Goal: Task Accomplishment & Management: Manage account settings

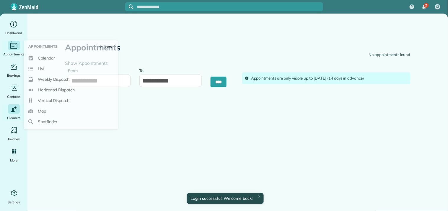
click at [9, 45] on icon "Main" at bounding box center [13, 45] width 9 height 9
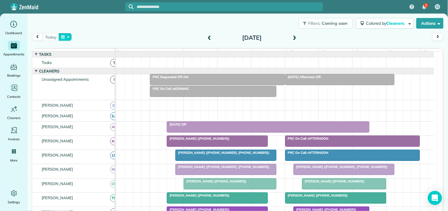
click at [64, 37] on button "button" at bounding box center [65, 37] width 14 height 8
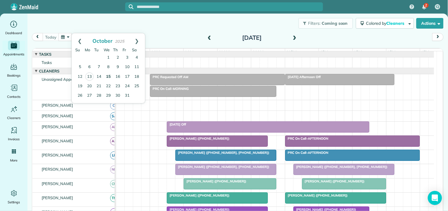
click at [108, 77] on link "15" at bounding box center [108, 76] width 9 height 9
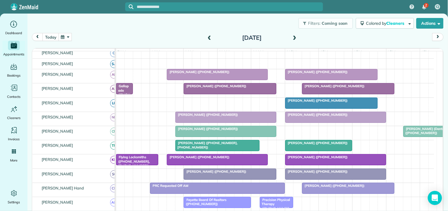
scroll to position [65, 0]
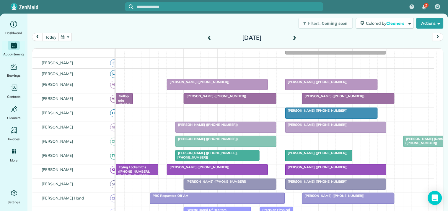
click at [318, 89] on div at bounding box center [331, 84] width 92 height 11
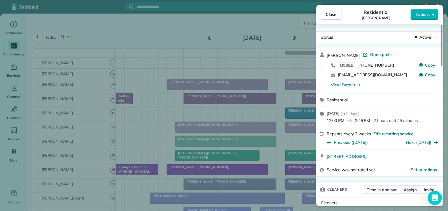
click at [413, 189] on span "Assign" at bounding box center [410, 190] width 13 height 6
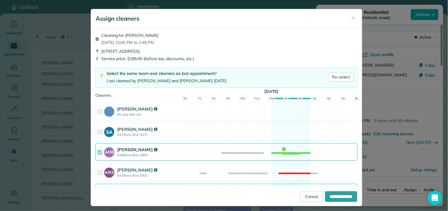
click at [290, 149] on div "AH6 Ashley Hudson $18/hour (Est: $50) Available" at bounding box center [226, 151] width 262 height 17
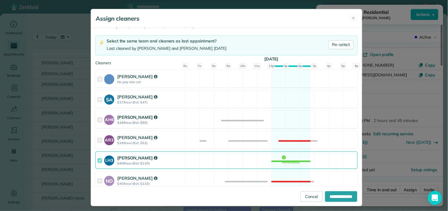
scroll to position [98, 0]
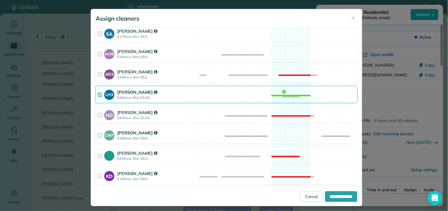
click at [292, 132] on div "CM7 Caitlin Miller $18/hour (Est: $50) Available" at bounding box center [226, 135] width 262 height 17
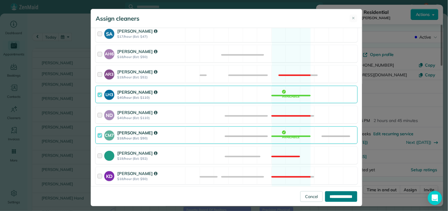
click at [341, 197] on input "**********" at bounding box center [341, 196] width 32 height 11
type input "**********"
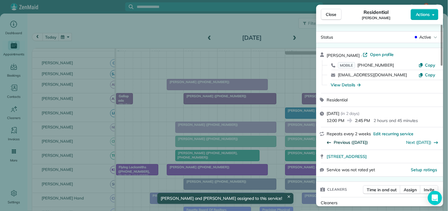
click at [350, 142] on span "Previous (Oct 01)" at bounding box center [351, 143] width 34 height 6
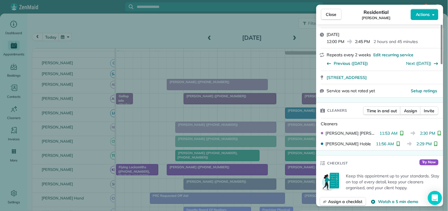
scroll to position [131, 0]
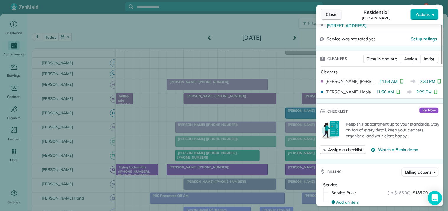
click at [332, 16] on span "Close" at bounding box center [331, 15] width 11 height 6
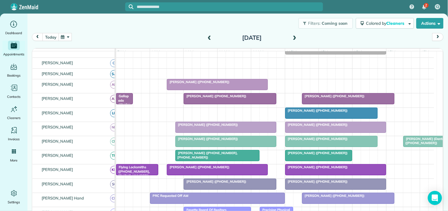
click at [319, 184] on div "Howard Warren (+17708539970)" at bounding box center [335, 182] width 97 height 4
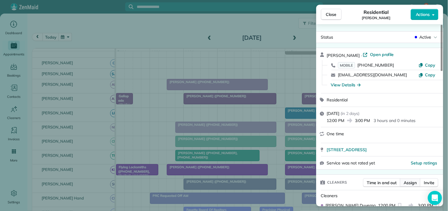
click at [410, 185] on span "Assign" at bounding box center [410, 183] width 13 height 6
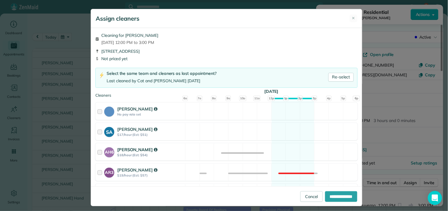
click at [280, 153] on div "AH6 Ashley Hudson $18/hour (Est: $54) Available" at bounding box center [226, 151] width 262 height 17
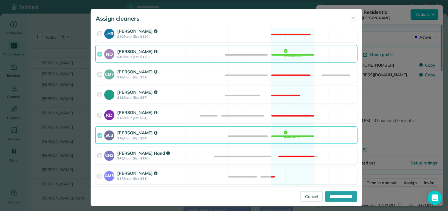
scroll to position [164, 0]
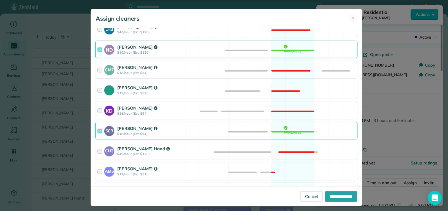
click at [286, 129] on div "SC3 Stephanie Cruz $18/hour (Est: $54) Available" at bounding box center [226, 130] width 262 height 17
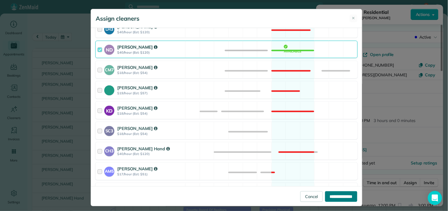
click at [337, 194] on input "**********" at bounding box center [341, 196] width 32 height 11
type input "**********"
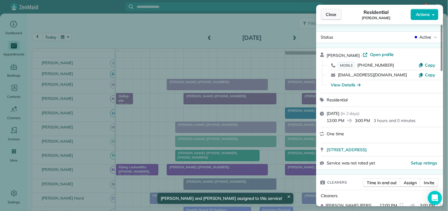
click at [327, 13] on span "Close" at bounding box center [331, 15] width 11 height 6
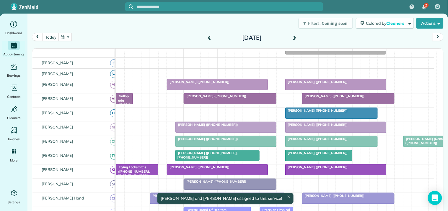
scroll to position [33, 0]
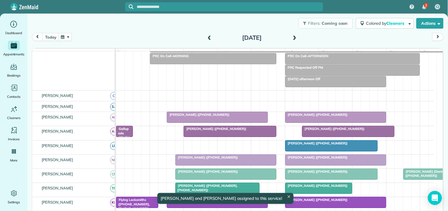
click at [324, 70] on div "PRC Requested Off PM" at bounding box center [352, 67] width 131 height 4
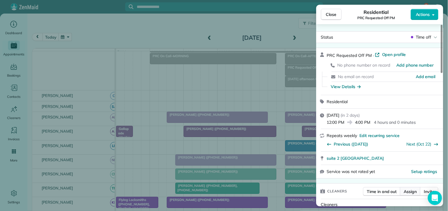
click at [412, 191] on span "Assign" at bounding box center [410, 192] width 13 height 6
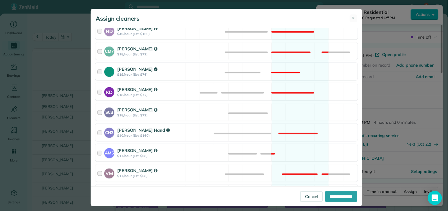
scroll to position [196, 0]
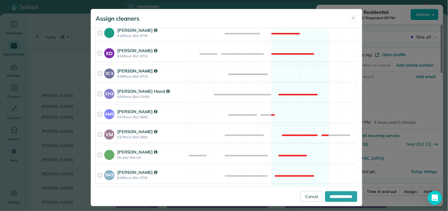
click at [280, 72] on div "SC3 Stephanie Cruz $18/hour (Est: $72) Available" at bounding box center [226, 73] width 262 height 17
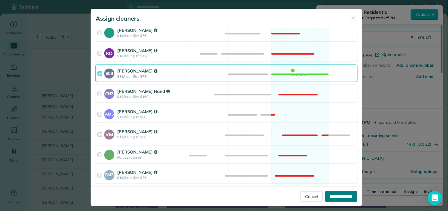
click at [334, 198] on input "**********" at bounding box center [341, 196] width 32 height 11
type input "**********"
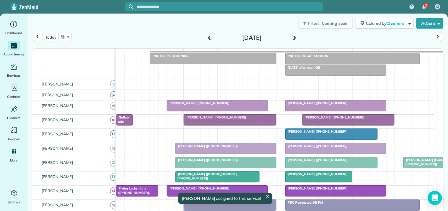
scroll to position [21, 0]
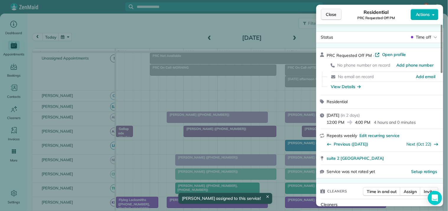
click at [337, 12] on button "Close" at bounding box center [331, 14] width 21 height 11
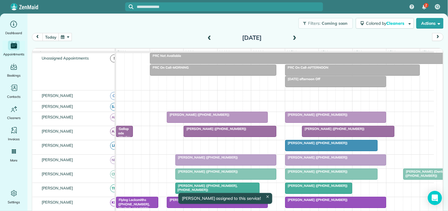
click at [68, 35] on button "button" at bounding box center [65, 37] width 14 height 8
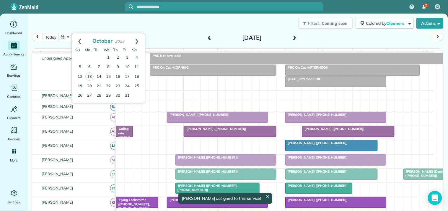
click at [78, 84] on link "19" at bounding box center [79, 86] width 9 height 9
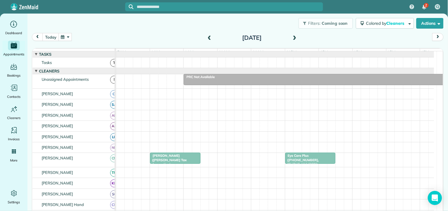
click at [313, 163] on div "Eye Care Plus (+17704872020, +16785728054)" at bounding box center [310, 160] width 47 height 13
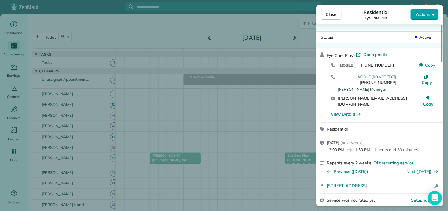
click at [431, 13] on button "Actions" at bounding box center [424, 14] width 28 height 11
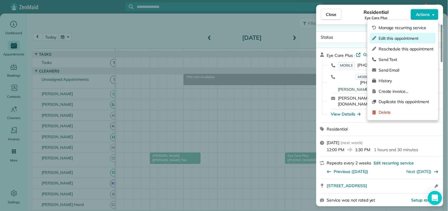
click at [400, 40] on span "Edit this appointment" at bounding box center [405, 38] width 55 height 6
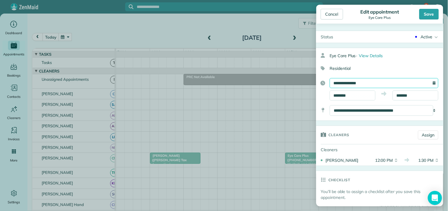
click at [363, 85] on input "**********" at bounding box center [384, 83] width 109 height 10
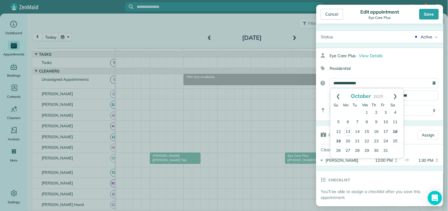
click at [394, 130] on link "18" at bounding box center [394, 131] width 9 height 9
type input "**********"
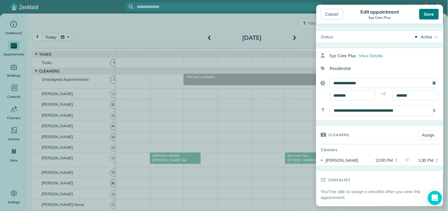
click at [432, 12] on div "Save" at bounding box center [428, 14] width 19 height 11
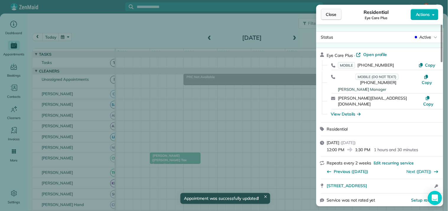
click at [330, 15] on span "Close" at bounding box center [331, 15] width 11 height 6
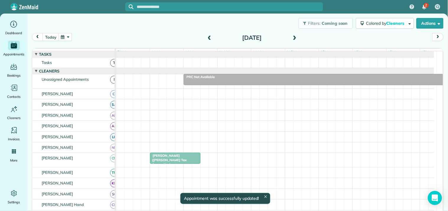
click at [207, 37] on span at bounding box center [209, 37] width 6 height 5
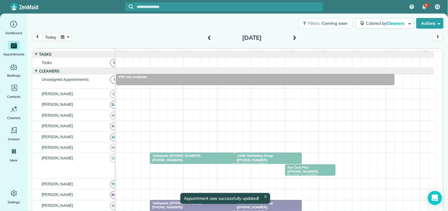
scroll to position [98, 0]
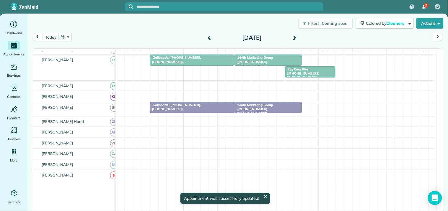
click at [314, 78] on div "Eye Care Plus (+17704872020, +16785728054)" at bounding box center [310, 73] width 47 height 13
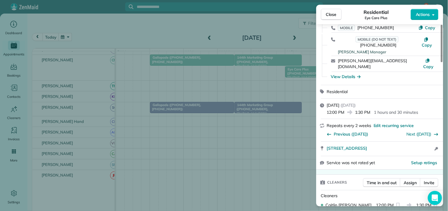
scroll to position [98, 0]
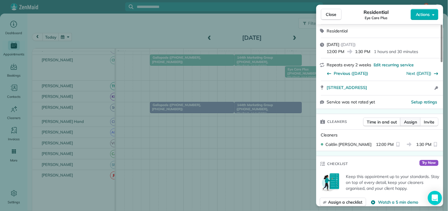
click at [410, 119] on span "Assign" at bounding box center [410, 122] width 13 height 6
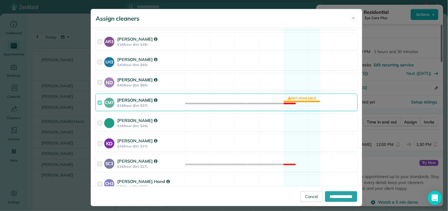
scroll to position [164, 0]
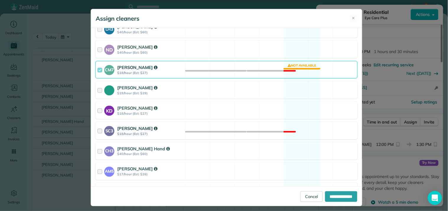
click at [297, 133] on div "SC3 Stephanie Cruz $18/hour (Est: $27) Not available" at bounding box center [226, 130] width 262 height 17
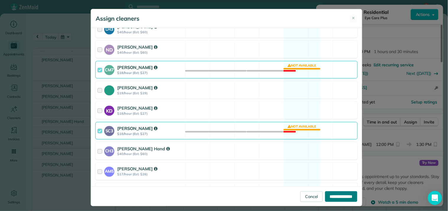
click at [339, 195] on input "**********" at bounding box center [341, 196] width 32 height 11
type input "**********"
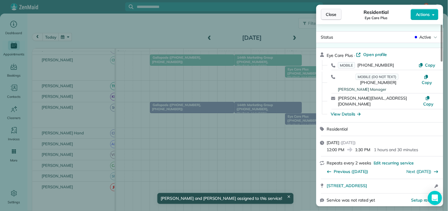
click at [337, 17] on button "Close" at bounding box center [331, 14] width 21 height 11
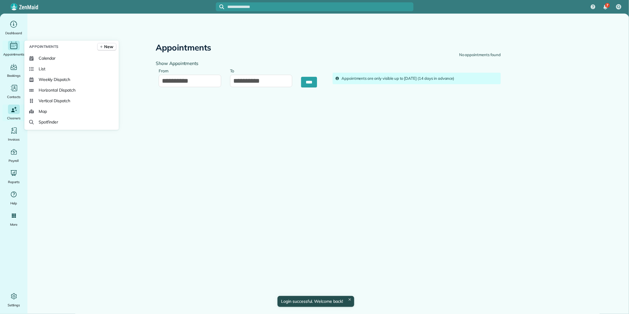
click at [12, 47] on icon "Main" at bounding box center [13, 45] width 9 height 9
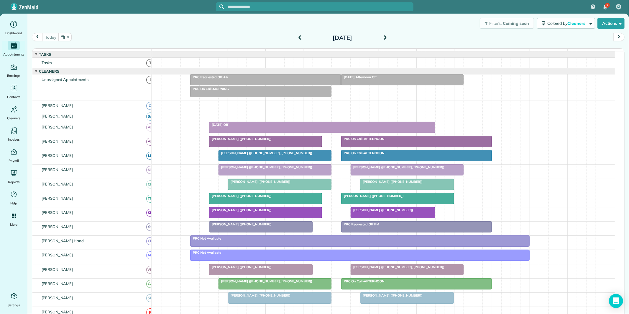
scroll to position [33, 0]
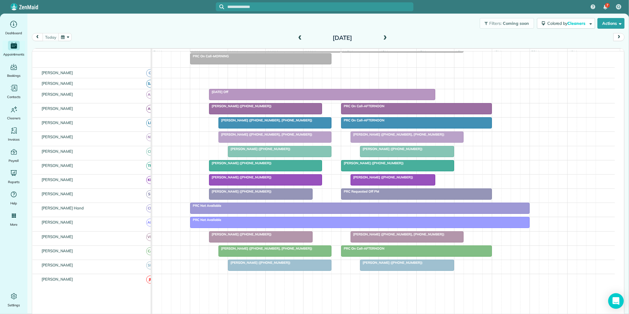
click at [615, 299] on icon "Open Intercom Messenger" at bounding box center [616, 301] width 7 height 8
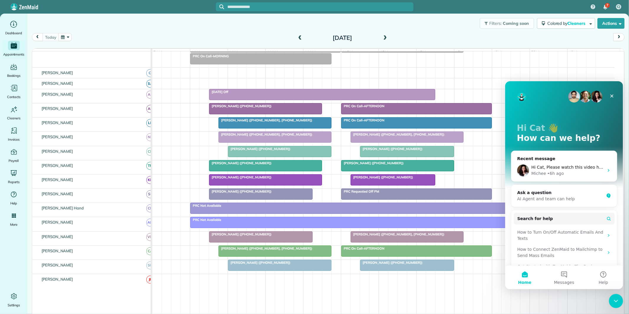
scroll to position [0, 0]
click at [566, 163] on div "Hi Cat, Please watch this video here If you need help finding past appointments…" at bounding box center [564, 170] width 106 height 22
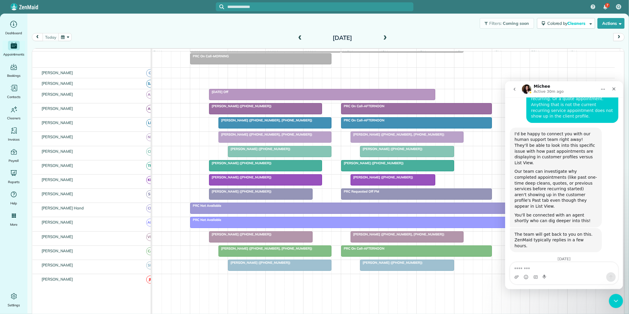
scroll to position [807, 0]
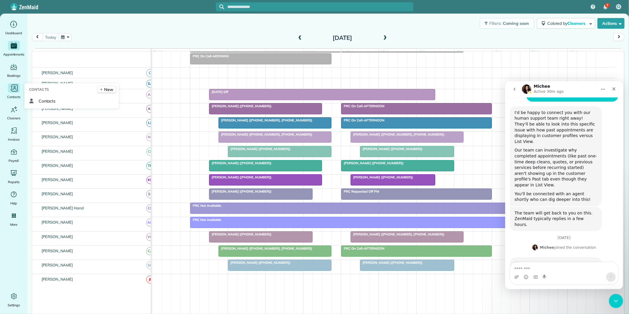
click at [15, 92] on icon "Main" at bounding box center [13, 87] width 9 height 9
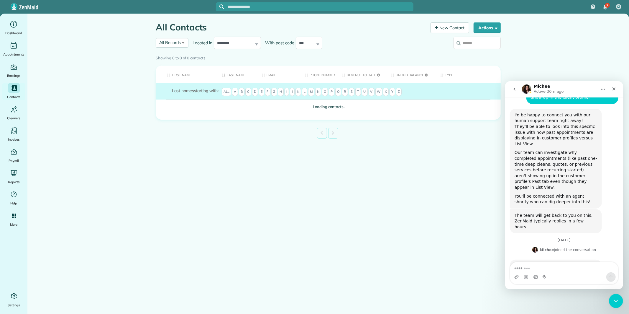
scroll to position [807, 0]
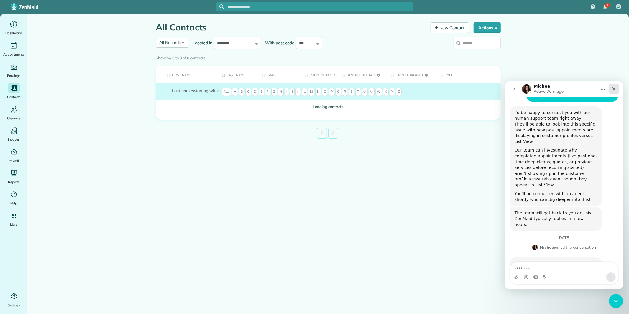
click at [614, 88] on icon "Close" at bounding box center [613, 88] width 3 height 3
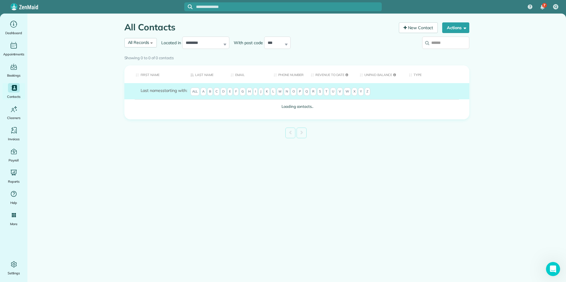
scroll to position [802, 0]
drag, startPoint x: 629, startPoint y: 1, endPoint x: 151, endPoint y: 46, distance: 479.8
click at [360, 31] on h1 "All Contacts" at bounding box center [259, 27] width 271 height 10
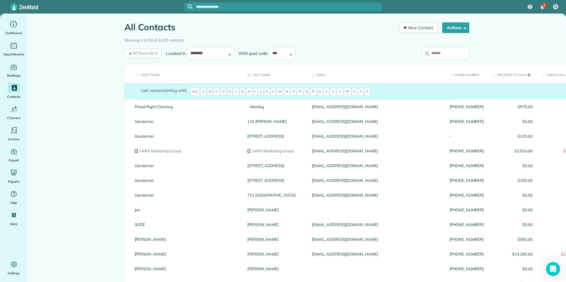
click at [441, 53] on input "search" at bounding box center [445, 53] width 47 height 12
click at [443, 53] on input "search" at bounding box center [445, 53] width 47 height 12
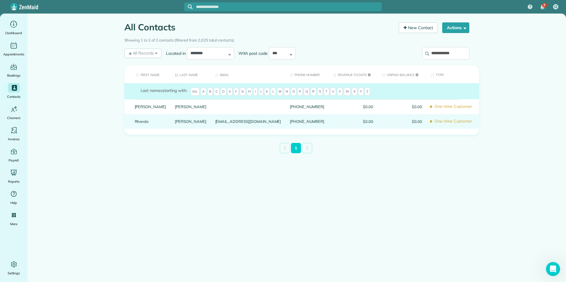
type input "**********"
click at [140, 124] on link "Rhonda" at bounding box center [151, 121] width 32 height 4
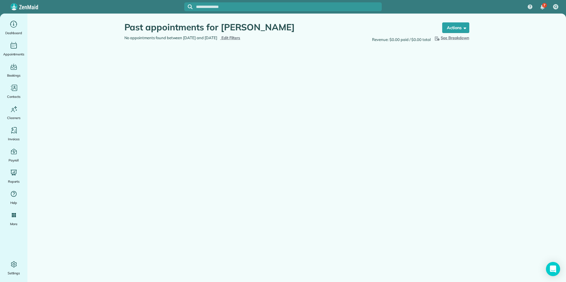
click at [241, 37] on span "Edit Filters" at bounding box center [231, 37] width 19 height 5
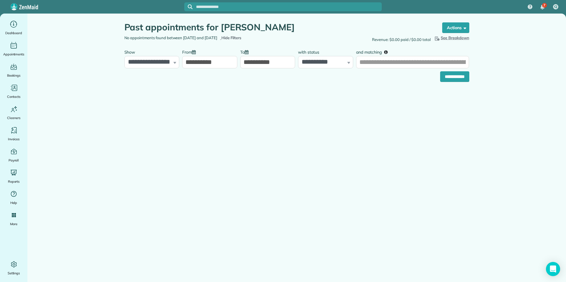
click at [208, 60] on input "**********" at bounding box center [209, 62] width 55 height 12
click at [190, 76] on link "Prev" at bounding box center [191, 76] width 16 height 15
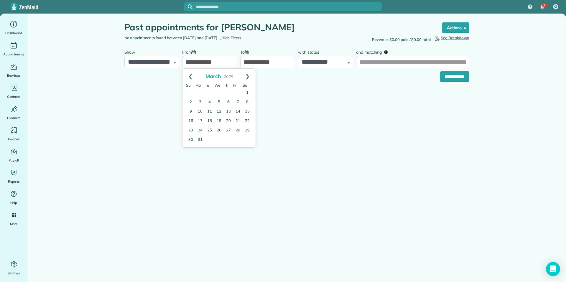
click at [190, 76] on link "Prev" at bounding box center [191, 76] width 16 height 15
click at [191, 77] on link "Prev" at bounding box center [191, 76] width 16 height 15
click at [219, 90] on link "1" at bounding box center [218, 92] width 9 height 9
type input "**********"
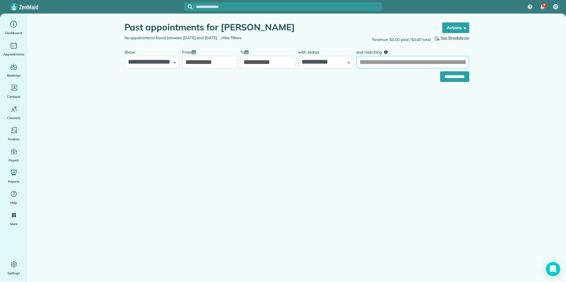
click at [390, 62] on input "and matching" at bounding box center [412, 62] width 113 height 12
type input "**********"
click at [450, 76] on input "**********" at bounding box center [454, 76] width 29 height 11
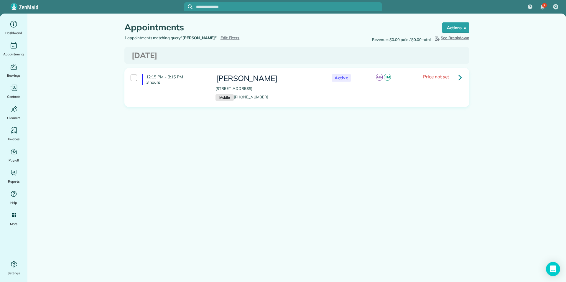
click at [217, 5] on input "text" at bounding box center [289, 7] width 186 height 4
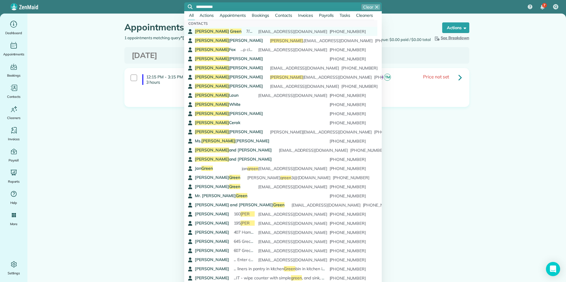
type input "**********"
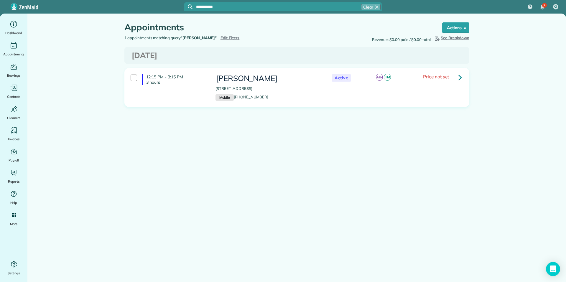
click at [221, 32] on div "Susan Green 7/24/24k General cleaning Susan will not be home just Jon will be t…" at bounding box center [280, 31] width 171 height 6
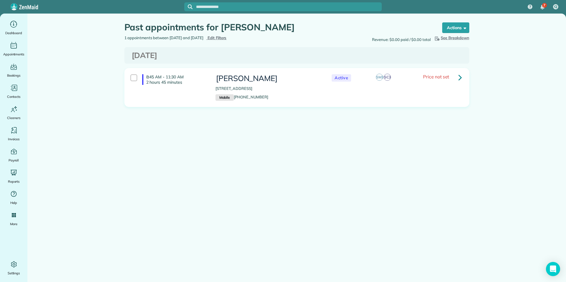
click at [227, 37] on span "Edit Filters" at bounding box center [217, 37] width 19 height 5
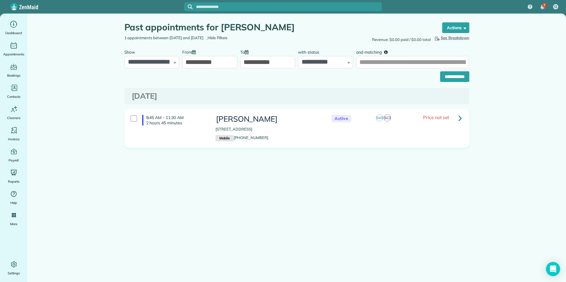
click at [207, 62] on input "**********" at bounding box center [209, 62] width 55 height 12
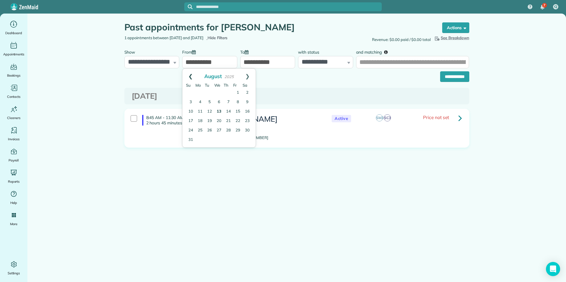
click at [189, 74] on link "Prev" at bounding box center [191, 76] width 16 height 15
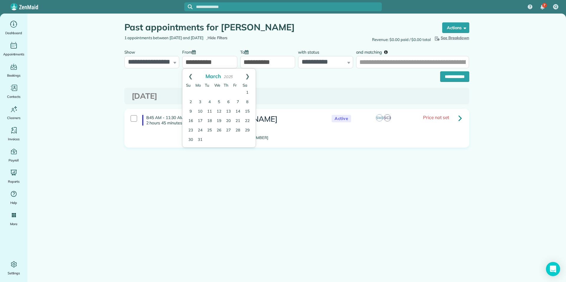
click at [189, 74] on link "Prev" at bounding box center [191, 76] width 16 height 15
click at [220, 91] on link "1" at bounding box center [218, 92] width 9 height 9
type input "**********"
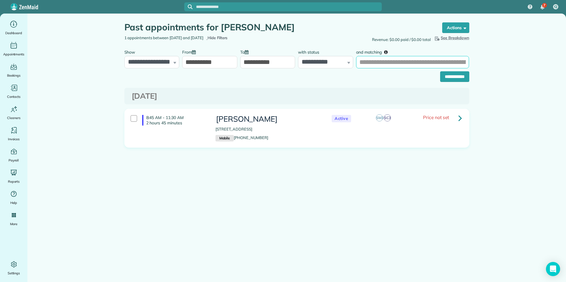
click at [384, 63] on input "and matching" at bounding box center [412, 62] width 113 height 12
type input "**********"
click at [449, 76] on input "**********" at bounding box center [454, 76] width 29 height 11
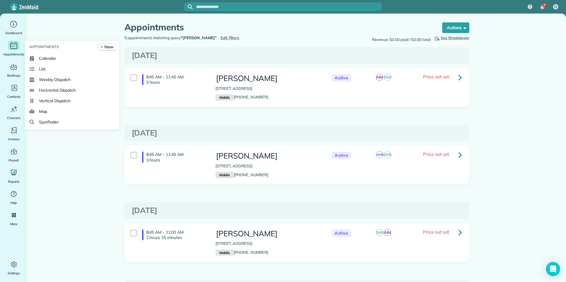
click at [14, 45] on icon "Main" at bounding box center [13, 45] width 1 height 0
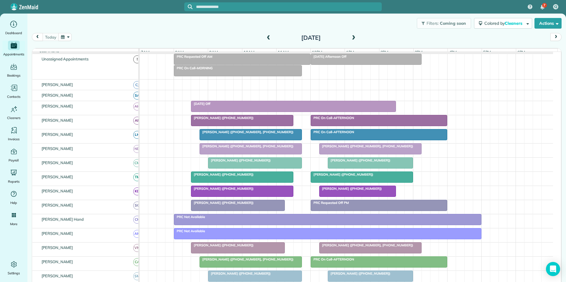
scroll to position [30, 0]
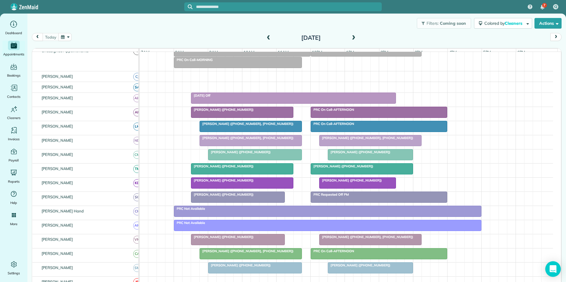
click at [554, 270] on icon "Open Intercom Messenger" at bounding box center [553, 270] width 7 height 8
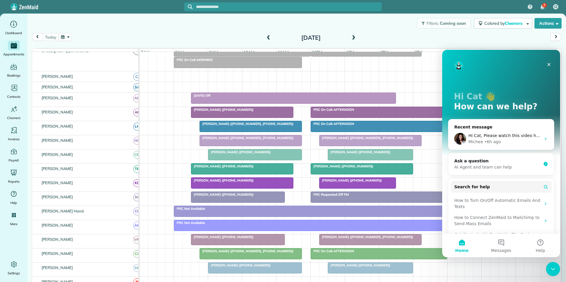
scroll to position [0, 0]
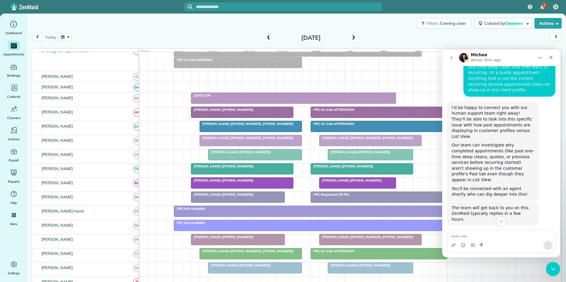
scroll to position [802, 0]
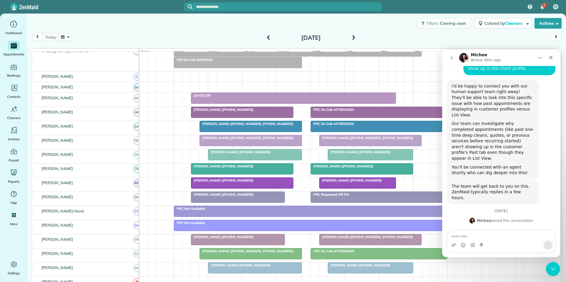
click at [463, 237] on textarea "Message…" at bounding box center [502, 236] width 108 height 10
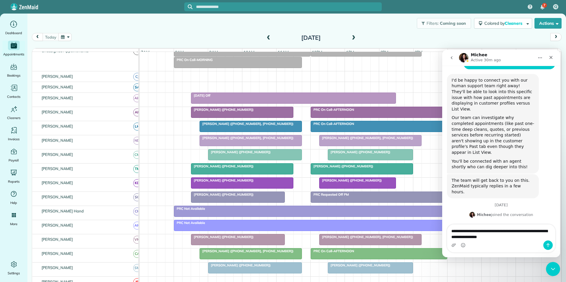
click at [505, 241] on div "Intercom messenger" at bounding box center [502, 245] width 108 height 9
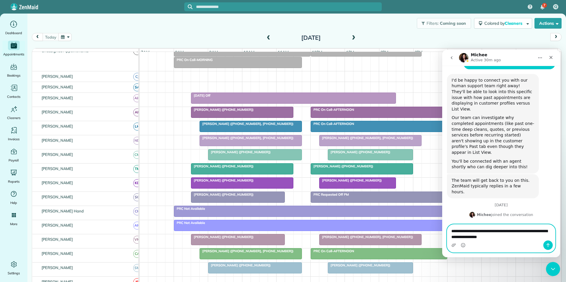
click at [509, 238] on textarea "**********" at bounding box center [502, 233] width 108 height 16
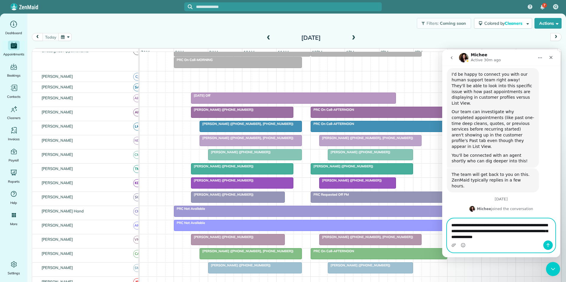
click at [497, 238] on textarea "**********" at bounding box center [502, 230] width 108 height 22
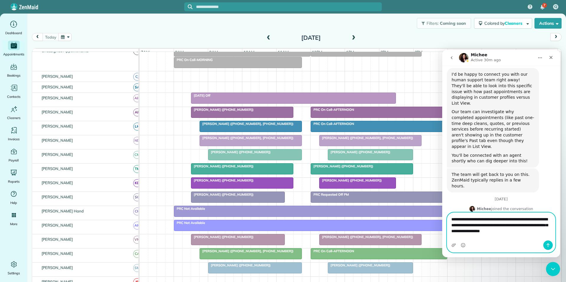
click at [540, 235] on textarea "**********" at bounding box center [502, 224] width 108 height 22
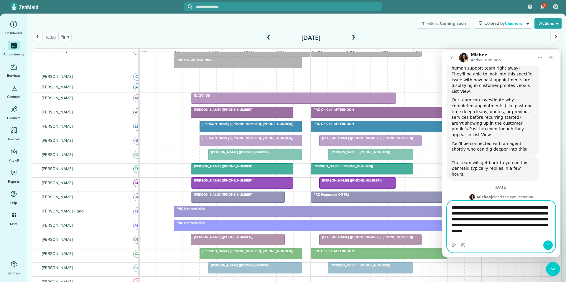
scroll to position [831, 0]
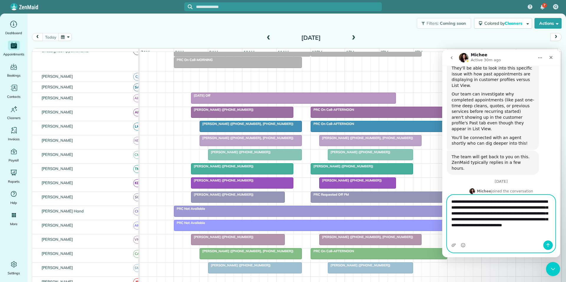
type textarea "**********"
click at [549, 247] on icon "Send a message…" at bounding box center [548, 245] width 5 height 5
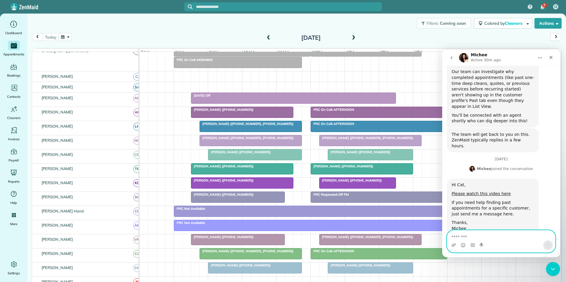
scroll to position [854, 0]
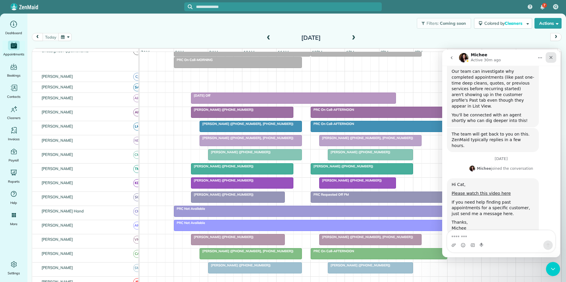
click at [555, 58] on div "Close" at bounding box center [551, 57] width 11 height 11
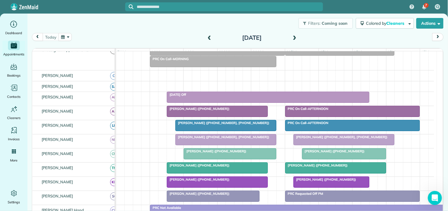
scroll to position [886, 0]
drag, startPoint x: 127, startPoint y: 32, endPoint x: 199, endPoint y: 25, distance: 72.4
click at [199, 25] on div "Filters: Coming soon Colored by Cleaners Color by Cleaner Color by Team Color b…" at bounding box center [237, 23] width 420 height 19
click at [187, 5] on input "text" at bounding box center [230, 7] width 186 height 4
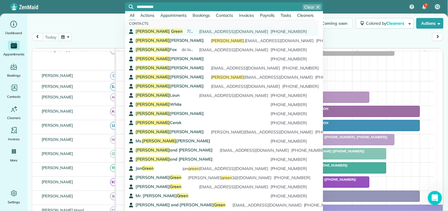
type input "**********"
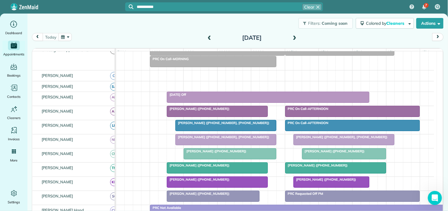
click at [171, 31] on span "Green" at bounding box center [177, 31] width 12 height 5
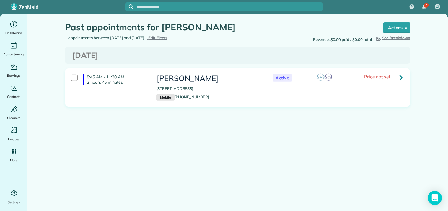
click at [167, 37] on span "Edit Filters" at bounding box center [157, 37] width 19 height 5
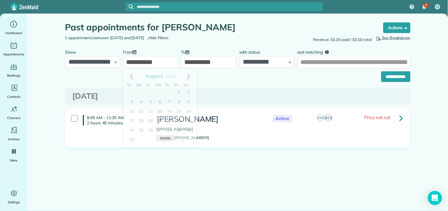
click at [153, 60] on input "**********" at bounding box center [150, 62] width 55 height 12
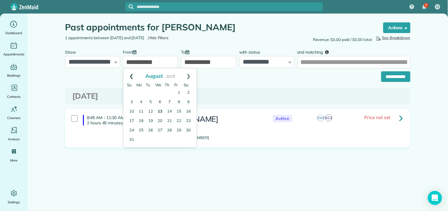
click at [129, 74] on link "Prev" at bounding box center [131, 75] width 16 height 15
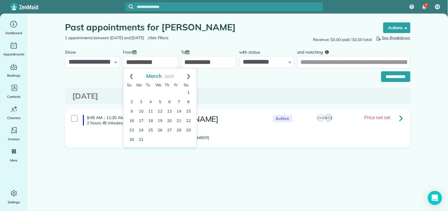
click at [129, 74] on link "Prev" at bounding box center [131, 75] width 16 height 15
click at [130, 74] on link "Prev" at bounding box center [131, 75] width 16 height 15
click at [158, 90] on link "1" at bounding box center [159, 92] width 9 height 9
type input "**********"
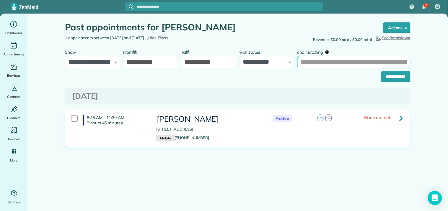
click at [327, 62] on input "and matching" at bounding box center [353, 62] width 113 height 12
type input "**********"
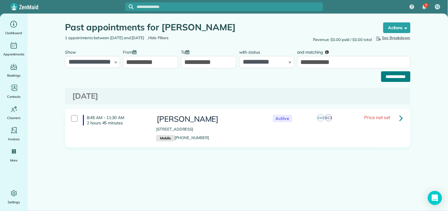
click at [395, 75] on input "**********" at bounding box center [395, 76] width 29 height 11
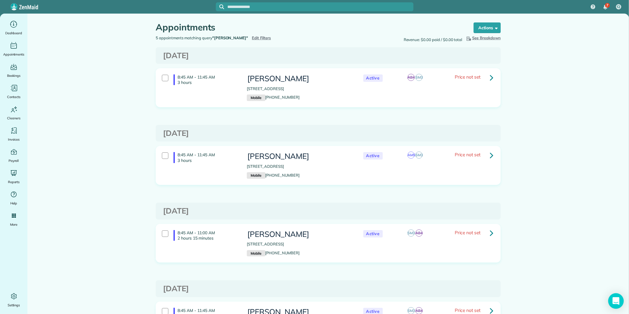
click at [447, 211] on icon "Open Intercom Messenger" at bounding box center [616, 301] width 7 height 8
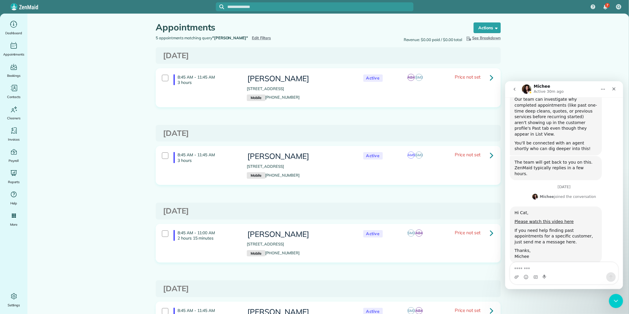
scroll to position [859, 0]
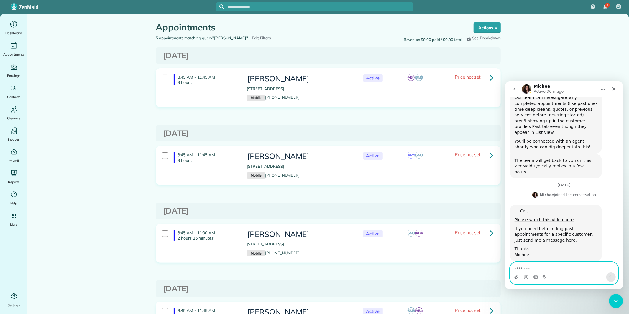
click at [447, 211] on icon "Upload attachment" at bounding box center [516, 276] width 5 height 5
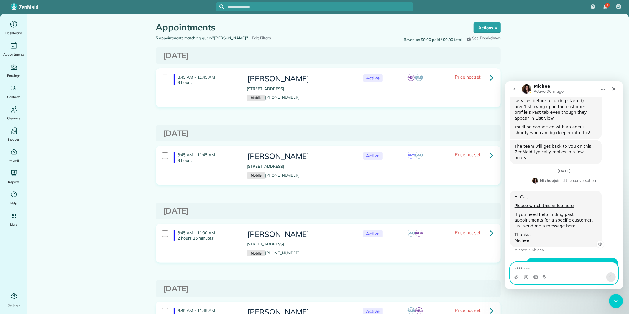
scroll to position [873, 0]
click at [447, 211] on textarea "Message…" at bounding box center [564, 267] width 108 height 10
click at [447, 85] on div "Close" at bounding box center [614, 88] width 11 height 11
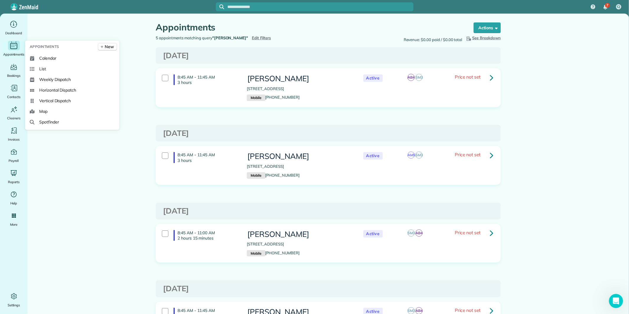
click at [13, 43] on icon "Main" at bounding box center [13, 45] width 9 height 9
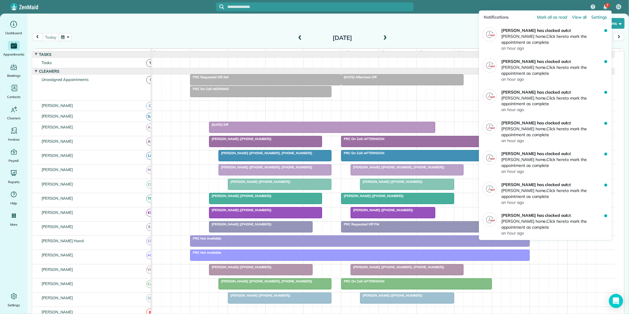
click at [606, 6] on div "7" at bounding box center [607, 5] width 5 height 5
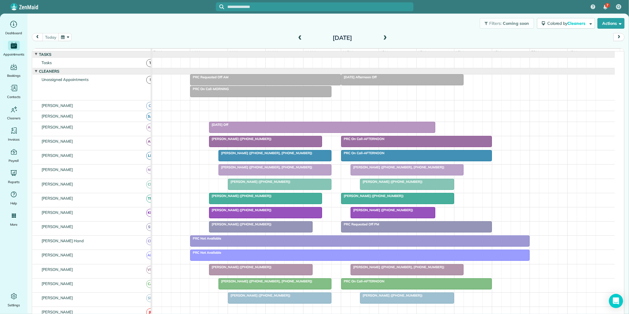
click at [436, 22] on div "Filters: Coming soon Colored by Cleaners Color by Cleaner Color by Team Color b…" at bounding box center [328, 23] width 602 height 19
click at [259, 141] on div "[PERSON_NAME] ([PHONE_NUMBER])" at bounding box center [265, 139] width 109 height 4
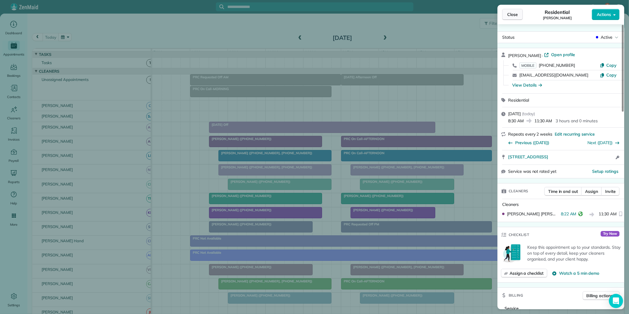
click at [512, 15] on span "Close" at bounding box center [512, 15] width 11 height 6
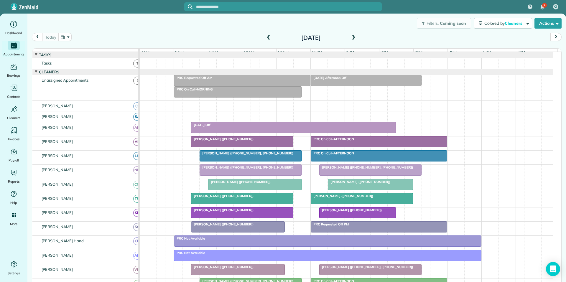
scroll to position [0, 0]
drag, startPoint x: 606, startPoint y: 0, endPoint x: 396, endPoint y: 31, distance: 211.8
click at [396, 31] on div "Filters: Coming soon Colored by Cleaners Color by Cleaner Color by Team Color b…" at bounding box center [296, 23] width 539 height 19
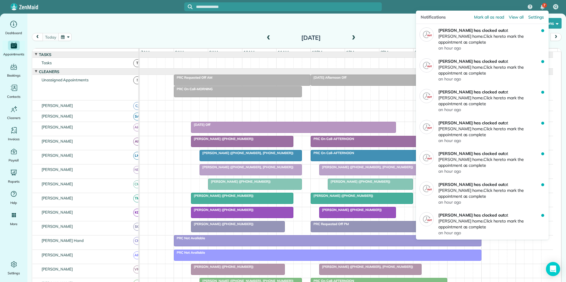
click at [543, 6] on div "7" at bounding box center [545, 5] width 5 height 5
click at [489, 17] on span "Mark all as read" at bounding box center [489, 17] width 30 height 6
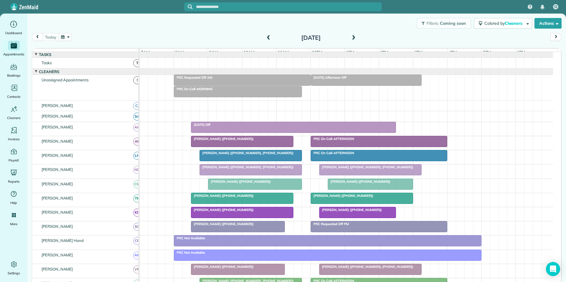
click at [235, 146] on div at bounding box center [242, 141] width 102 height 11
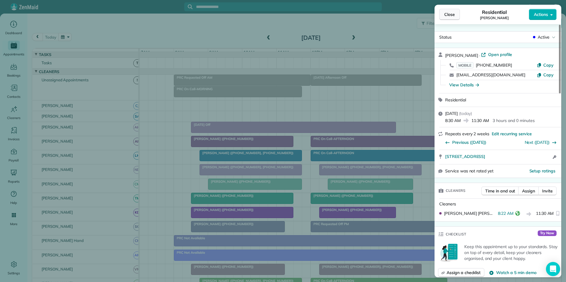
click at [451, 16] on span "Close" at bounding box center [450, 15] width 11 height 6
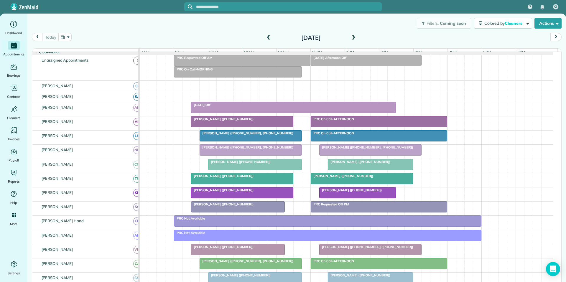
scroll to position [30, 0]
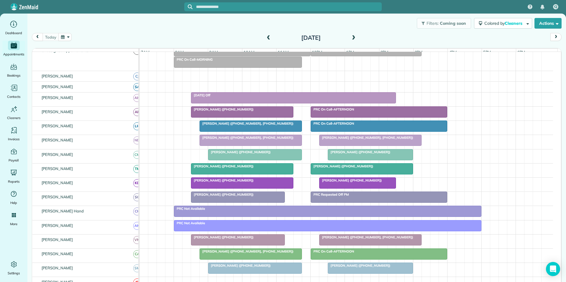
click at [352, 36] on span at bounding box center [353, 37] width 6 height 5
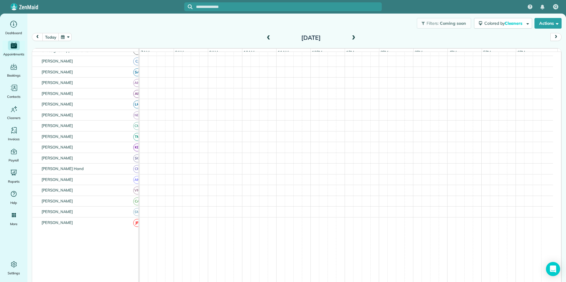
scroll to position [15, 0]
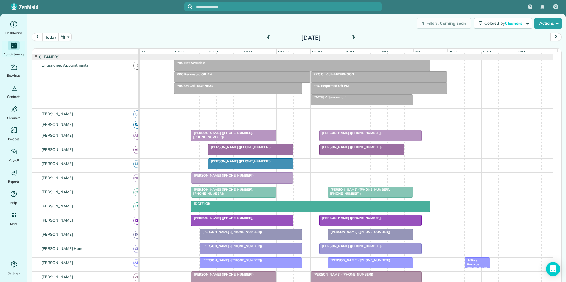
click at [266, 36] on span at bounding box center [269, 37] width 6 height 5
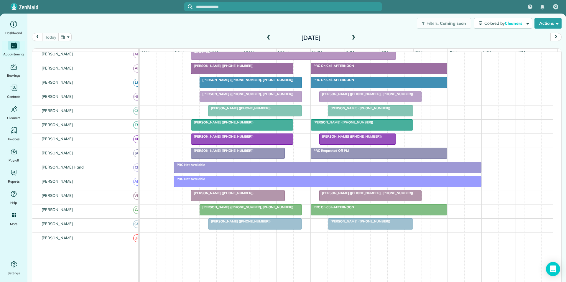
scroll to position [74, 0]
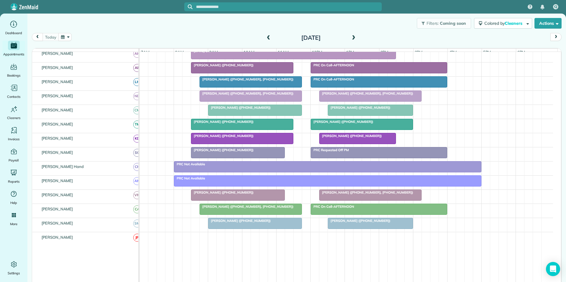
click at [64, 39] on button "button" at bounding box center [65, 37] width 14 height 8
click at [127, 75] on link "17" at bounding box center [126, 76] width 9 height 9
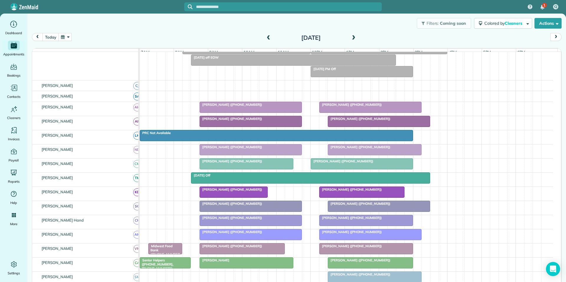
scroll to position [81, 0]
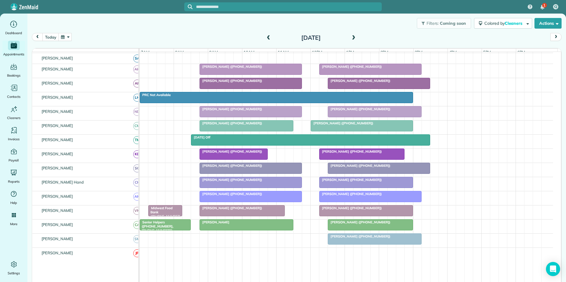
click at [240, 230] on div at bounding box center [246, 225] width 93 height 11
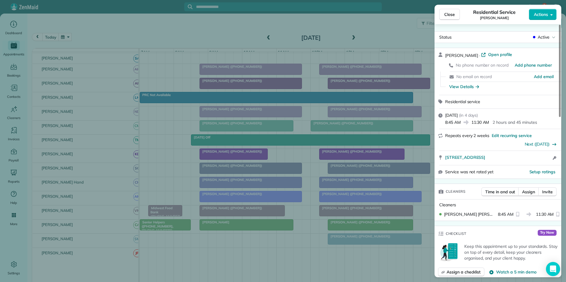
click at [504, 53] on span "Open profile" at bounding box center [501, 55] width 24 height 6
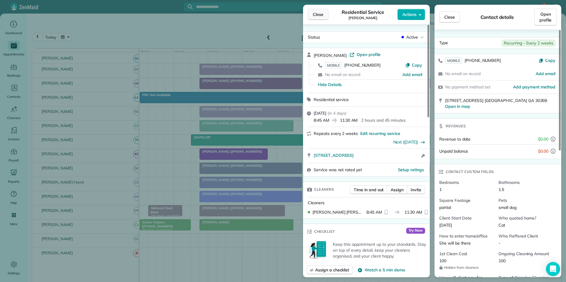
click at [322, 13] on span "Close" at bounding box center [318, 15] width 11 height 6
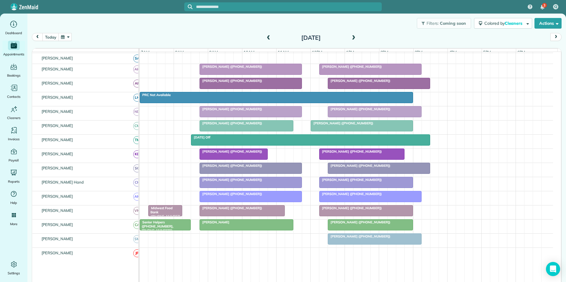
click at [247, 73] on div at bounding box center [251, 69] width 102 height 11
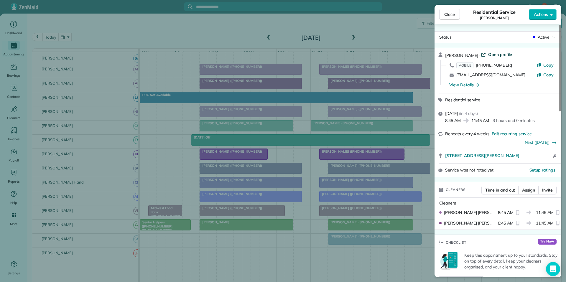
click at [496, 53] on span "Open profile" at bounding box center [501, 55] width 24 height 6
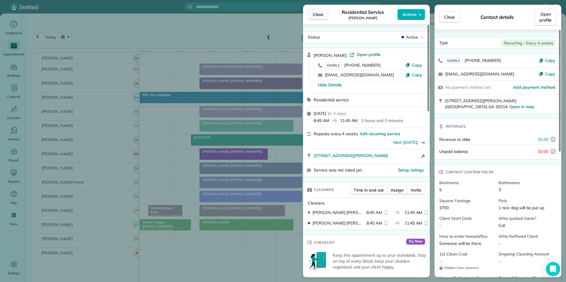
click at [319, 12] on span "Close" at bounding box center [318, 15] width 11 height 6
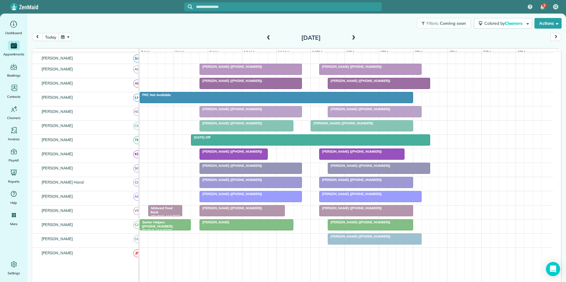
click at [69, 39] on button "button" at bounding box center [65, 37] width 14 height 8
click at [106, 86] on link "22" at bounding box center [107, 86] width 9 height 9
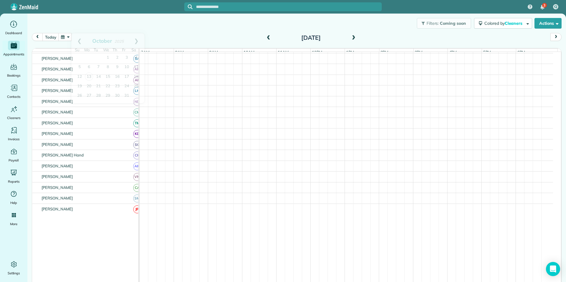
scroll to position [81, 0]
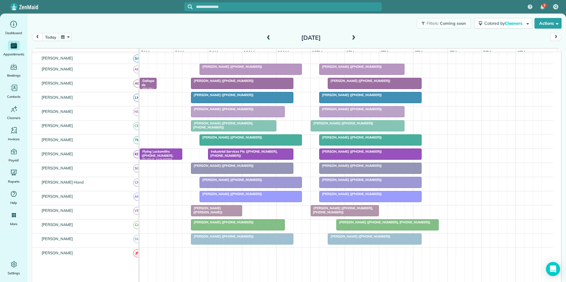
click at [357, 73] on link "Betty Cassady (+17704876434)" at bounding box center [361, 69] width 85 height 11
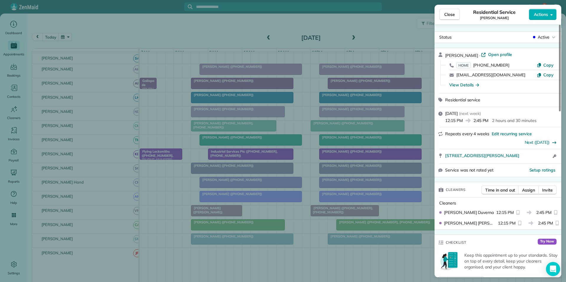
scroll to position [413, 0]
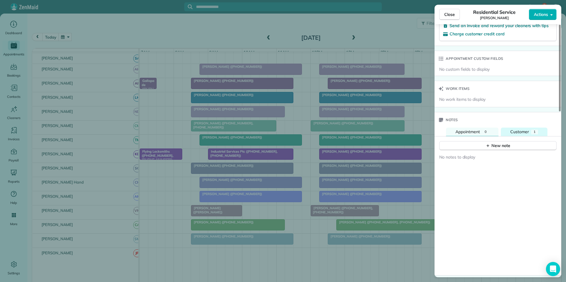
click at [524, 129] on span "Customer" at bounding box center [520, 131] width 19 height 5
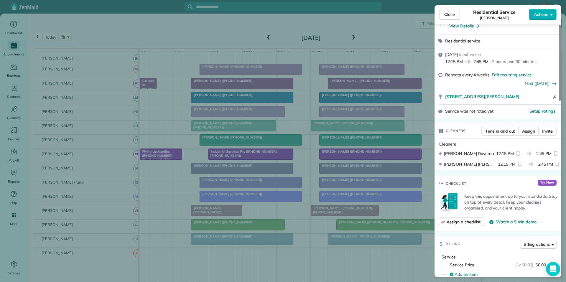
scroll to position [0, 0]
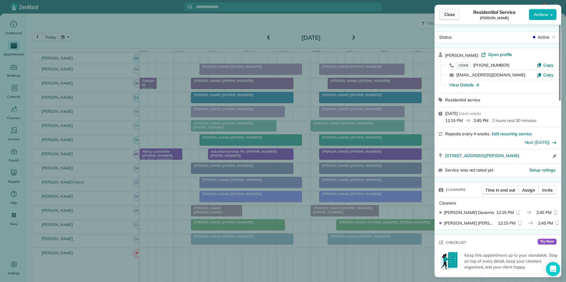
click at [452, 16] on span "Close" at bounding box center [450, 15] width 11 height 6
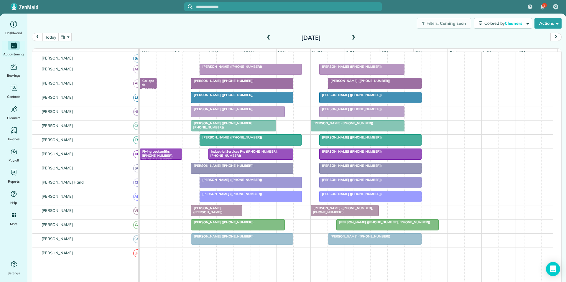
click at [69, 36] on button "button" at bounding box center [65, 37] width 14 height 8
click at [80, 40] on link "Prev" at bounding box center [79, 40] width 16 height 15
click at [101, 94] on link "30" at bounding box center [98, 95] width 9 height 9
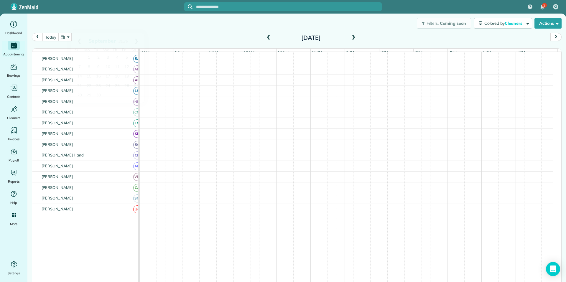
scroll to position [70, 0]
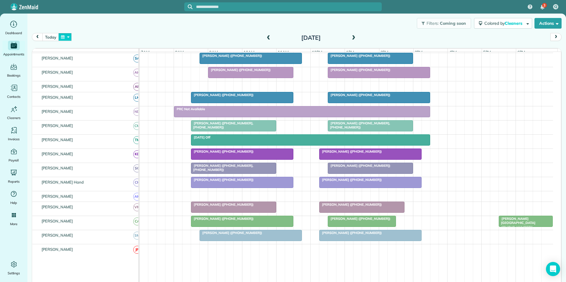
click at [65, 35] on button "button" at bounding box center [65, 37] width 14 height 8
click at [139, 38] on link "Next" at bounding box center [136, 40] width 16 height 15
click at [80, 39] on link "Prev" at bounding box center [79, 40] width 16 height 15
click at [90, 66] on link "6" at bounding box center [88, 67] width 9 height 9
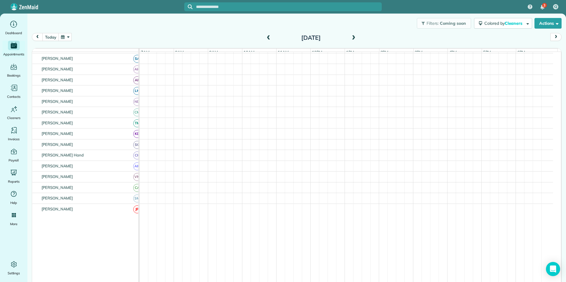
scroll to position [62, 0]
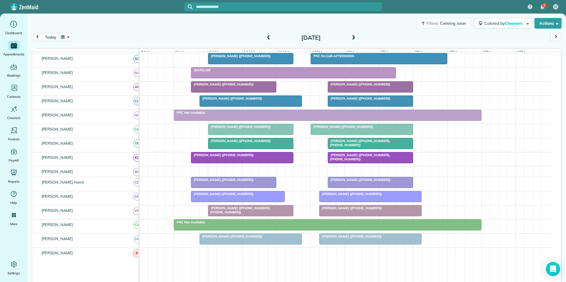
click at [211, 196] on span "Nathan Walczak (+15865302611)" at bounding box center [222, 194] width 63 height 4
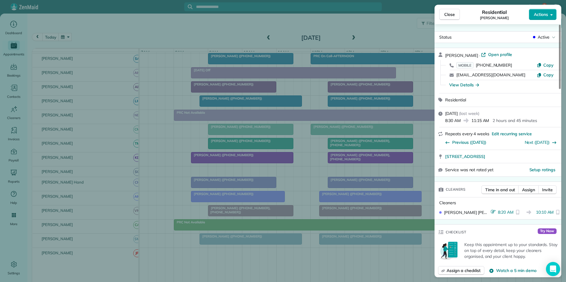
click at [545, 14] on span "Actions" at bounding box center [541, 15] width 14 height 6
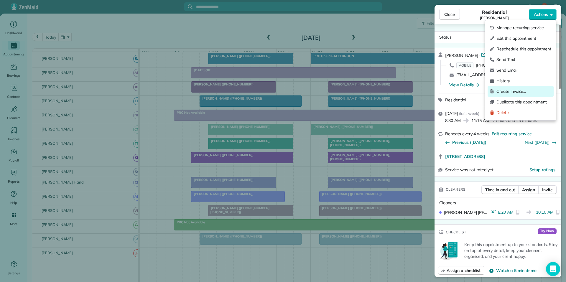
click at [512, 91] on span "Create invoice…" at bounding box center [524, 92] width 55 height 6
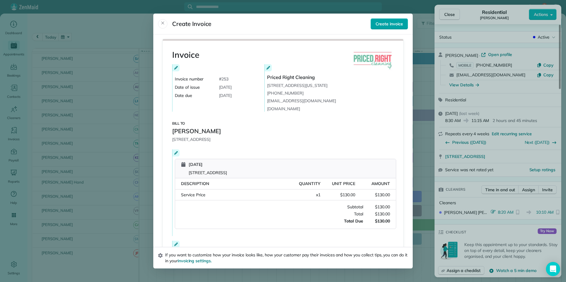
click at [392, 24] on span "Create invoice" at bounding box center [389, 24] width 27 height 6
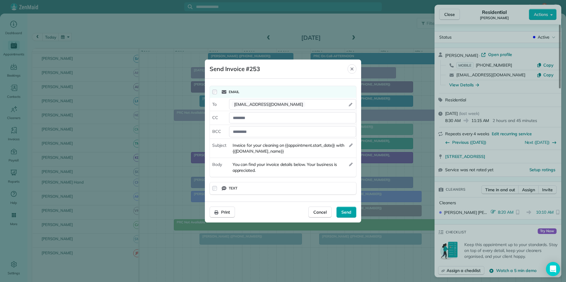
click at [347, 212] on span "Send" at bounding box center [347, 212] width 10 height 6
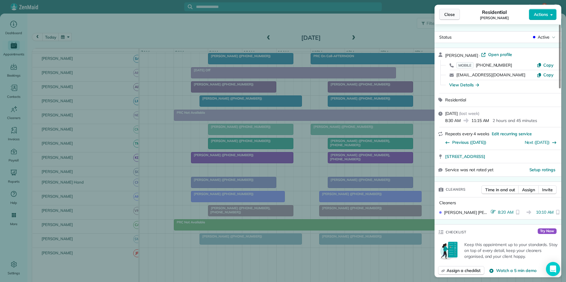
click at [446, 14] on span "Close" at bounding box center [450, 15] width 11 height 6
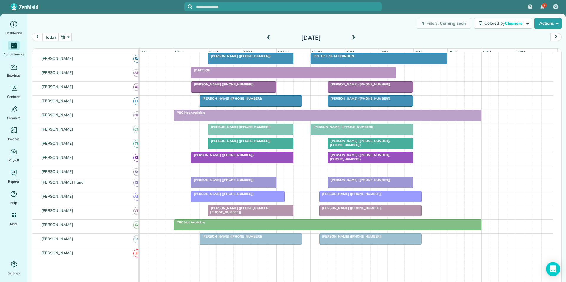
click at [350, 37] on span at bounding box center [353, 37] width 6 height 5
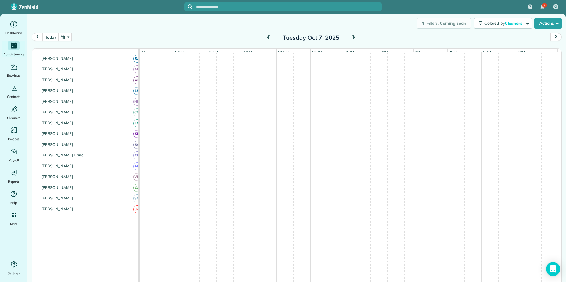
scroll to position [58, 0]
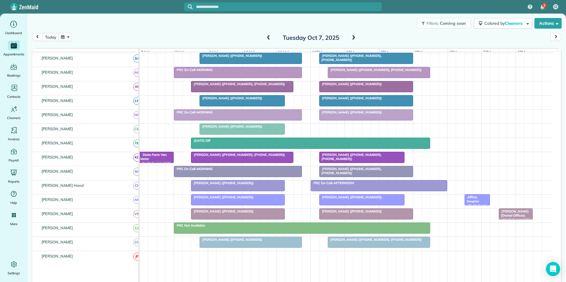
click at [355, 199] on span "Cheryl Cooper (+17707578097)" at bounding box center [350, 197] width 63 height 4
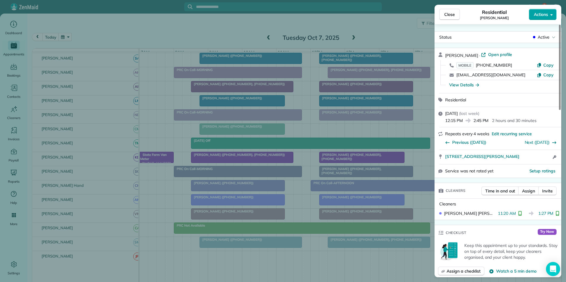
click at [545, 13] on span "Actions" at bounding box center [541, 15] width 14 height 6
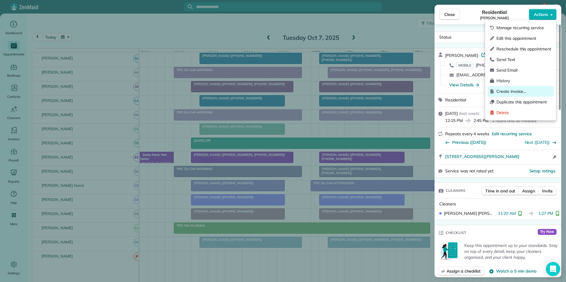
click at [506, 90] on span "Create invoice…" at bounding box center [524, 92] width 55 height 6
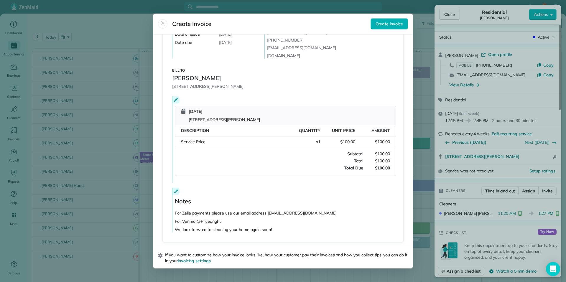
scroll to position [59, 0]
click at [386, 25] on span "Create invoice" at bounding box center [389, 24] width 27 height 6
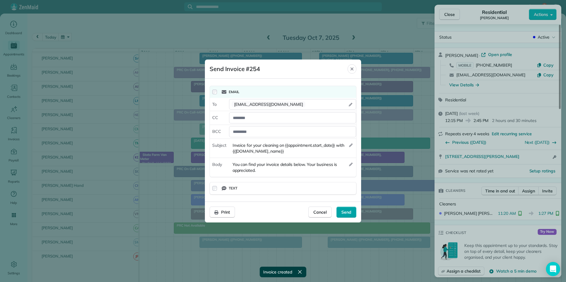
click at [350, 212] on span "Send" at bounding box center [347, 212] width 10 height 6
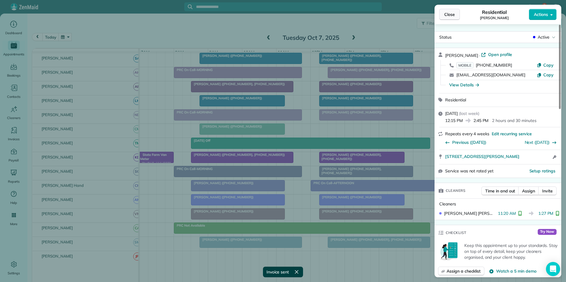
click at [453, 14] on span "Close" at bounding box center [450, 15] width 11 height 6
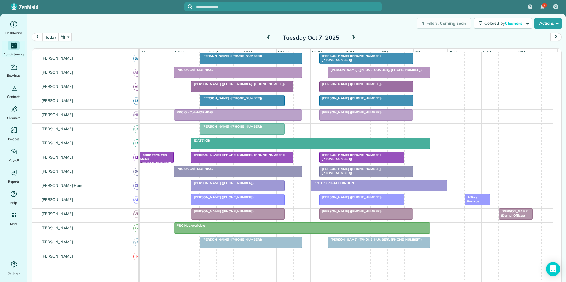
click at [354, 35] on span at bounding box center [353, 37] width 6 height 5
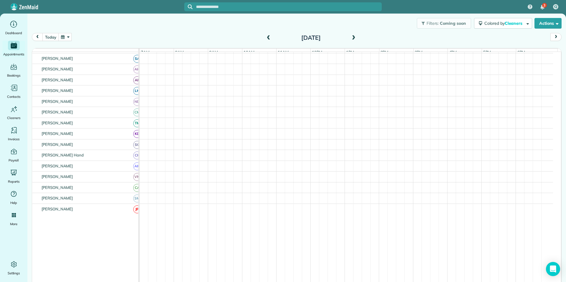
scroll to position [70, 0]
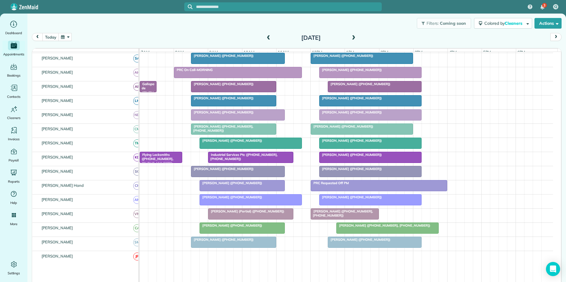
click at [354, 35] on span at bounding box center [353, 37] width 6 height 5
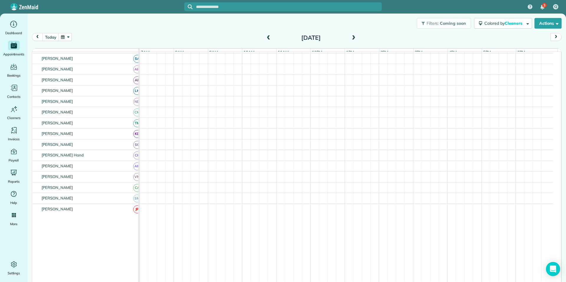
scroll to position [73, 0]
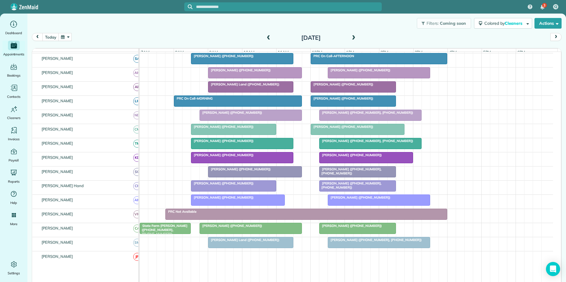
click at [361, 174] on span "Melissa Orme (+14043920319, +16788769253)" at bounding box center [350, 171] width 63 height 8
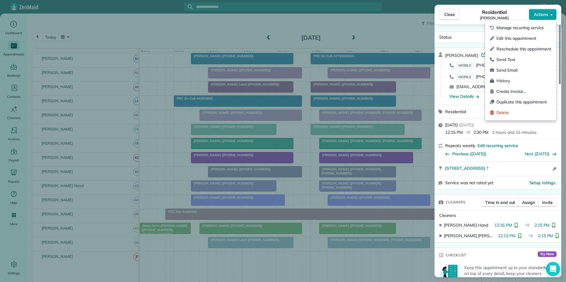
click at [547, 11] on button "Actions" at bounding box center [543, 14] width 28 height 11
click at [507, 90] on span "Create invoice…" at bounding box center [524, 92] width 55 height 6
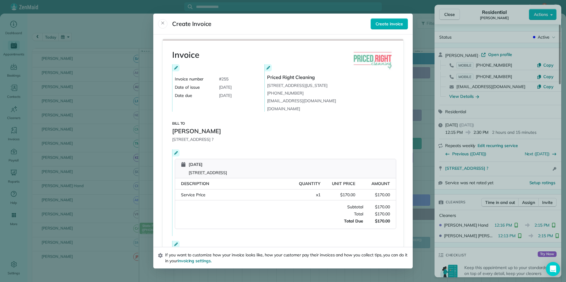
click at [174, 155] on icon at bounding box center [176, 153] width 4 height 4
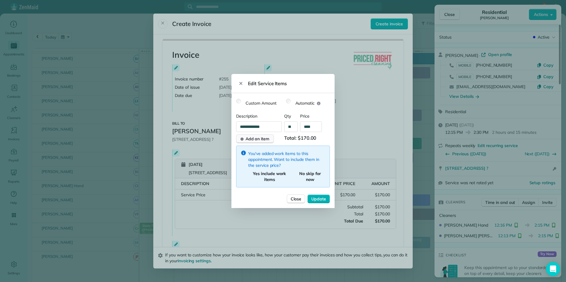
click at [262, 140] on span "Add an item" at bounding box center [258, 139] width 24 height 6
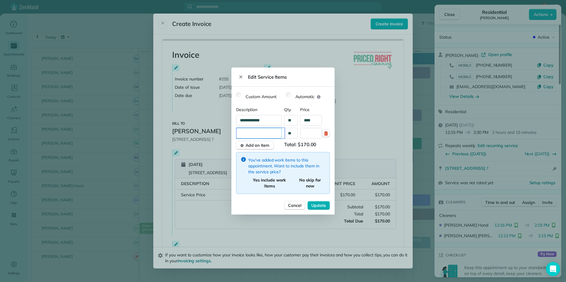
click at [257, 133] on input "text" at bounding box center [261, 133] width 48 height 11
type input "**********"
click at [311, 134] on input "text" at bounding box center [311, 133] width 22 height 11
type input "****"
click at [258, 143] on span "Add an item" at bounding box center [258, 145] width 24 height 6
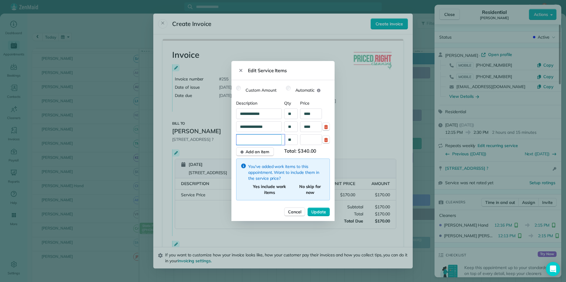
click at [261, 141] on input "text" at bounding box center [261, 140] width 48 height 11
click at [255, 140] on input "text" at bounding box center [261, 140] width 48 height 11
type input "**********"
click at [308, 141] on input "text" at bounding box center [311, 140] width 22 height 11
type input "****"
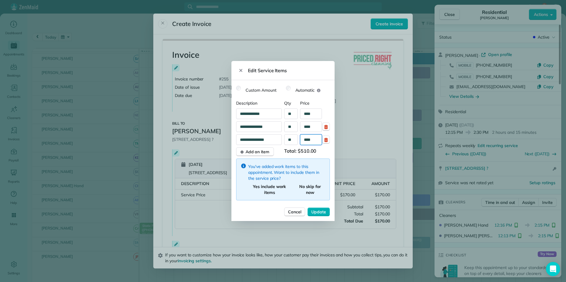
click at [308, 208] on button "Update" at bounding box center [319, 212] width 22 height 9
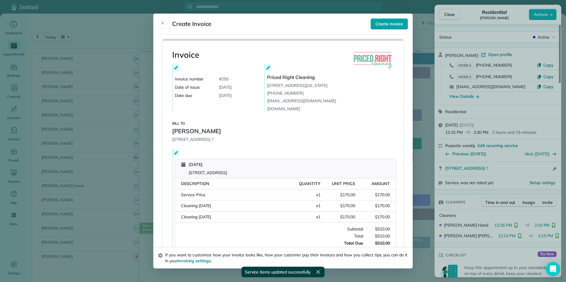
click at [390, 23] on span "Create invoice" at bounding box center [389, 24] width 27 height 6
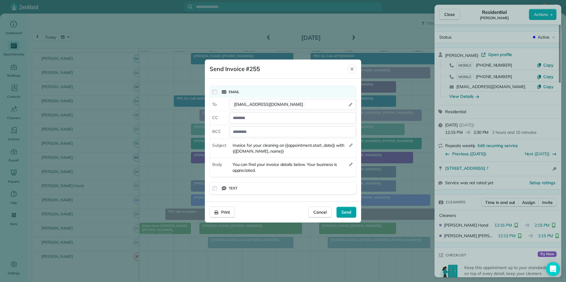
click at [346, 212] on span "Send" at bounding box center [347, 212] width 10 height 6
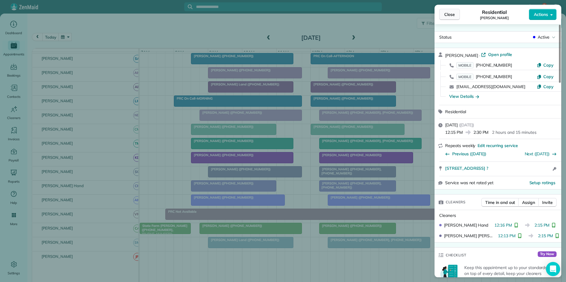
click at [447, 16] on span "Close" at bounding box center [450, 15] width 11 height 6
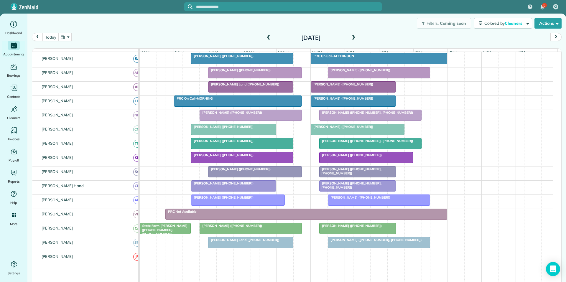
click at [353, 233] on div at bounding box center [358, 228] width 76 height 11
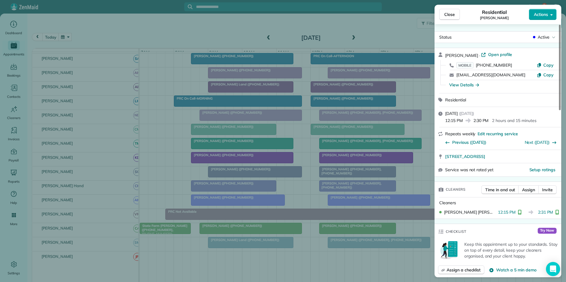
click at [542, 14] on span "Actions" at bounding box center [541, 15] width 14 height 6
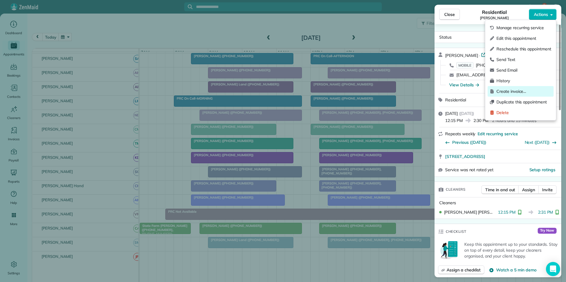
click at [517, 90] on span "Create invoice…" at bounding box center [524, 92] width 55 height 6
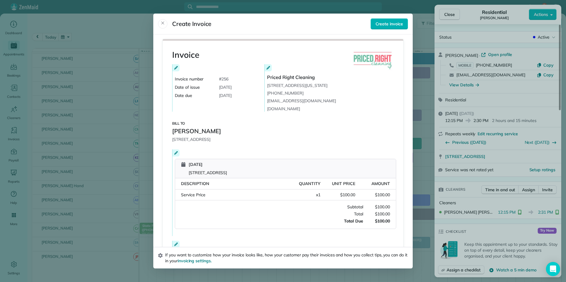
click at [174, 155] on icon at bounding box center [176, 153] width 4 height 4
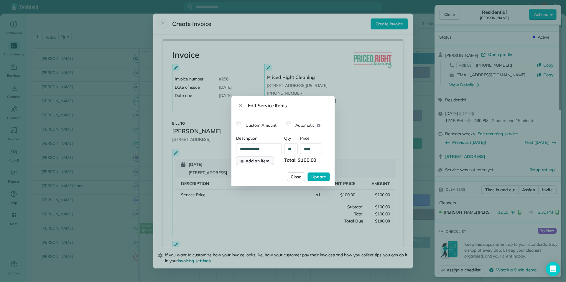
click at [254, 160] on span "Add an item" at bounding box center [258, 161] width 24 height 6
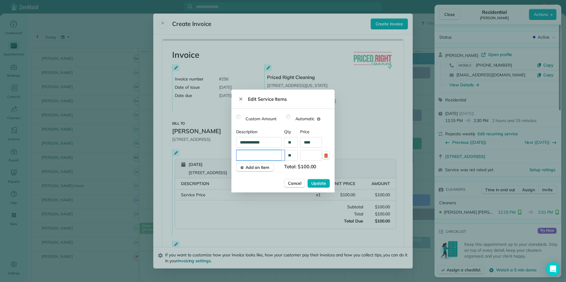
click at [257, 154] on input "text" at bounding box center [261, 155] width 48 height 11
type input "**********"
click at [318, 155] on input "text" at bounding box center [311, 155] width 22 height 11
type input "****"
click at [319, 184] on span "Update" at bounding box center [319, 184] width 15 height 6
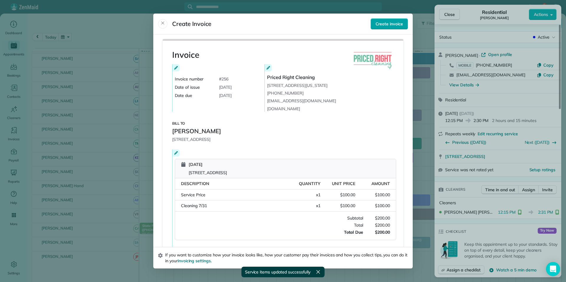
click at [384, 25] on span "Create invoice" at bounding box center [389, 24] width 27 height 6
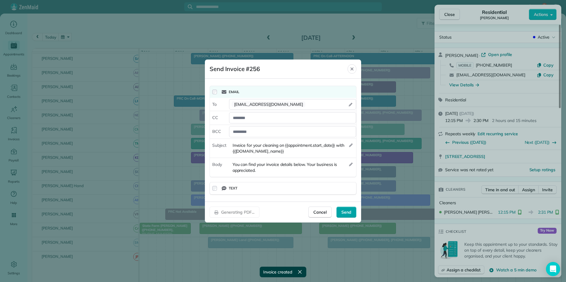
click at [351, 211] on span "Send" at bounding box center [347, 212] width 10 height 6
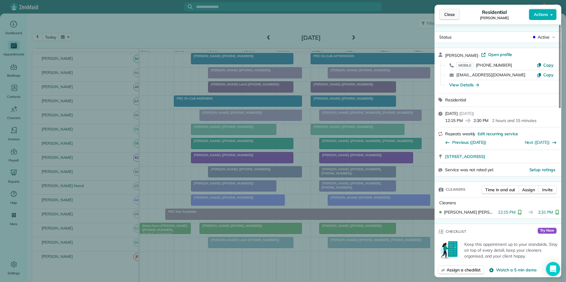
click at [455, 14] on button "Close" at bounding box center [450, 14] width 21 height 11
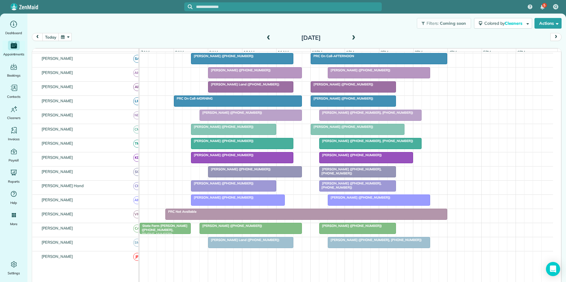
click at [353, 36] on span at bounding box center [353, 37] width 6 height 5
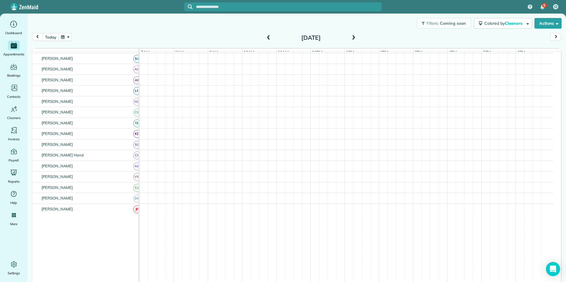
scroll to position [70, 0]
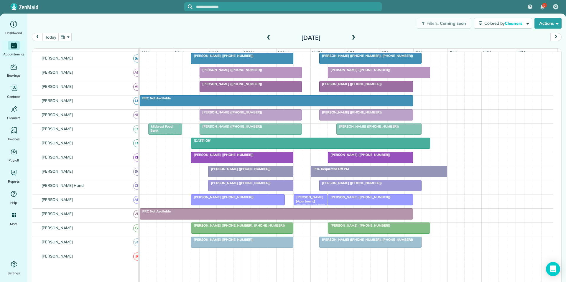
click at [262, 176] on div at bounding box center [251, 171] width 85 height 11
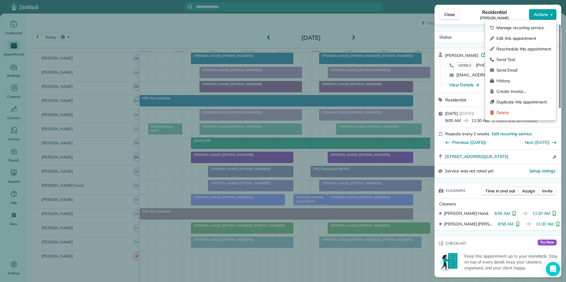
click at [543, 14] on span "Actions" at bounding box center [541, 15] width 14 height 6
click at [503, 92] on span "Create invoice…" at bounding box center [524, 92] width 55 height 6
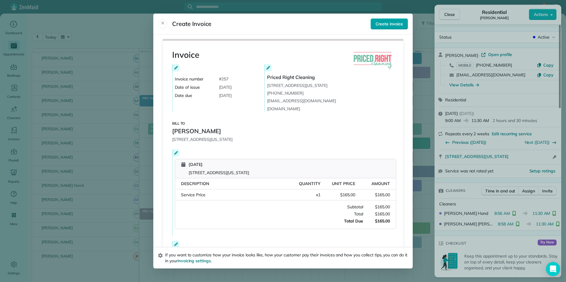
click at [393, 23] on span "Create invoice" at bounding box center [389, 24] width 27 height 6
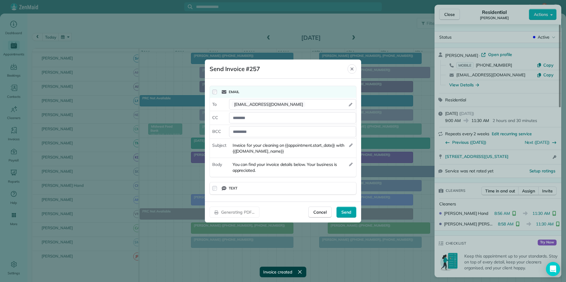
click at [350, 211] on span "Send" at bounding box center [347, 212] width 10 height 6
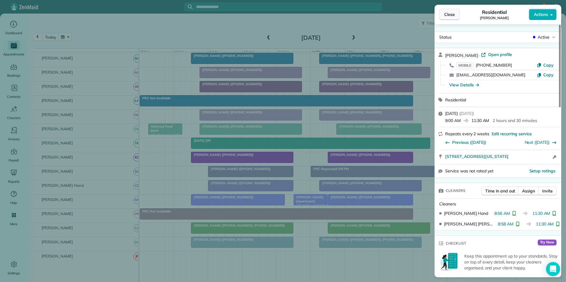
click at [452, 12] on span "Close" at bounding box center [450, 15] width 11 height 6
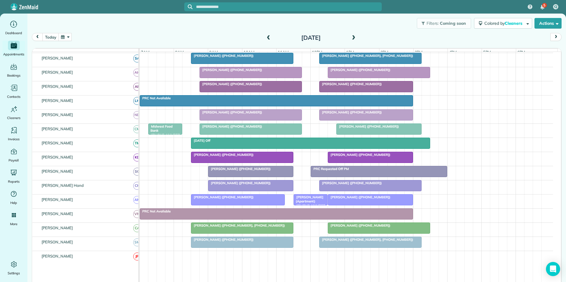
click at [350, 248] on div at bounding box center [371, 242] width 102 height 11
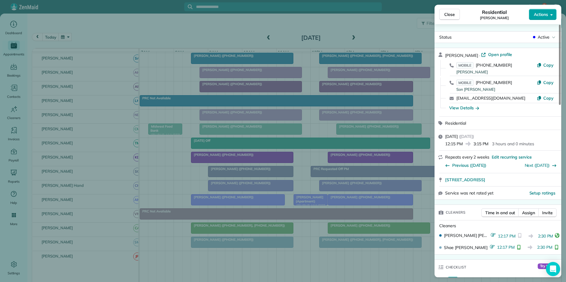
click at [545, 15] on span "Actions" at bounding box center [541, 15] width 14 height 6
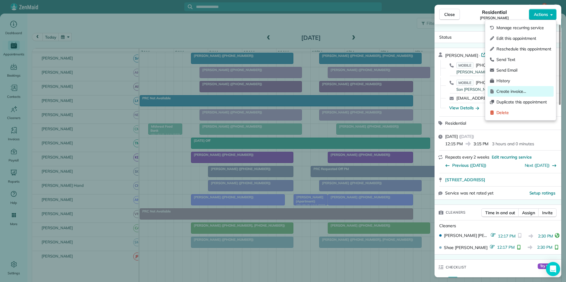
click at [510, 92] on span "Create invoice…" at bounding box center [524, 92] width 55 height 6
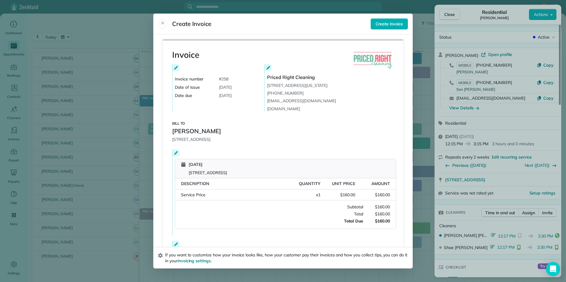
click at [176, 157] on div at bounding box center [176, 153] width 7 height 7
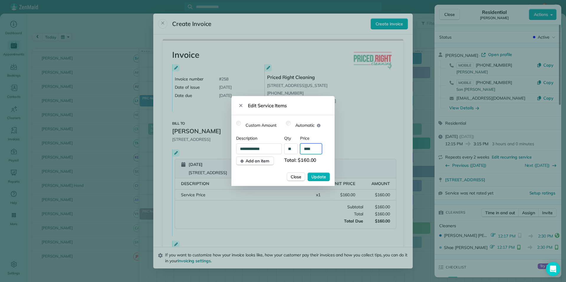
click at [312, 148] on input "****" at bounding box center [311, 149] width 22 height 11
type input "****"
click at [327, 136] on div "Description Qty Price" at bounding box center [283, 138] width 94 height 6
click at [319, 176] on span "Update" at bounding box center [319, 177] width 15 height 6
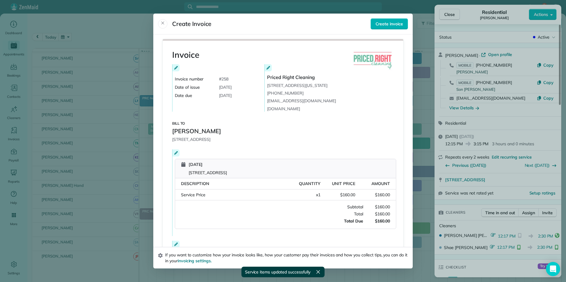
click at [393, 16] on header "Create Invoice Create invoice" at bounding box center [283, 24] width 260 height 21
click at [386, 23] on span "Create invoice" at bounding box center [389, 24] width 27 height 6
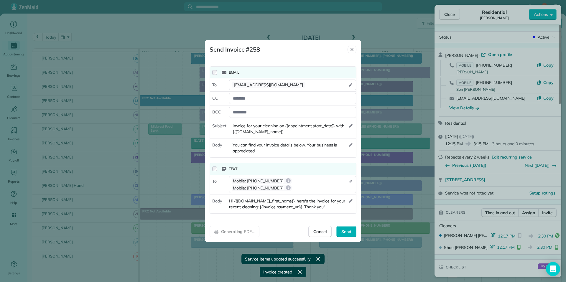
click at [217, 171] on div "Text" at bounding box center [283, 169] width 146 height 12
click at [212, 172] on div "Text" at bounding box center [283, 169] width 146 height 12
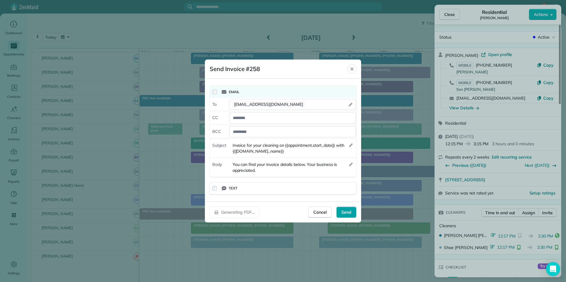
click at [343, 211] on span "Send" at bounding box center [347, 212] width 10 height 6
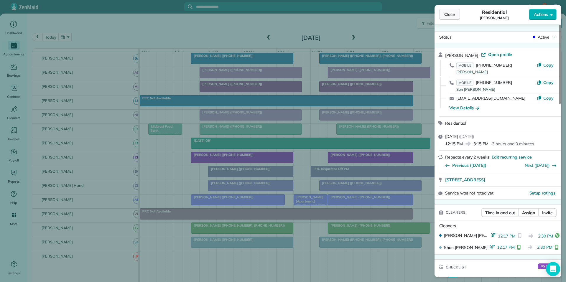
click at [448, 16] on span "Close" at bounding box center [450, 15] width 11 height 6
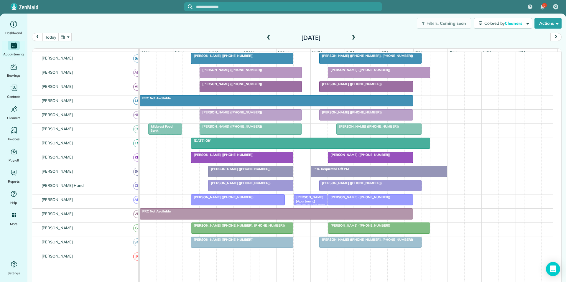
click at [357, 185] on div "Dori Phillips (+14048893000)" at bounding box center [370, 183] width 99 height 4
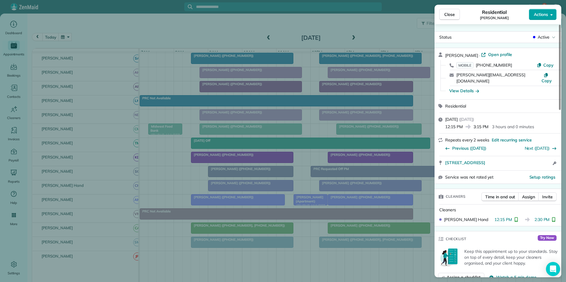
click at [550, 15] on button "Actions" at bounding box center [543, 14] width 28 height 11
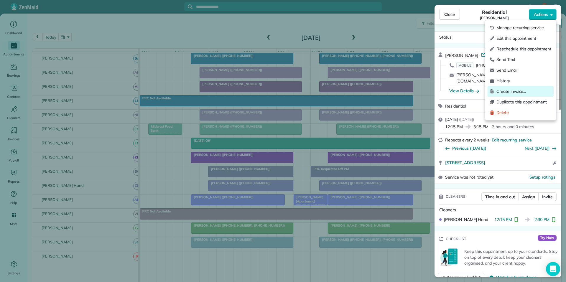
click at [513, 89] on span "Create invoice…" at bounding box center [524, 92] width 55 height 6
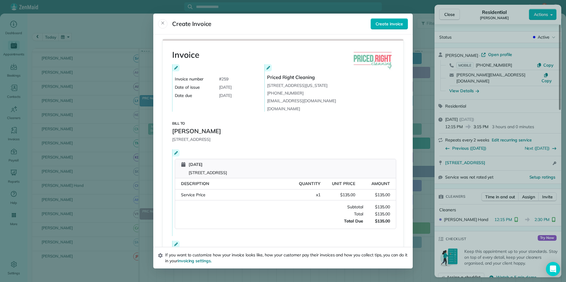
click at [174, 155] on icon at bounding box center [176, 153] width 4 height 4
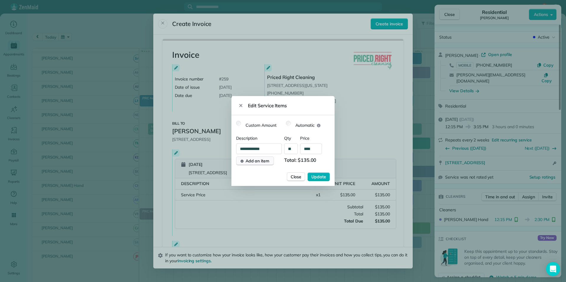
click at [259, 160] on span "Add an item" at bounding box center [258, 161] width 24 height 6
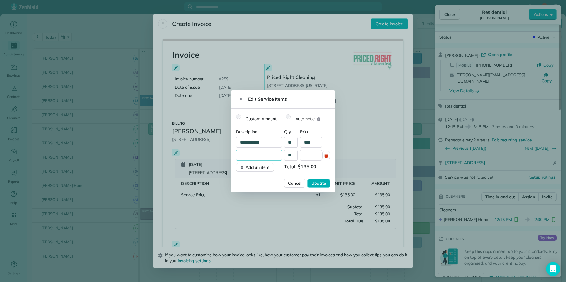
click at [257, 154] on input "text" at bounding box center [261, 155] width 48 height 11
type input "**********"
click at [317, 156] on input "text" at bounding box center [311, 155] width 22 height 11
type input "****"
click at [318, 182] on span "Update" at bounding box center [319, 184] width 15 height 6
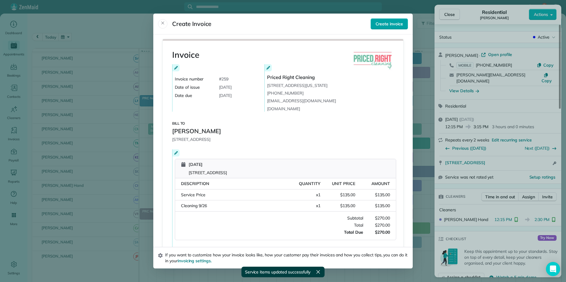
click at [389, 24] on span "Create invoice" at bounding box center [389, 24] width 27 height 6
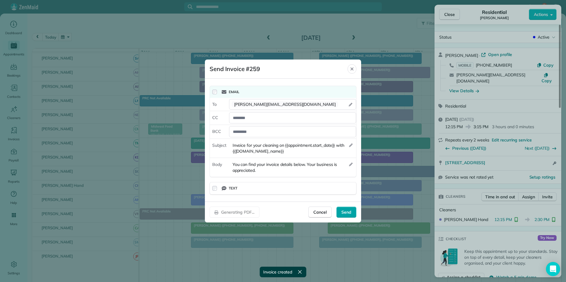
click at [346, 212] on span "Send" at bounding box center [347, 212] width 10 height 6
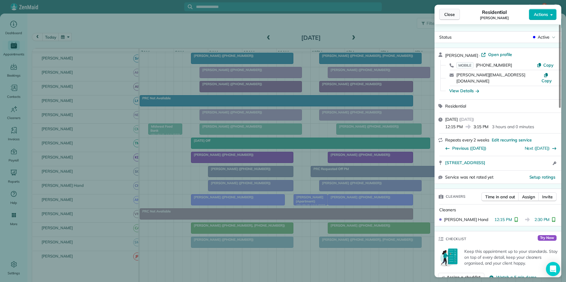
click at [454, 14] on span "Close" at bounding box center [450, 15] width 11 height 6
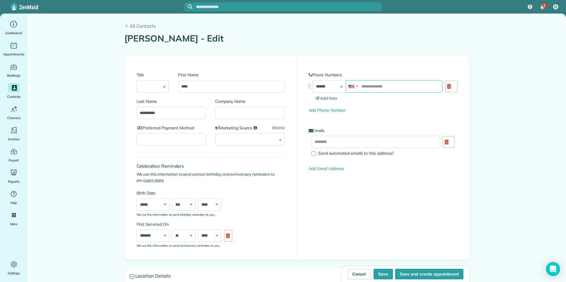
click at [384, 87] on input "tel" at bounding box center [394, 86] width 97 height 12
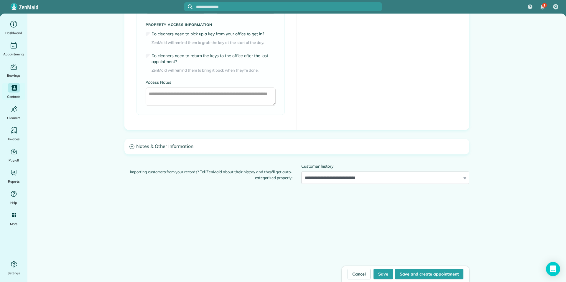
scroll to position [443, 0]
type input "**********"
click at [130, 144] on icon at bounding box center [132, 146] width 5 height 5
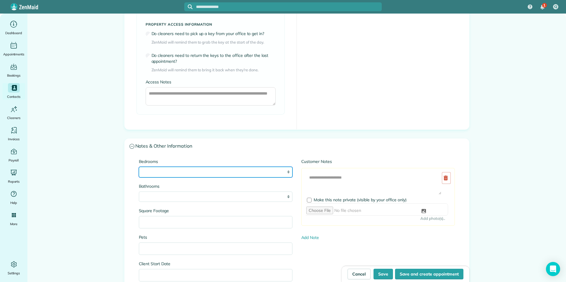
click at [273, 173] on select "* * * * * *" at bounding box center [216, 172] width 154 height 11
select select "*"
click at [139, 167] on select "* * * * * *" at bounding box center [216, 172] width 154 height 11
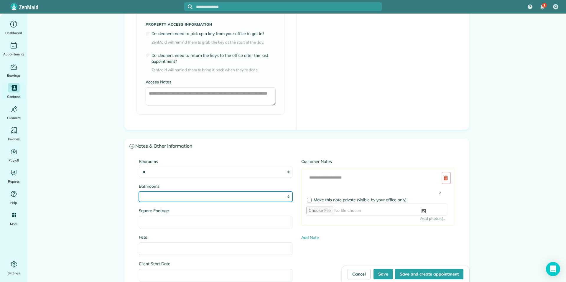
click at [240, 196] on select "* *** * *** * *** * *** **" at bounding box center [216, 197] width 154 height 11
select select "***"
click at [139, 192] on select "* *** * *** * *** * *** **" at bounding box center [216, 197] width 154 height 11
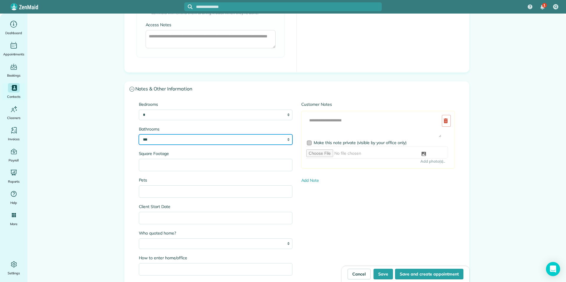
scroll to position [531, 0]
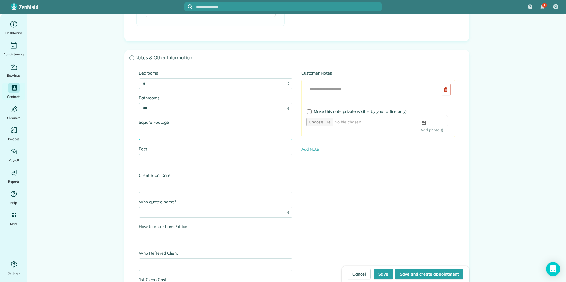
click at [174, 134] on input "Square Footage" at bounding box center [216, 134] width 154 height 12
type input "*******"
type input "****"
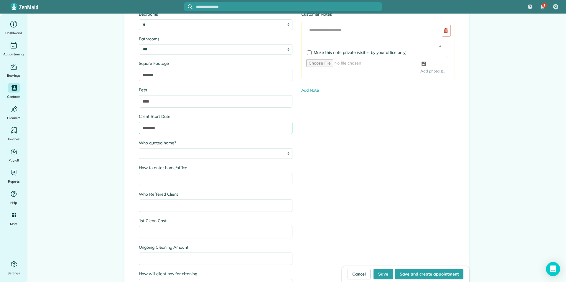
type input "********"
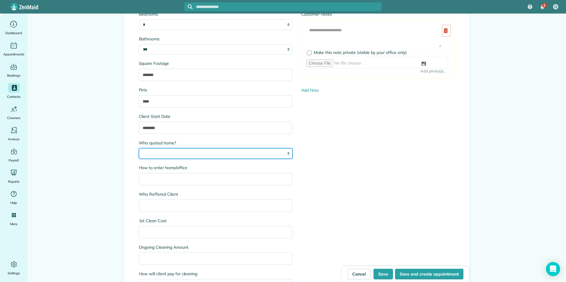
click at [206, 154] on select "*** ****" at bounding box center [216, 153] width 154 height 11
select select "***"
click at [139, 148] on select "*** ****" at bounding box center [216, 153] width 154 height 11
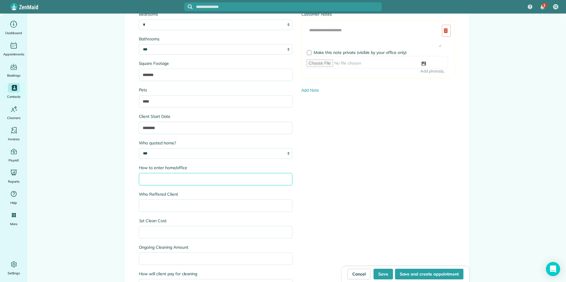
click at [181, 178] on input "How to enter home/office" at bounding box center [216, 179] width 154 height 12
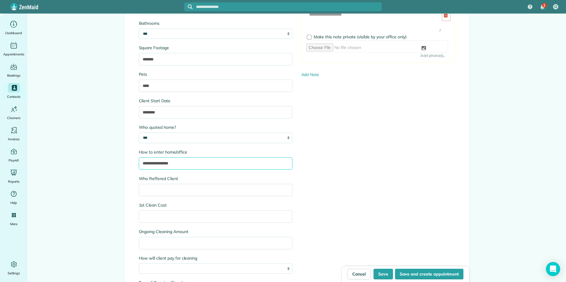
scroll to position [620, 0]
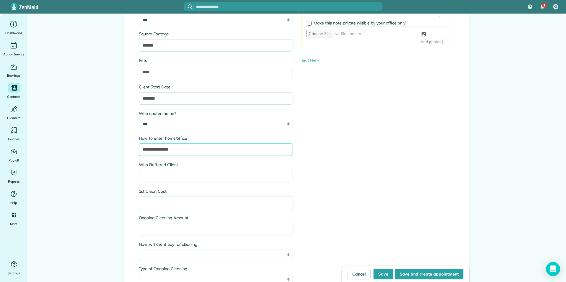
type input "**********"
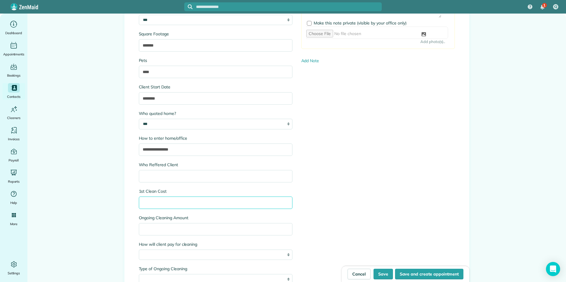
click at [172, 202] on input "1st Clean Cost" at bounding box center [216, 203] width 154 height 12
type input "***"
click at [173, 225] on input "Ongoing Cleaning Amount" at bounding box center [216, 229] width 154 height 12
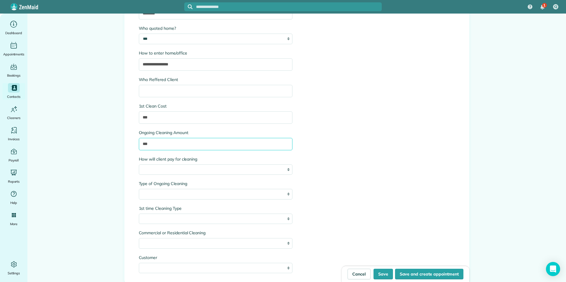
scroll to position [708, 0]
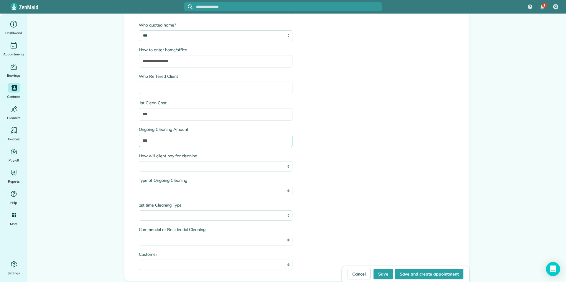
type input "***"
click at [191, 167] on select "**********" at bounding box center [216, 166] width 154 height 11
select select "**********"
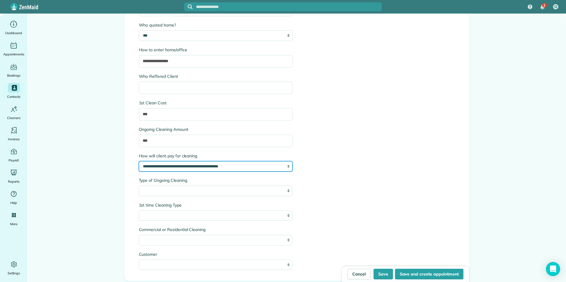
click at [139, 161] on select "**********" at bounding box center [216, 166] width 154 height 11
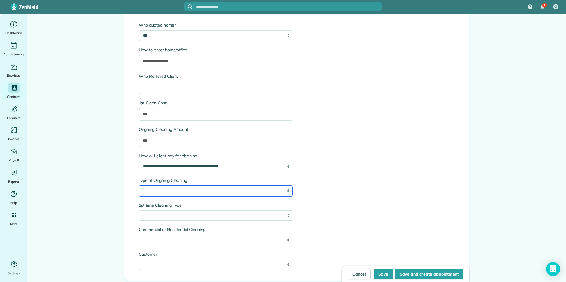
click at [193, 189] on select "**********" at bounding box center [216, 191] width 154 height 11
select select "**********"
click at [139, 186] on select "**********" at bounding box center [216, 191] width 154 height 11
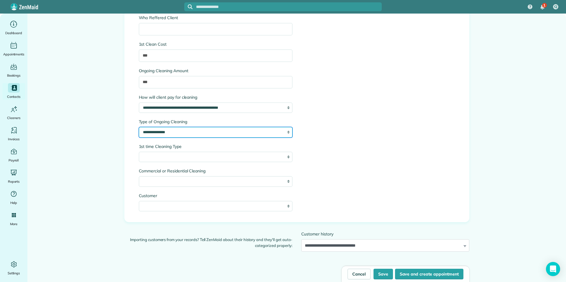
scroll to position [767, 0]
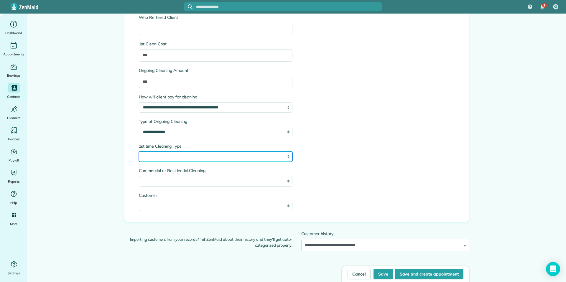
click at [236, 153] on select "**********" at bounding box center [216, 157] width 154 height 11
select select "**********"
click at [139, 152] on select "**********" at bounding box center [216, 157] width 154 height 11
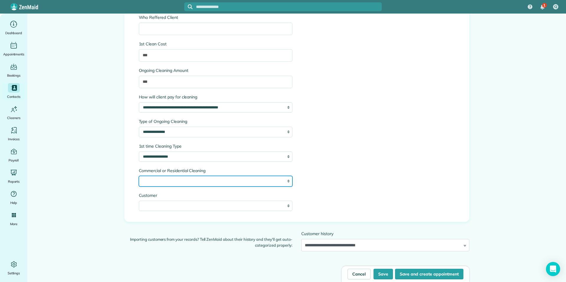
click at [178, 181] on select "**********" at bounding box center [216, 181] width 154 height 11
select select "**********"
click at [139, 176] on select "**********" at bounding box center [216, 181] width 154 height 11
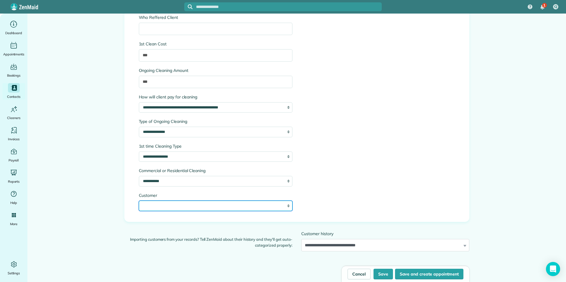
click at [173, 204] on select "**** *******" at bounding box center [216, 206] width 154 height 11
click at [184, 201] on select "**** *******" at bounding box center [216, 206] width 154 height 11
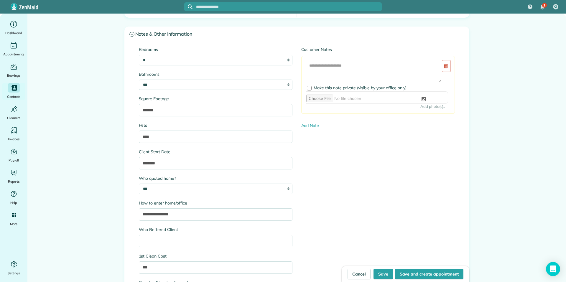
scroll to position [502, 0]
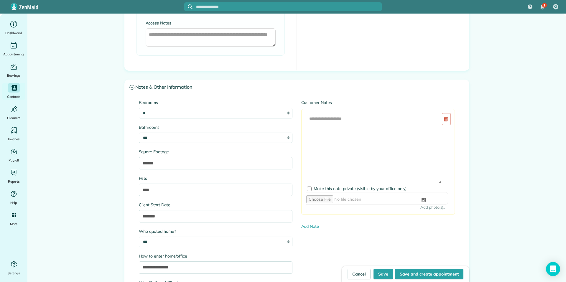
drag, startPoint x: 438, startPoint y: 134, endPoint x: 372, endPoint y: 145, distance: 67.3
click at [430, 182] on textarea at bounding box center [374, 148] width 136 height 71
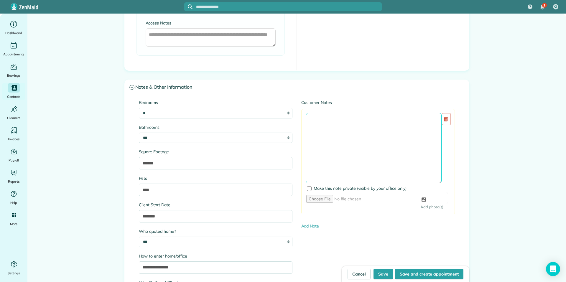
click at [310, 117] on textarea at bounding box center [374, 148] width 136 height 71
type textarea "**********"
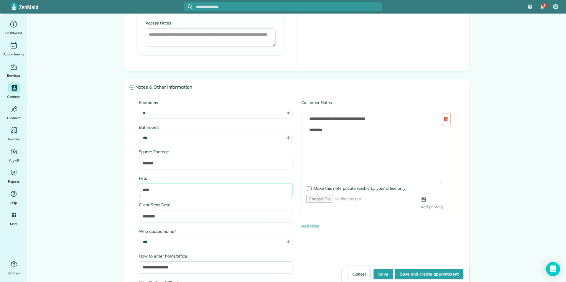
drag, startPoint x: 151, startPoint y: 191, endPoint x: 143, endPoint y: 195, distance: 8.7
click at [143, 195] on input "****" at bounding box center [216, 190] width 154 height 12
type input "*"
type input "*********"
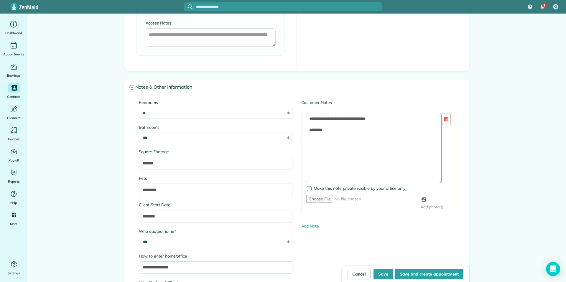
click at [343, 132] on textarea "**********" at bounding box center [374, 148] width 136 height 71
click at [326, 146] on textarea "**********" at bounding box center [374, 148] width 136 height 71
click at [343, 157] on textarea "**********" at bounding box center [374, 148] width 136 height 71
click at [331, 150] on textarea "**********" at bounding box center [374, 148] width 136 height 71
type textarea "**********"
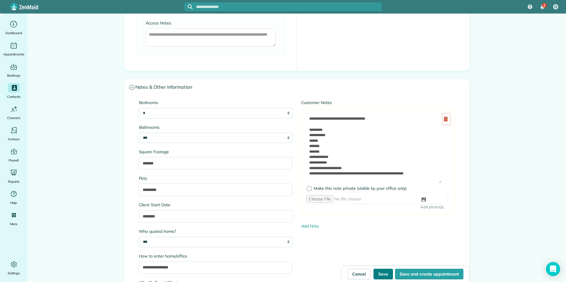
click at [382, 274] on button "Save" at bounding box center [383, 274] width 19 height 11
type input "**********"
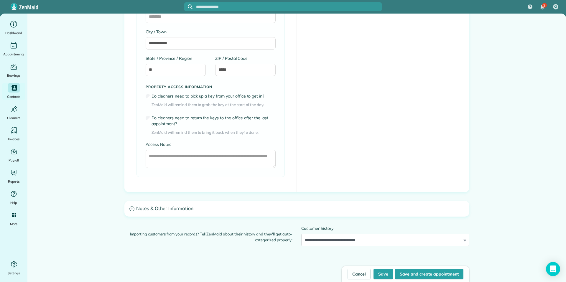
scroll to position [443, 0]
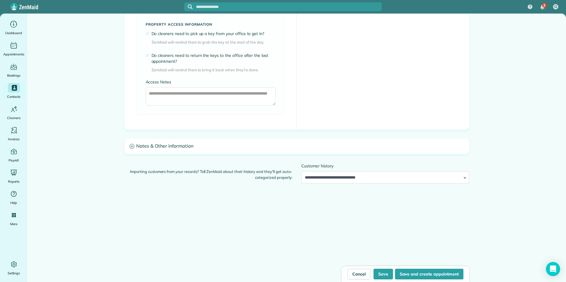
click at [130, 145] on icon at bounding box center [132, 146] width 5 height 5
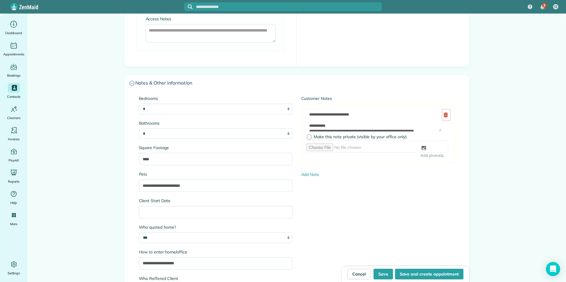
scroll to position [502, 0]
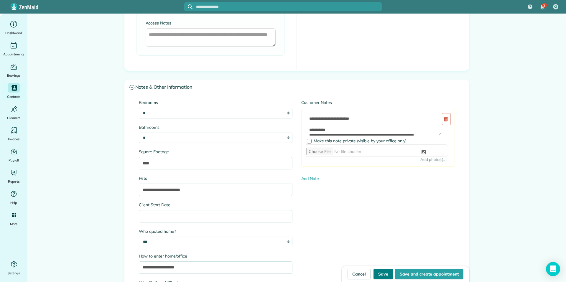
click at [380, 273] on button "Save" at bounding box center [383, 274] width 19 height 11
type input "**********"
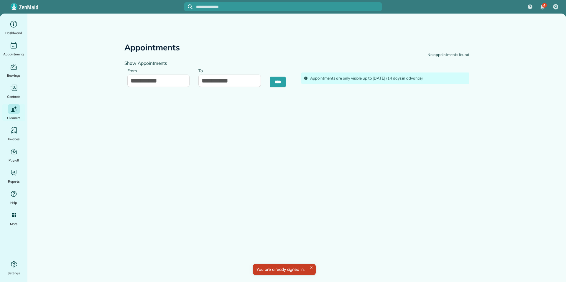
type input "**********"
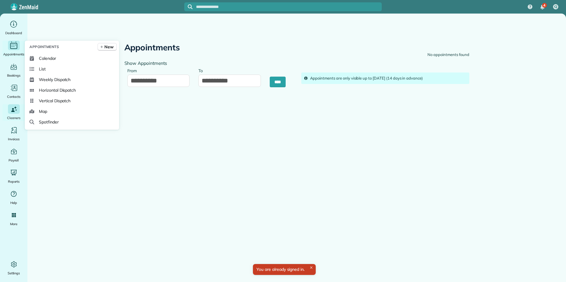
click at [10, 48] on icon "Main" at bounding box center [13, 45] width 9 height 9
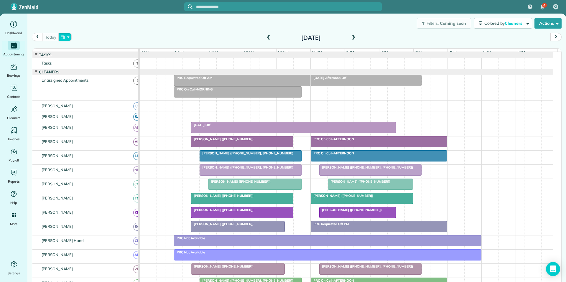
click at [65, 37] on button "button" at bounding box center [65, 37] width 14 height 8
click at [77, 38] on link "Prev" at bounding box center [79, 40] width 16 height 15
click at [119, 57] on link "4" at bounding box center [117, 57] width 9 height 9
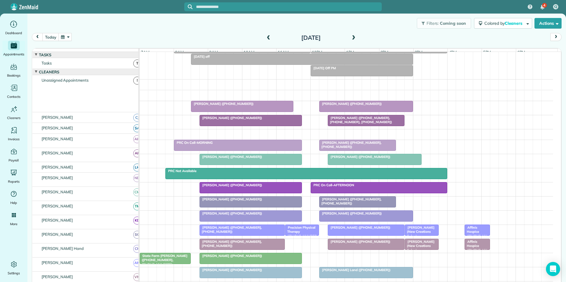
scroll to position [59, 0]
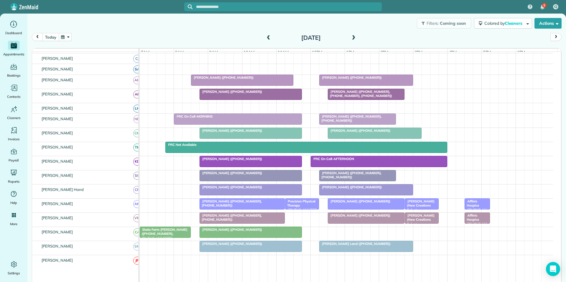
click at [49, 37] on button "today" at bounding box center [50, 37] width 16 height 8
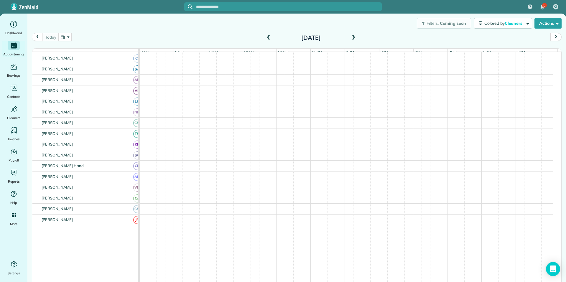
scroll to position [47, 0]
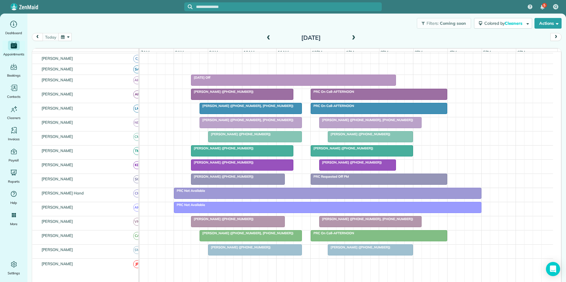
click at [71, 35] on button "button" at bounding box center [65, 37] width 14 height 8
click at [128, 67] on link "10" at bounding box center [126, 67] width 9 height 9
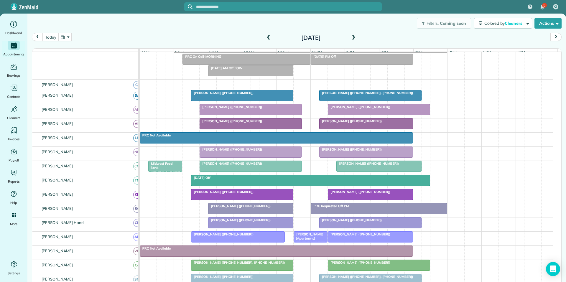
scroll to position [59, 0]
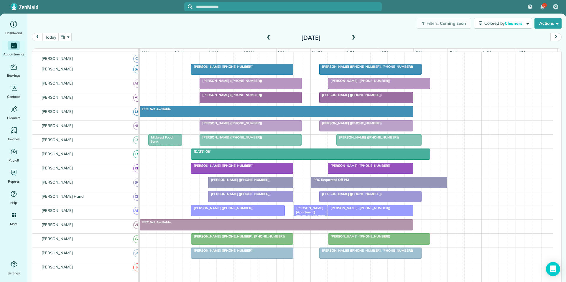
click at [312, 216] on span "Jennifer Kirby (Apartment) (+19097233713)" at bounding box center [310, 214] width 32 height 17
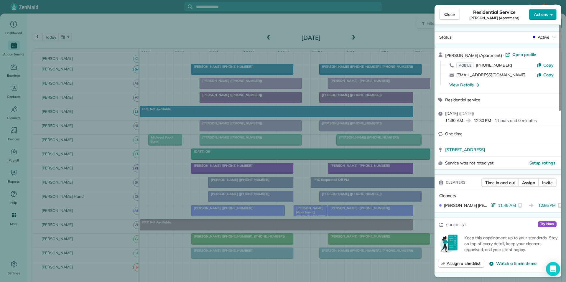
click at [544, 13] on span "Actions" at bounding box center [541, 15] width 14 height 6
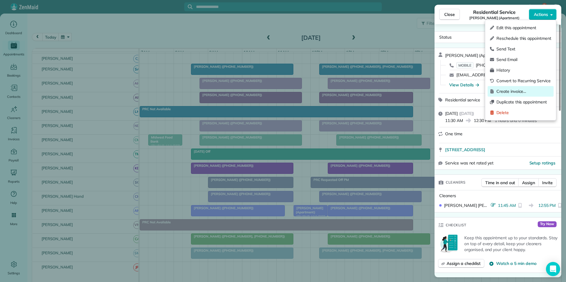
click at [512, 90] on span "Create invoice…" at bounding box center [524, 92] width 55 height 6
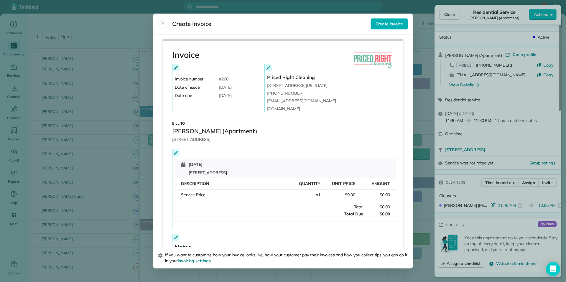
click at [174, 155] on icon at bounding box center [176, 153] width 4 height 4
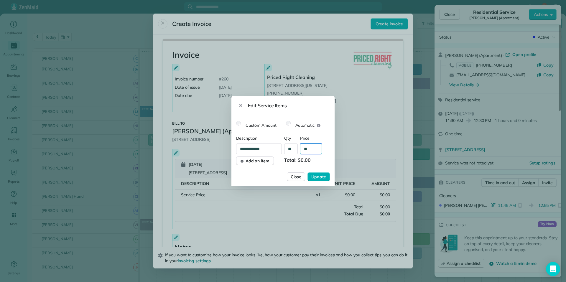
drag, startPoint x: 307, startPoint y: 148, endPoint x: 313, endPoint y: 150, distance: 6.7
click at [307, 148] on input "**" at bounding box center [311, 149] width 22 height 11
type input "***"
click at [252, 160] on span "Add an item" at bounding box center [258, 161] width 24 height 6
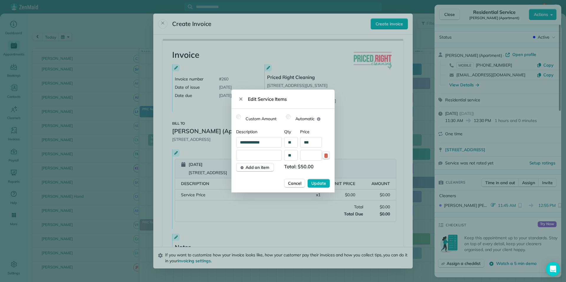
click at [327, 154] on icon "button" at bounding box center [327, 156] width 4 height 4
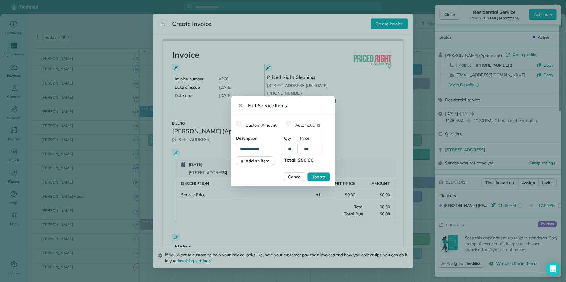
click at [322, 176] on span "Update" at bounding box center [319, 177] width 15 height 6
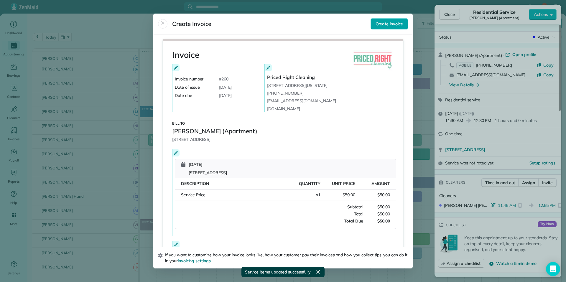
click at [392, 24] on span "Create invoice" at bounding box center [389, 24] width 27 height 6
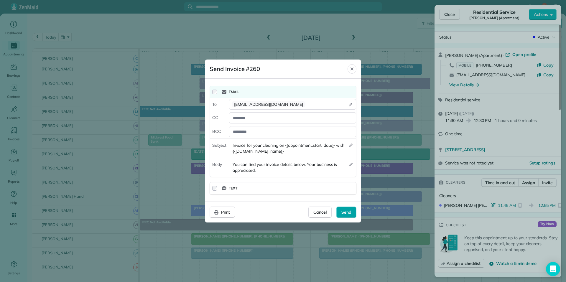
click at [350, 214] on span "Send" at bounding box center [347, 212] width 10 height 6
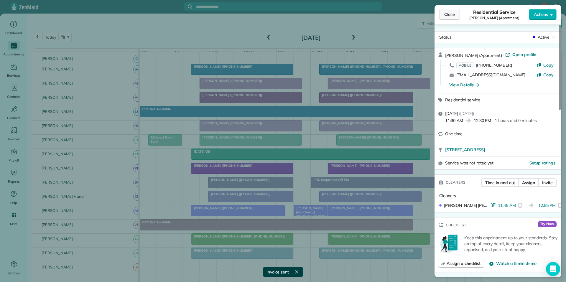
click at [454, 15] on span "Close" at bounding box center [450, 15] width 11 height 6
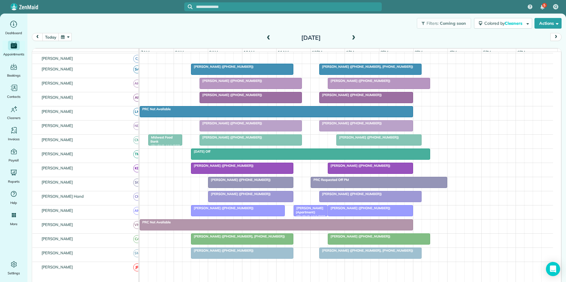
click at [64, 38] on button "button" at bounding box center [65, 37] width 14 height 8
click at [97, 96] on link "28" at bounding box center [98, 95] width 9 height 9
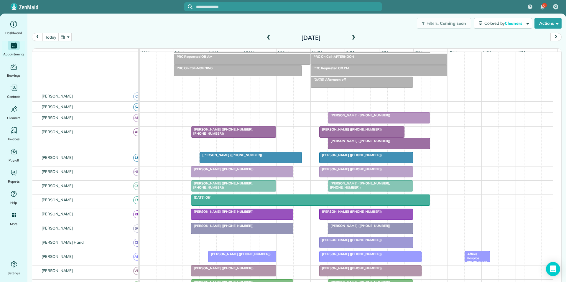
scroll to position [71, 0]
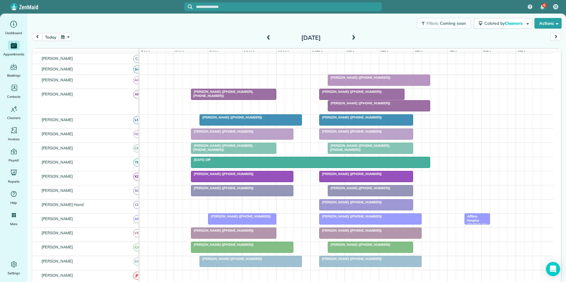
click at [359, 134] on span "Beverly Head (+16782076727)" at bounding box center [350, 132] width 63 height 4
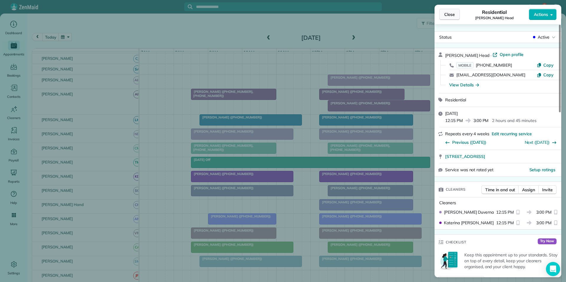
click at [454, 14] on span "Close" at bounding box center [450, 15] width 11 height 6
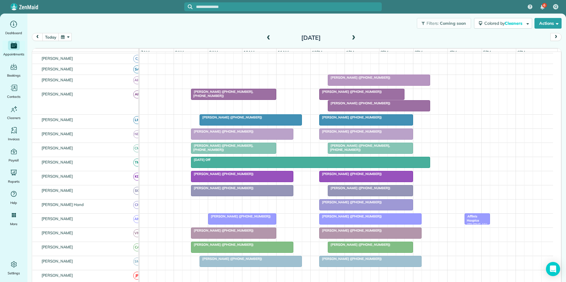
click at [66, 36] on button "button" at bounding box center [65, 37] width 14 height 8
click at [136, 38] on link "Next" at bounding box center [136, 40] width 16 height 15
click at [124, 67] on link "7" at bounding box center [126, 67] width 9 height 9
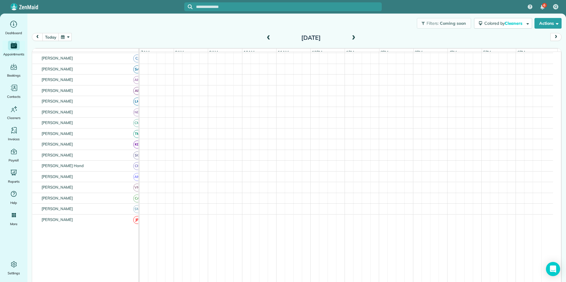
scroll to position [59, 0]
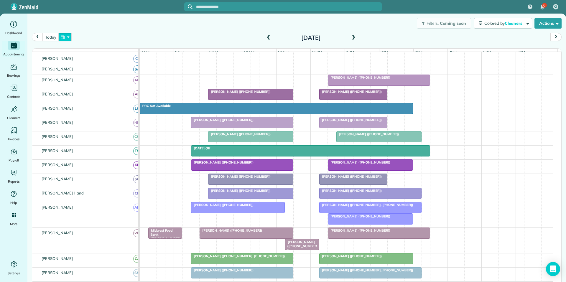
click at [67, 36] on button "button" at bounding box center [65, 37] width 14 height 8
click at [125, 84] on link "24" at bounding box center [126, 86] width 9 height 9
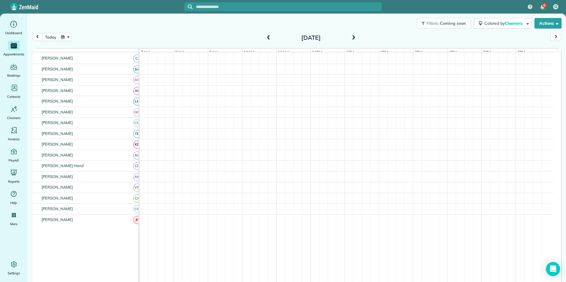
scroll to position [71, 0]
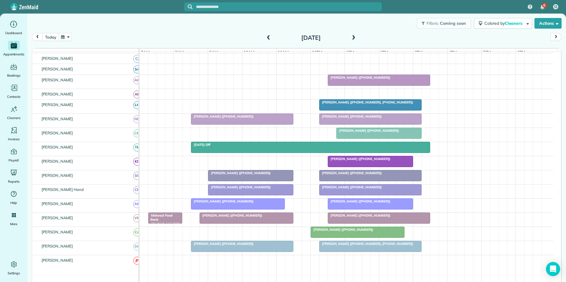
click at [66, 35] on button "button" at bounding box center [65, 37] width 14 height 8
click at [127, 94] on link "31" at bounding box center [126, 95] width 9 height 9
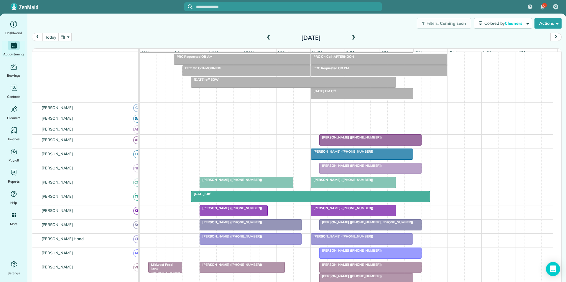
scroll to position [82, 0]
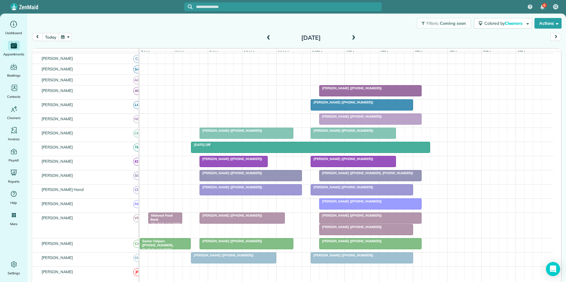
click at [385, 218] on div "Monika Shah (+18479713235)" at bounding box center [370, 216] width 99 height 4
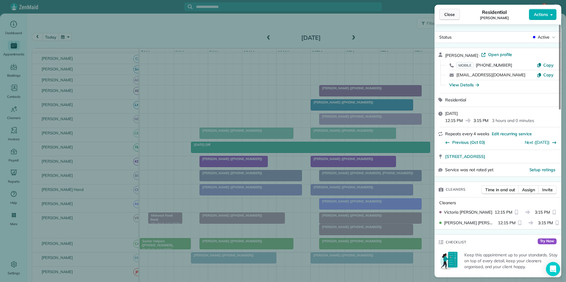
click at [450, 16] on span "Close" at bounding box center [450, 15] width 11 height 6
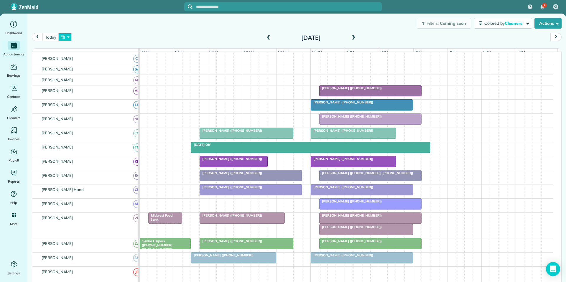
click at [68, 37] on button "button" at bounding box center [65, 37] width 14 height 8
click at [128, 56] on link "3" at bounding box center [126, 57] width 9 height 9
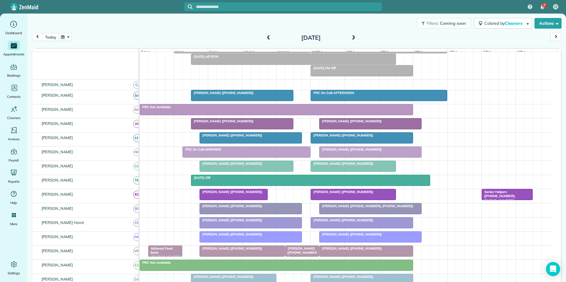
scroll to position [59, 0]
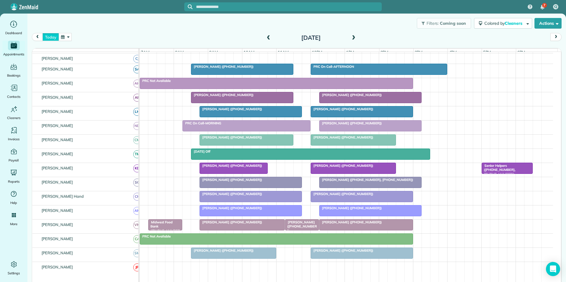
click at [47, 39] on button "today" at bounding box center [50, 37] width 16 height 8
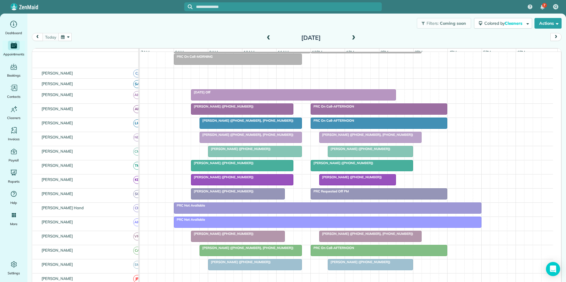
scroll to position [47, 0]
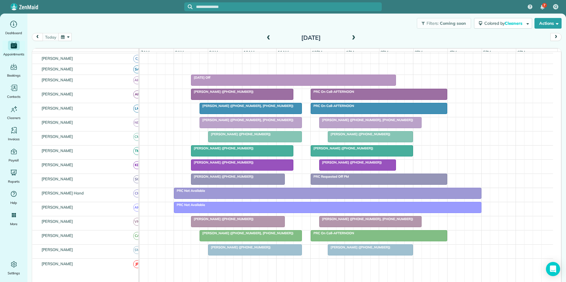
click at [65, 41] on button "button" at bounding box center [65, 37] width 14 height 8
click at [78, 40] on link "Prev" at bounding box center [79, 40] width 16 height 15
click at [127, 55] on link "5" at bounding box center [126, 57] width 9 height 9
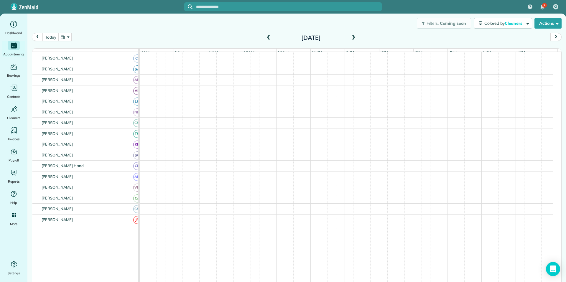
scroll to position [71, 0]
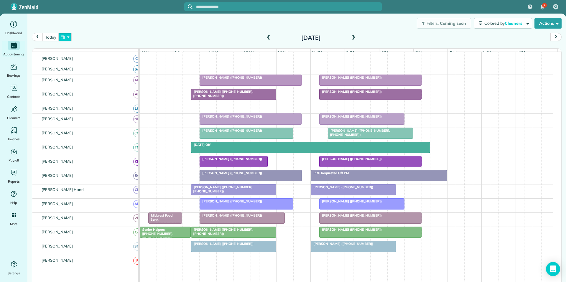
click at [70, 36] on button "button" at bounding box center [65, 37] width 14 height 8
click at [80, 39] on link "Prev" at bounding box center [79, 40] width 16 height 15
click at [88, 96] on link "28" at bounding box center [88, 95] width 9 height 9
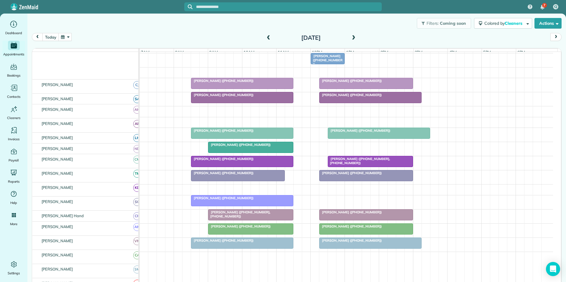
scroll to position [59, 0]
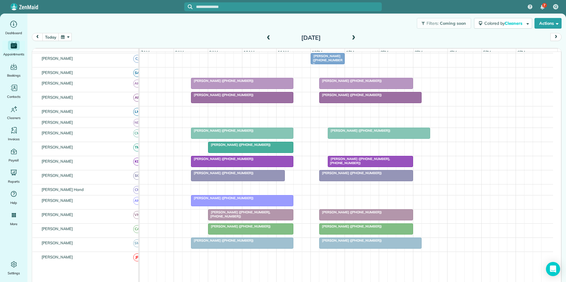
drag, startPoint x: 74, startPoint y: 40, endPoint x: 68, endPoint y: 37, distance: 6.4
click at [72, 39] on div "today Monday Jul 28, 2025" at bounding box center [297, 38] width 530 height 11
click at [68, 37] on button "button" at bounding box center [65, 37] width 14 height 8
click at [140, 41] on link "Next" at bounding box center [136, 40] width 16 height 15
click at [89, 65] on link "3" at bounding box center [88, 67] width 9 height 9
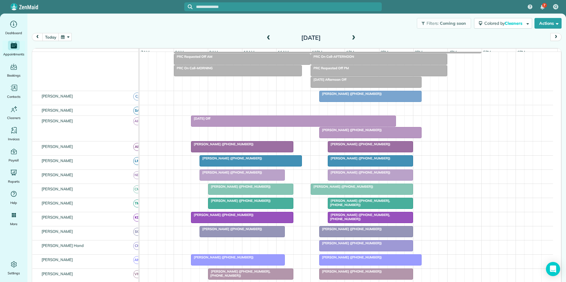
scroll to position [71, 0]
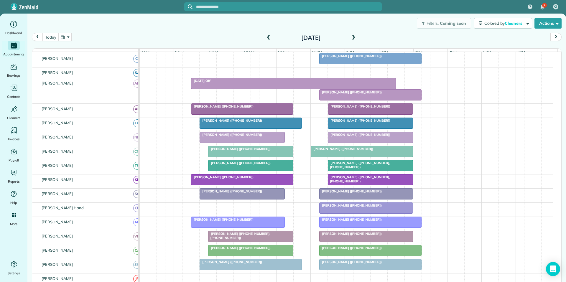
click at [353, 36] on span at bounding box center [353, 37] width 6 height 5
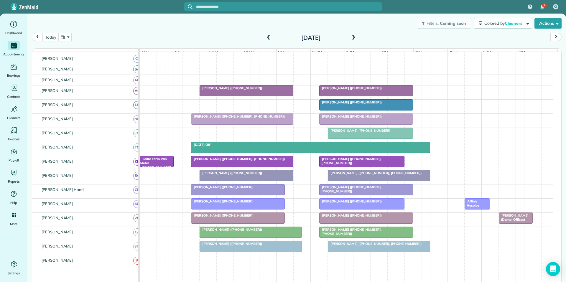
click at [353, 35] on span at bounding box center [353, 37] width 6 height 5
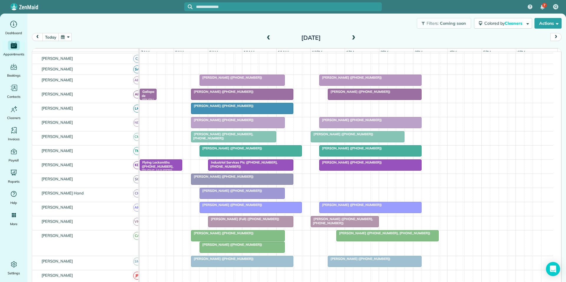
click at [350, 37] on span at bounding box center [353, 37] width 6 height 5
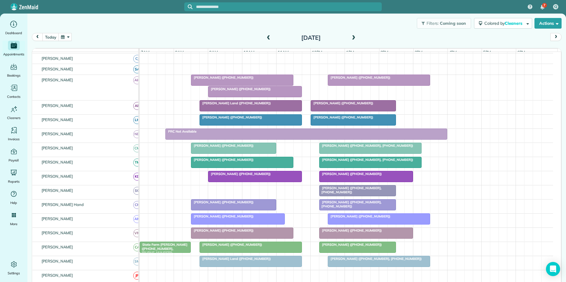
click at [242, 96] on div at bounding box center [255, 91] width 93 height 11
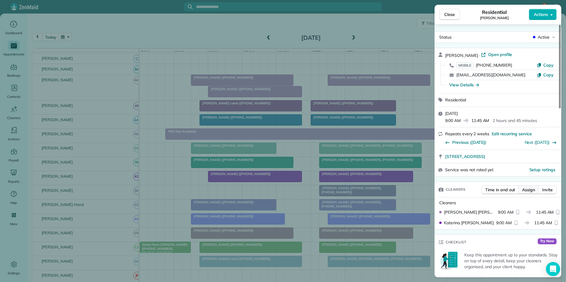
click at [526, 189] on span "Assign" at bounding box center [528, 190] width 13 height 6
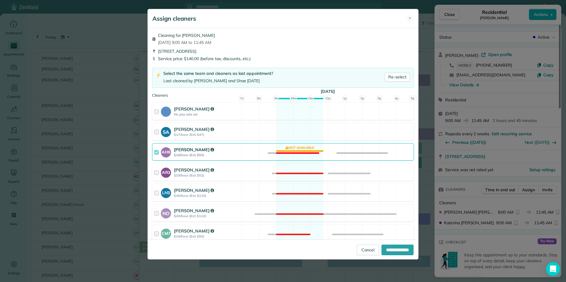
click at [297, 146] on div "AH6 Ashley Hudson $18/hour (Est: $50) Not available" at bounding box center [283, 151] width 262 height 17
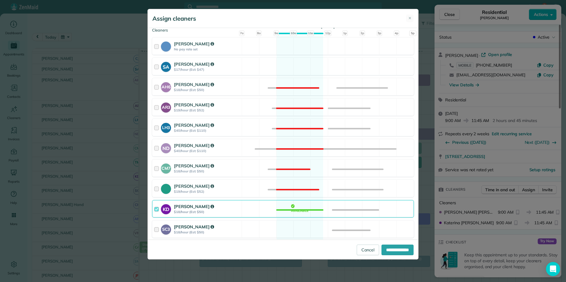
scroll to position [148, 0]
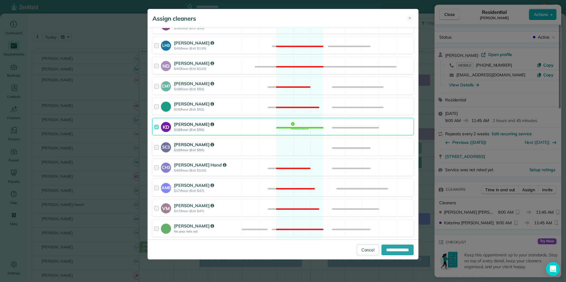
drag, startPoint x: 299, startPoint y: 144, endPoint x: 306, endPoint y: 154, distance: 12.0
click at [300, 145] on div "SC3 Stephanie Cruz $18/hour (Est: $50) Available" at bounding box center [283, 146] width 262 height 17
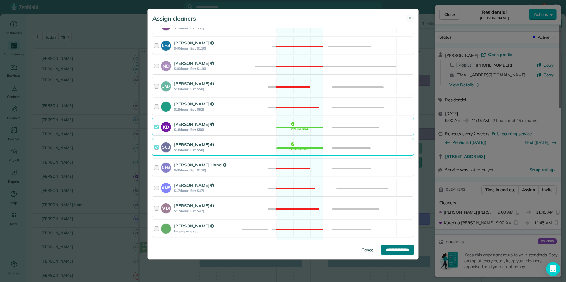
click at [386, 253] on input "**********" at bounding box center [398, 250] width 32 height 11
type input "**********"
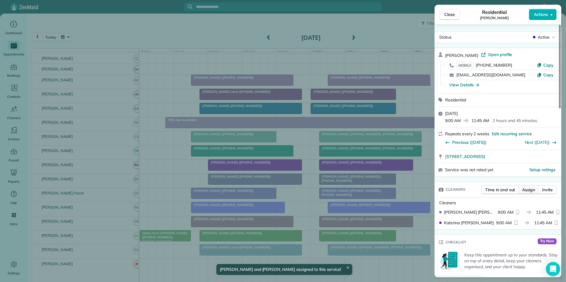
click at [534, 189] on span "Assign" at bounding box center [528, 190] width 13 height 6
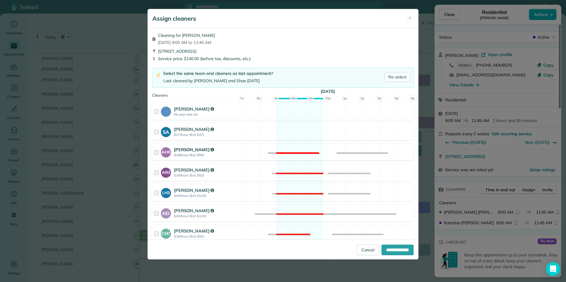
click at [295, 145] on div "AH6 Ashley Hudson $18/hour (Est: $50) Not available" at bounding box center [283, 151] width 262 height 17
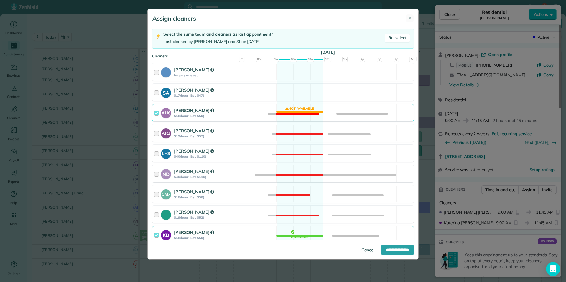
scroll to position [118, 0]
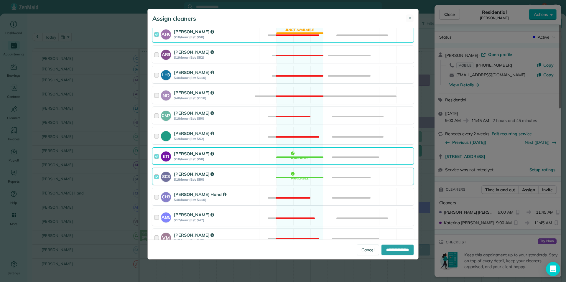
click at [299, 153] on div "KD Katerina Doane $18/hour (Est: $50) Available" at bounding box center [283, 156] width 262 height 17
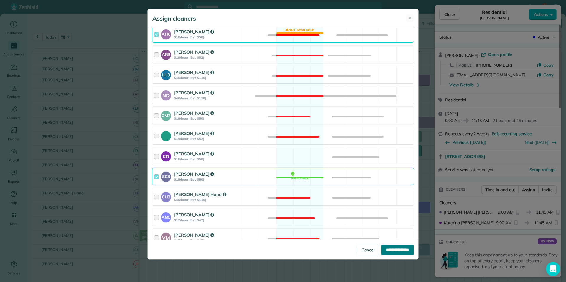
click at [393, 250] on input "**********" at bounding box center [398, 250] width 32 height 11
type input "**********"
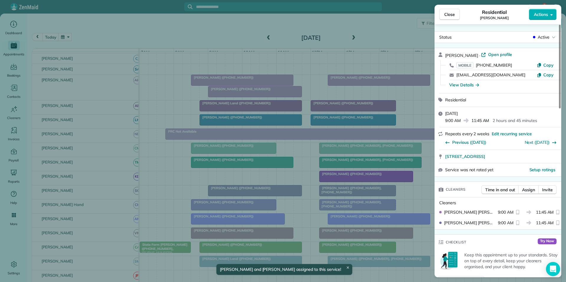
drag, startPoint x: 451, startPoint y: 14, endPoint x: 396, endPoint y: 39, distance: 60.6
click at [451, 15] on span "Close" at bounding box center [450, 15] width 11 height 6
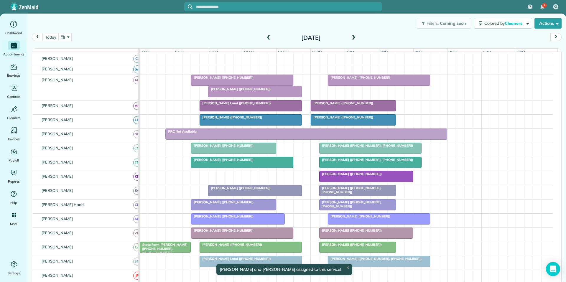
click at [225, 85] on div at bounding box center [242, 80] width 102 height 11
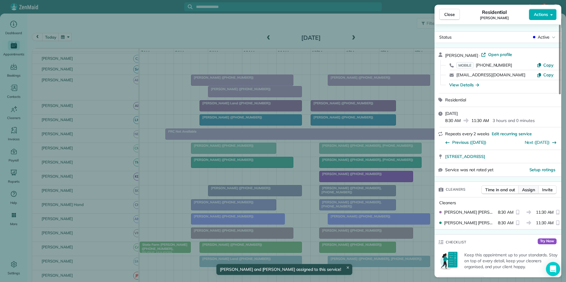
click at [535, 190] on span "Assign" at bounding box center [528, 190] width 13 height 6
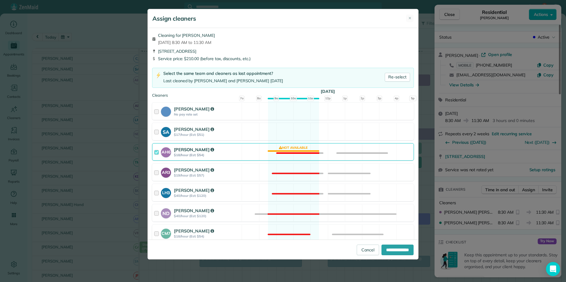
click at [296, 150] on div "AH6 Ashley Hudson $18/hour (Est: $54) Not available" at bounding box center [283, 151] width 262 height 17
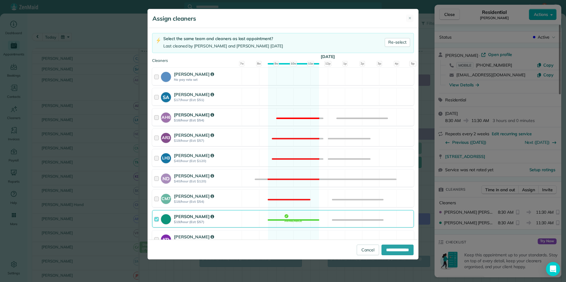
scroll to position [118, 0]
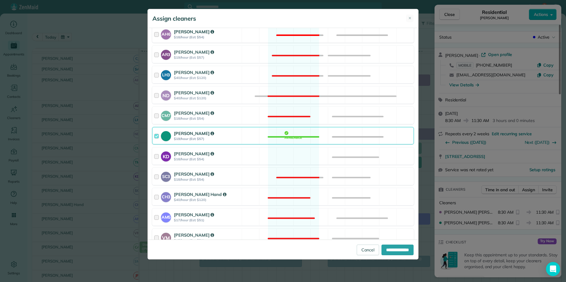
click at [297, 152] on div "KD Katerina Doane $18/hour (Est: $54) Available" at bounding box center [283, 156] width 262 height 17
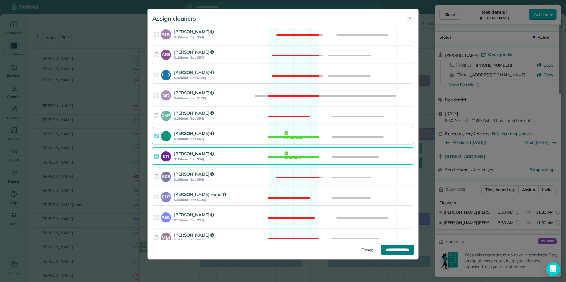
click at [398, 249] on input "**********" at bounding box center [398, 250] width 32 height 11
type input "**********"
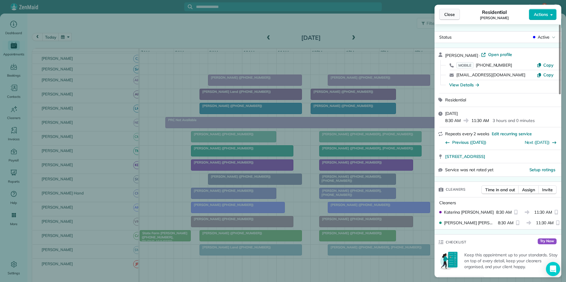
click at [456, 12] on button "Close" at bounding box center [450, 14] width 21 height 11
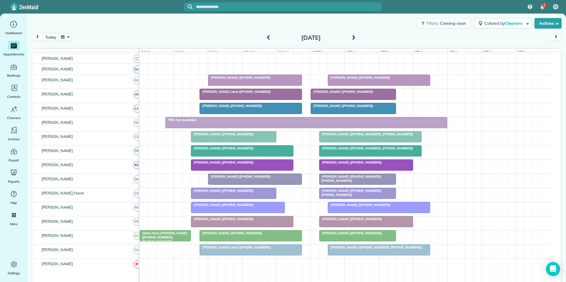
click at [352, 36] on span at bounding box center [353, 37] width 6 height 5
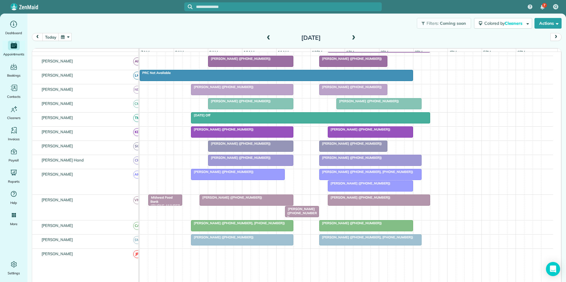
scroll to position [59, 0]
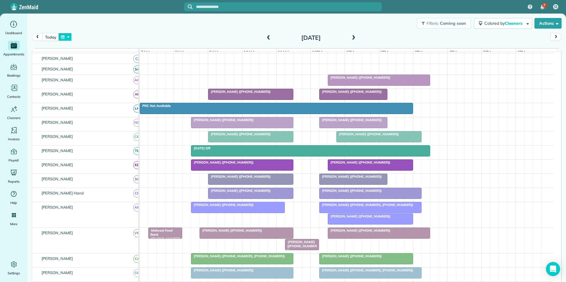
click at [62, 36] on button "button" at bounding box center [65, 37] width 14 height 8
click at [138, 39] on link "Next" at bounding box center [136, 40] width 16 height 15
click at [89, 77] on link "10" at bounding box center [88, 76] width 9 height 9
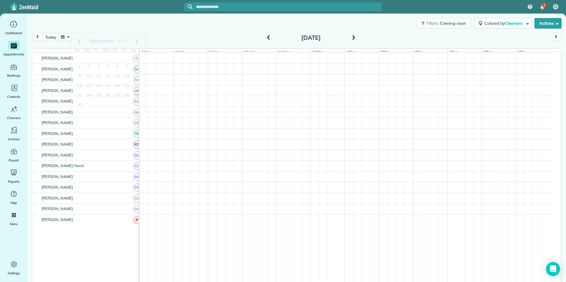
scroll to position [71, 0]
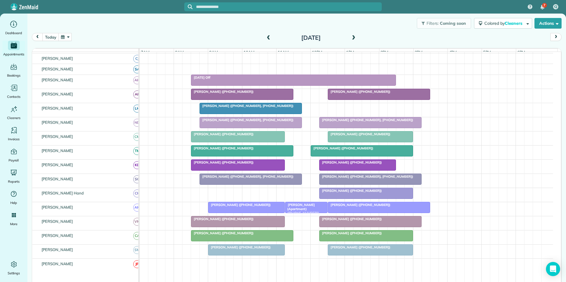
click at [354, 37] on span at bounding box center [353, 37] width 6 height 5
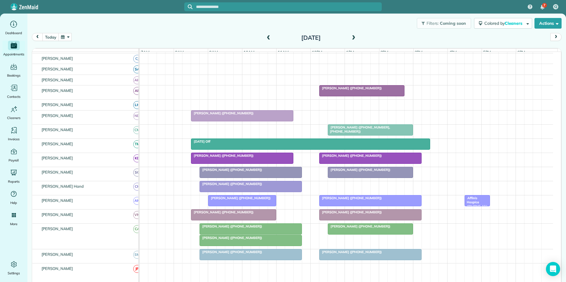
click at [239, 234] on div at bounding box center [251, 229] width 102 height 11
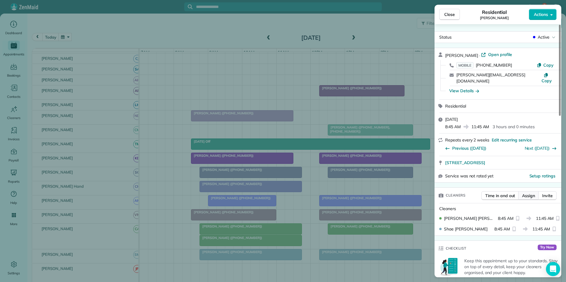
click at [533, 193] on span "Assign" at bounding box center [528, 196] width 13 height 6
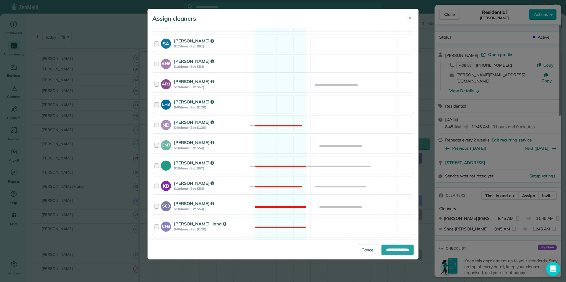
scroll to position [118, 0]
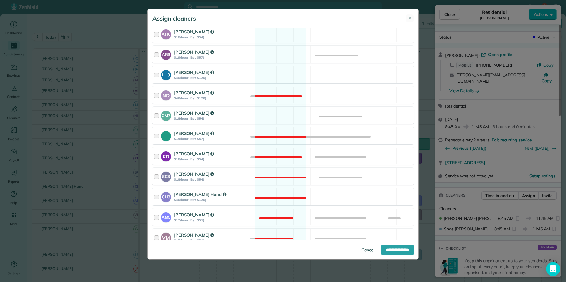
click at [275, 116] on div "CM7 Caitlin Miller $18/hour (Est: $54) Available" at bounding box center [283, 115] width 262 height 17
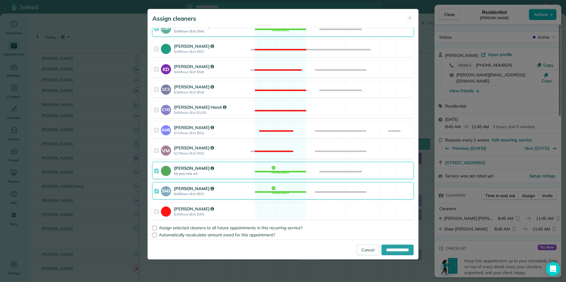
scroll to position [207, 0]
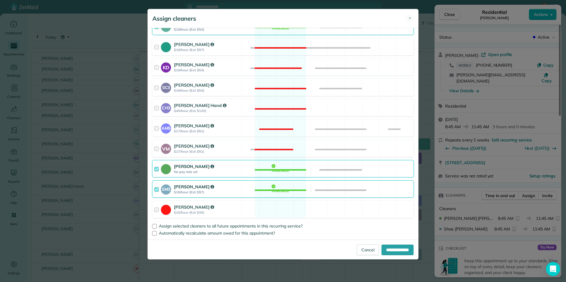
click at [283, 171] on div "Catherine Altman No pay rate set Available" at bounding box center [283, 168] width 262 height 17
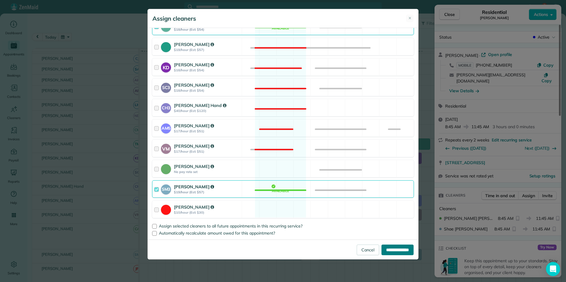
click at [393, 251] on input "**********" at bounding box center [398, 250] width 32 height 11
type input "**********"
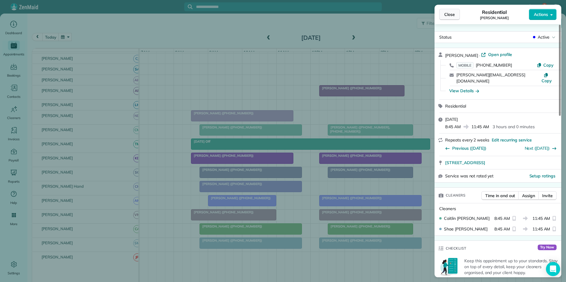
click at [450, 15] on span "Close" at bounding box center [450, 15] width 11 height 6
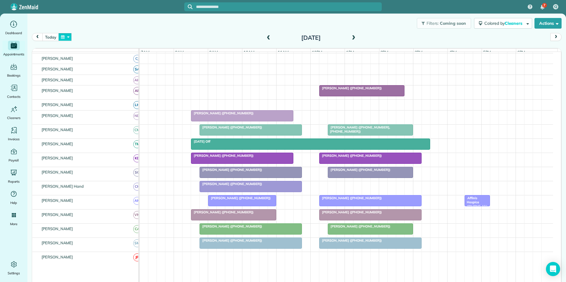
click at [69, 36] on button "button" at bounding box center [65, 37] width 14 height 8
click at [135, 41] on link "Next" at bounding box center [136, 40] width 16 height 15
click at [137, 40] on link "Next" at bounding box center [136, 40] width 16 height 15
click at [99, 67] on link "9" at bounding box center [98, 67] width 9 height 9
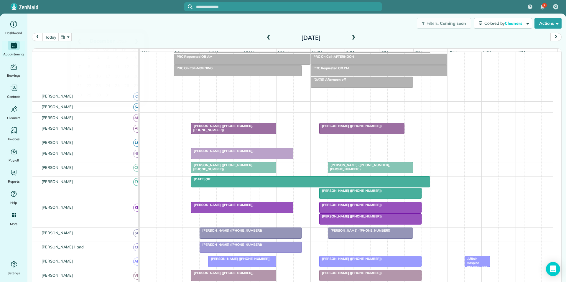
scroll to position [71, 0]
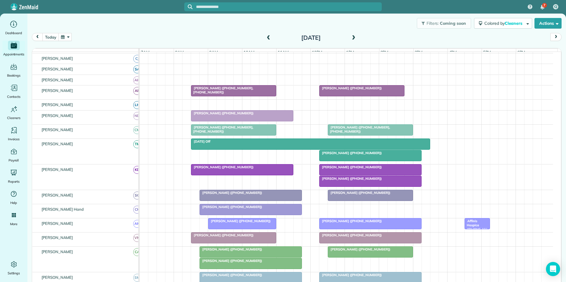
click at [67, 37] on button "button" at bounding box center [65, 37] width 14 height 8
click at [137, 40] on link "Next" at bounding box center [136, 40] width 16 height 15
click at [109, 74] on link "12" at bounding box center [107, 76] width 9 height 9
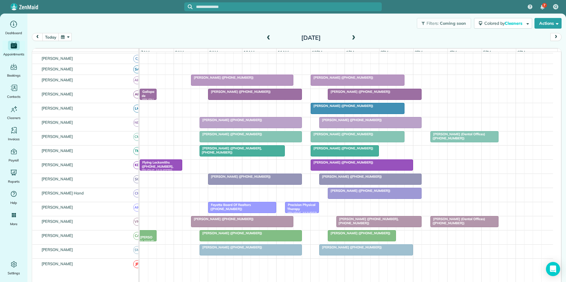
click at [353, 37] on span at bounding box center [353, 37] width 6 height 5
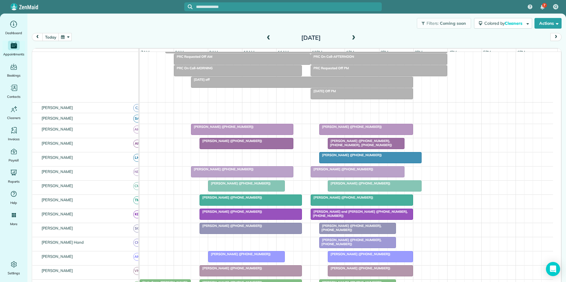
scroll to position [82, 0]
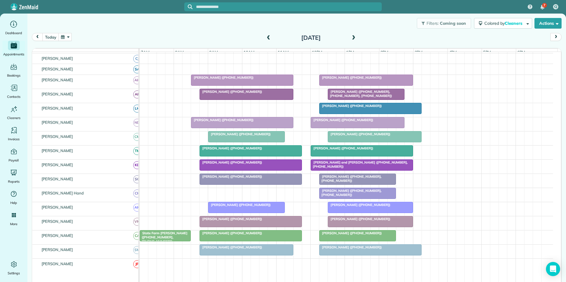
click at [353, 37] on span at bounding box center [353, 37] width 6 height 5
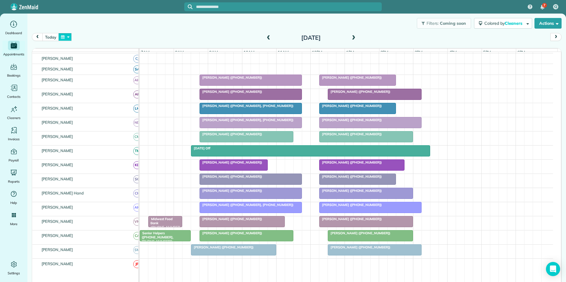
click at [67, 37] on button "button" at bounding box center [65, 37] width 14 height 8
click at [137, 40] on link "Next" at bounding box center [136, 40] width 16 height 15
click at [91, 83] on link "17" at bounding box center [88, 85] width 9 height 9
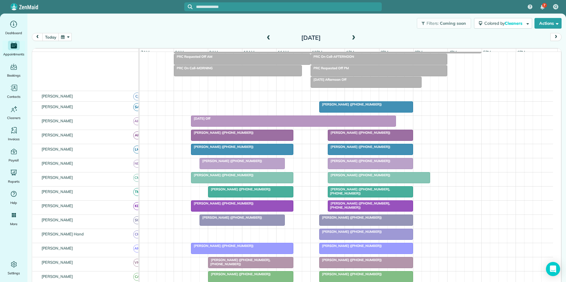
scroll to position [71, 0]
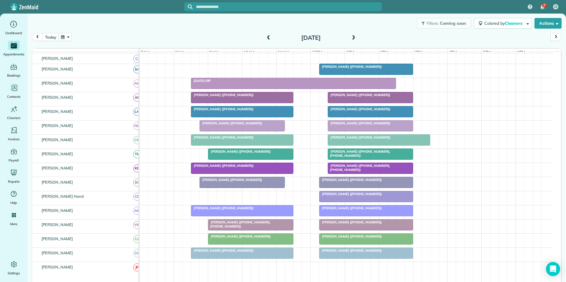
click at [354, 37] on span at bounding box center [353, 37] width 6 height 5
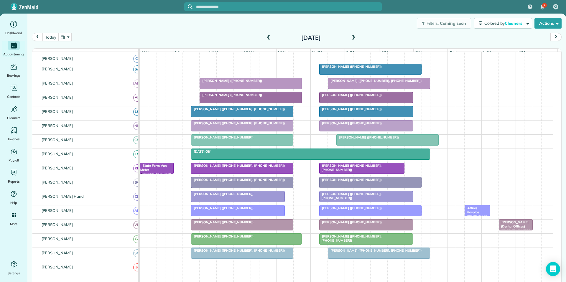
click at [353, 38] on span at bounding box center [353, 37] width 6 height 5
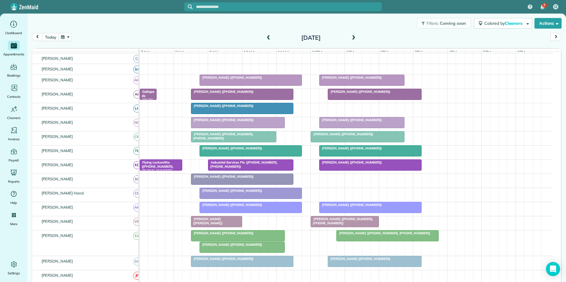
click at [353, 36] on span at bounding box center [353, 37] width 6 height 5
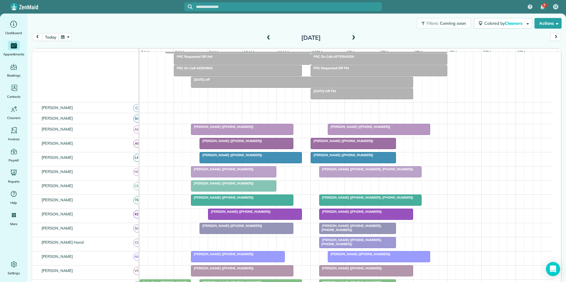
scroll to position [0, 0]
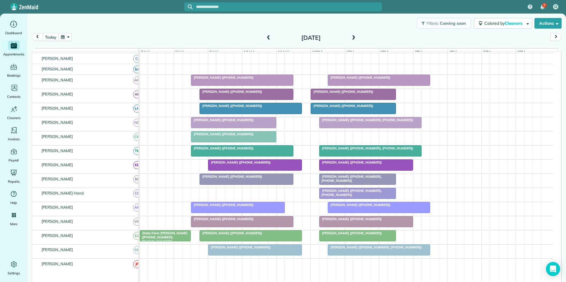
click at [352, 37] on span at bounding box center [353, 37] width 6 height 5
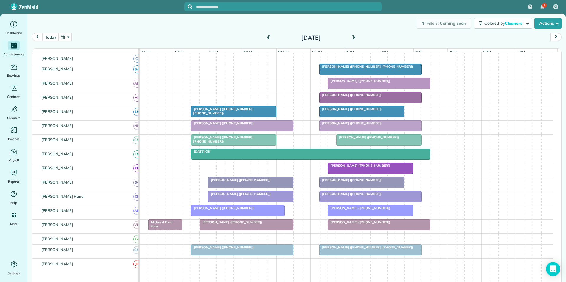
click at [65, 35] on div "Filters: Coming soon Colored by Cleaners Color by Cleaner Color by Team Color b…" at bounding box center [296, 150] width 539 height 272
click at [65, 35] on button "button" at bounding box center [65, 37] width 14 height 8
click at [127, 95] on link "31" at bounding box center [126, 95] width 9 height 9
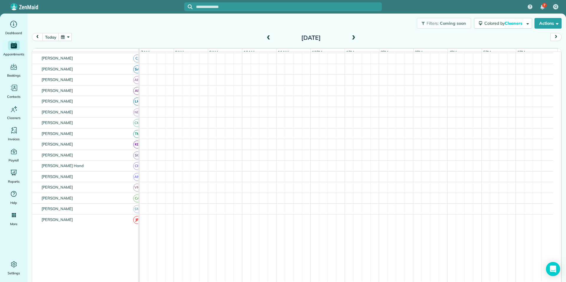
scroll to position [82, 0]
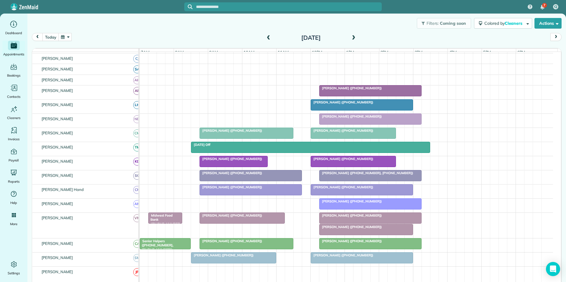
click at [87, 30] on div "Filters: Coming soon Colored by Cleaners Color by Cleaner Color by Team Color b…" at bounding box center [296, 23] width 539 height 19
click at [93, 29] on div "Filters: Coming soon Colored by Cleaners Color by Cleaner Color by Team Color b…" at bounding box center [296, 23] width 539 height 19
click at [63, 28] on div "Filters: Coming soon Colored by Cleaners Color by Cleaner Color by Team Color b…" at bounding box center [296, 23] width 539 height 19
click at [63, 37] on button "button" at bounding box center [65, 37] width 14 height 8
click at [116, 65] on link "9" at bounding box center [117, 67] width 9 height 9
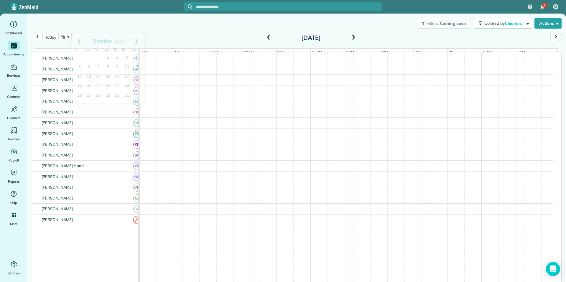
scroll to position [59, 0]
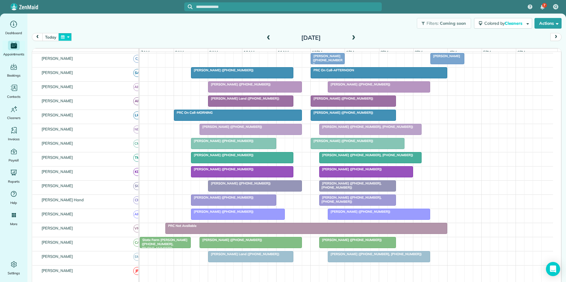
click at [68, 35] on button "button" at bounding box center [65, 37] width 14 height 8
click at [118, 86] on link "23" at bounding box center [117, 86] width 9 height 9
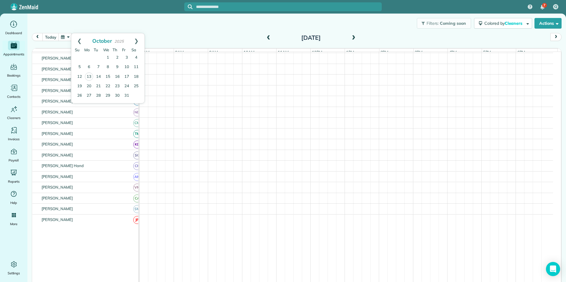
scroll to position [82, 0]
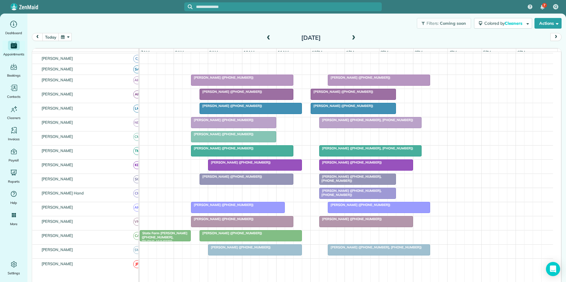
click at [354, 34] on span at bounding box center [353, 38] width 6 height 9
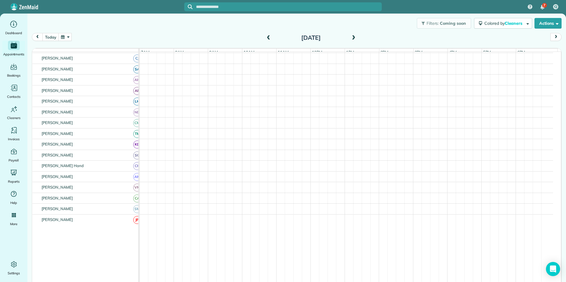
scroll to position [71, 0]
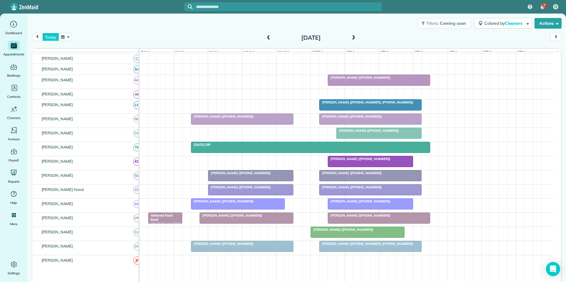
click at [47, 39] on button "today" at bounding box center [50, 37] width 16 height 8
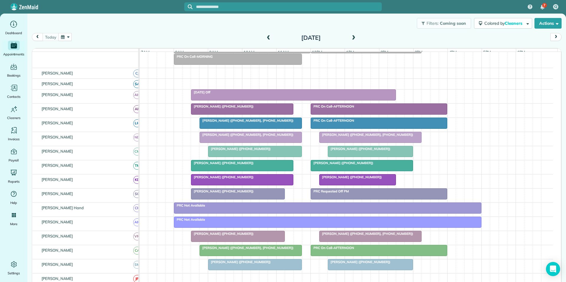
scroll to position [47, 0]
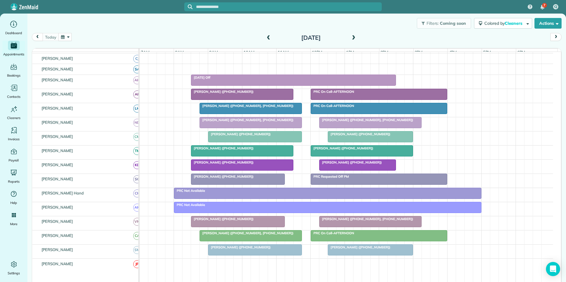
click at [65, 37] on button "button" at bounding box center [65, 37] width 14 height 8
click at [140, 39] on link "Next" at bounding box center [136, 40] width 16 height 15
click at [91, 65] on link "3" at bounding box center [88, 67] width 9 height 9
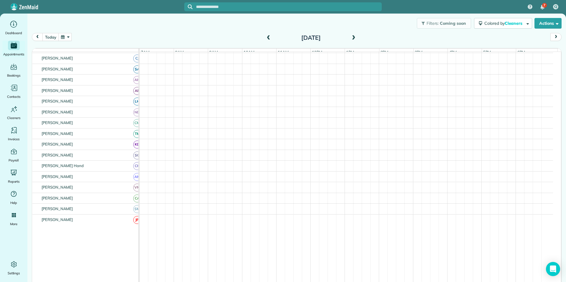
scroll to position [71, 0]
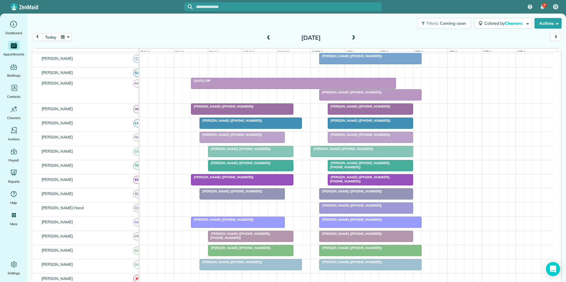
click at [351, 37] on span at bounding box center [353, 37] width 6 height 5
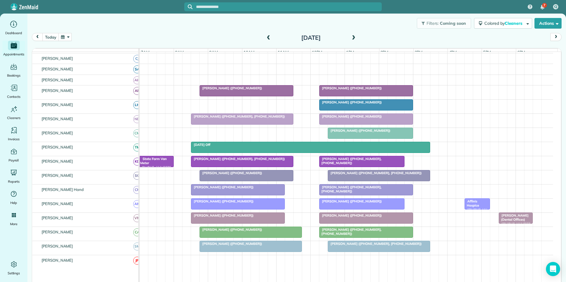
click at [63, 37] on button "button" at bounding box center [65, 37] width 14 height 8
click at [128, 75] on link "17" at bounding box center [126, 76] width 9 height 9
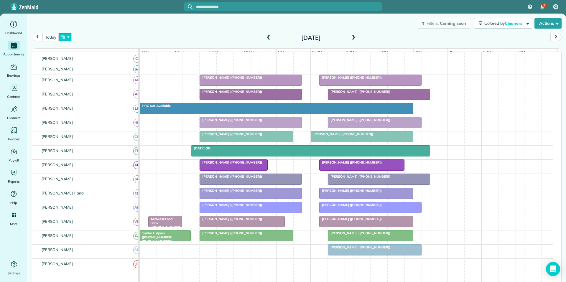
click at [68, 37] on button "button" at bounding box center [65, 37] width 14 height 8
click at [100, 76] on link "14" at bounding box center [98, 76] width 9 height 9
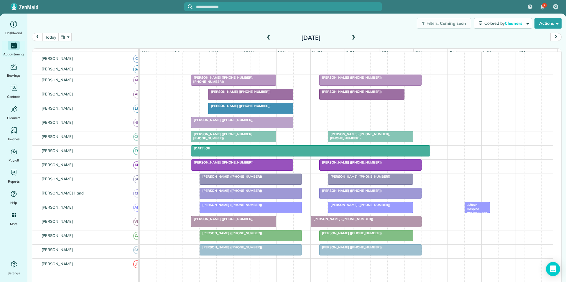
click at [352, 37] on span at bounding box center [353, 37] width 6 height 5
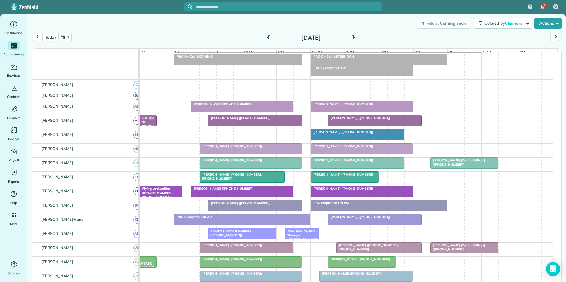
scroll to position [59, 0]
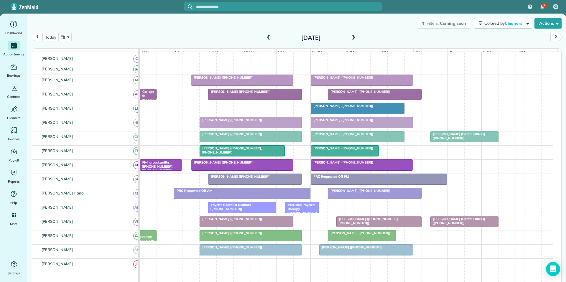
click at [352, 37] on span at bounding box center [353, 37] width 6 height 5
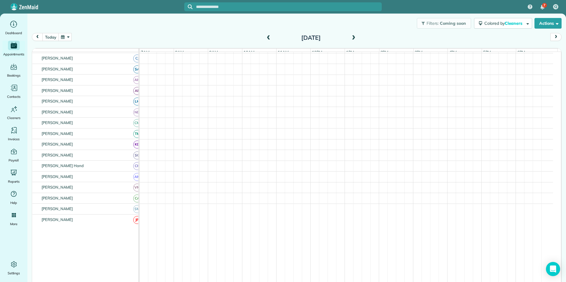
scroll to position [82, 0]
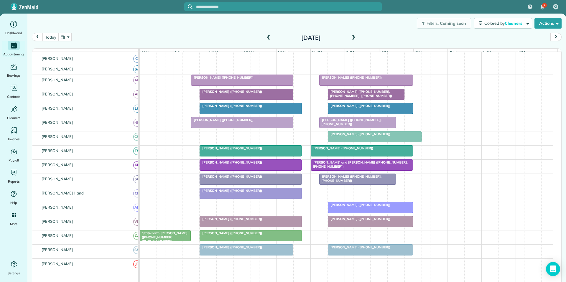
click at [267, 37] on span at bounding box center [269, 37] width 6 height 5
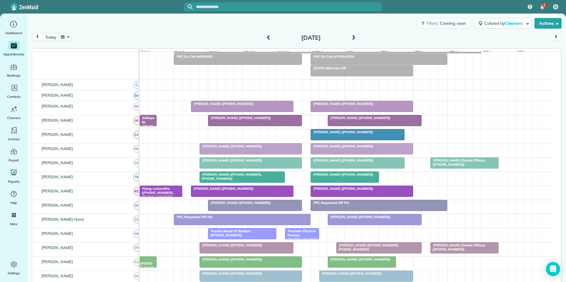
scroll to position [59, 0]
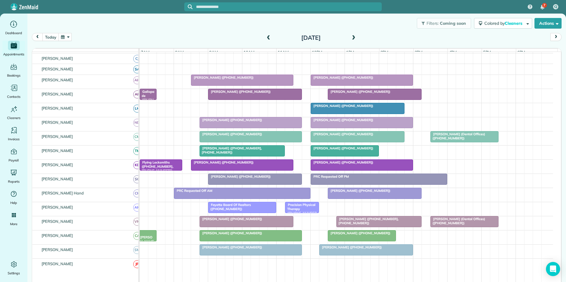
click at [353, 36] on span at bounding box center [353, 37] width 6 height 5
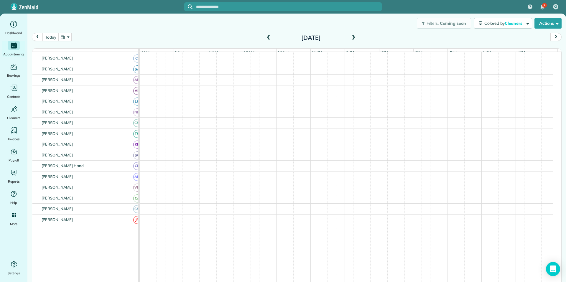
scroll to position [82, 0]
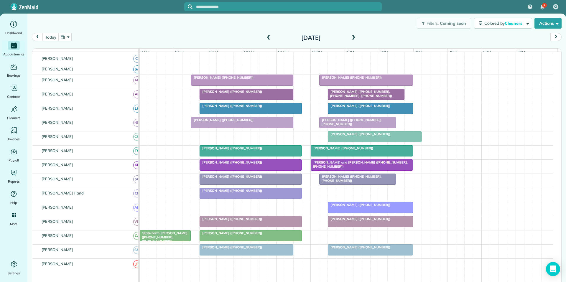
click at [353, 36] on span at bounding box center [353, 37] width 6 height 5
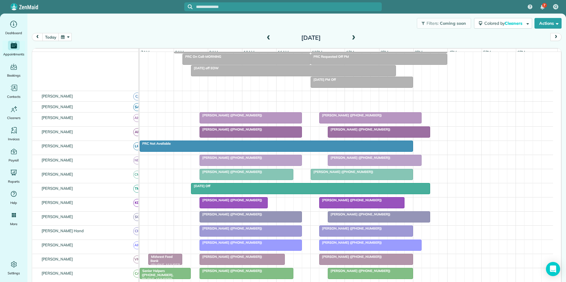
scroll to position [71, 0]
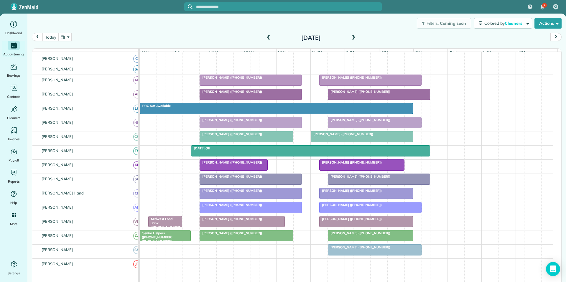
click at [266, 39] on span at bounding box center [269, 37] width 6 height 5
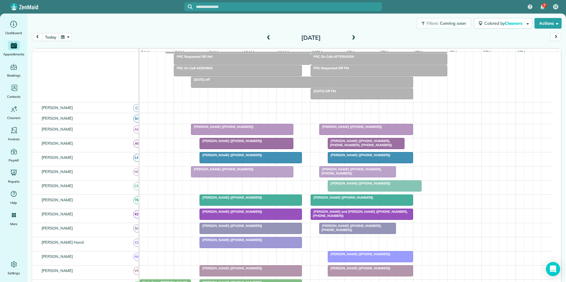
scroll to position [82, 0]
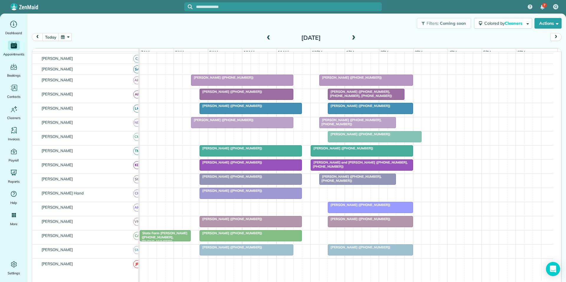
click at [266, 36] on span at bounding box center [269, 37] width 6 height 5
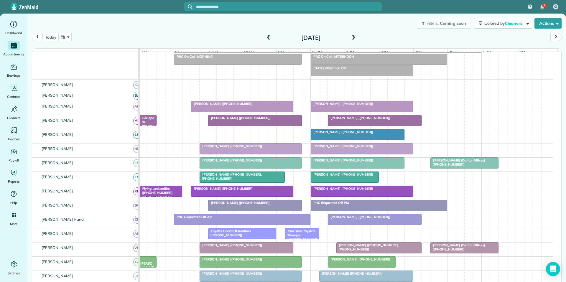
scroll to position [59, 0]
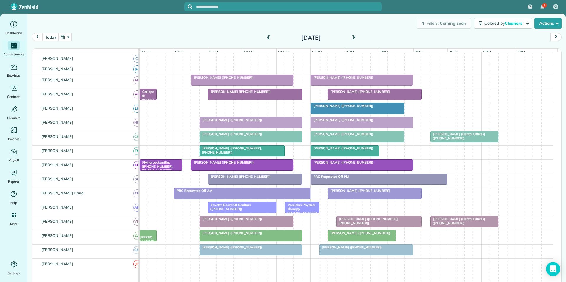
click at [268, 36] on span at bounding box center [269, 37] width 6 height 5
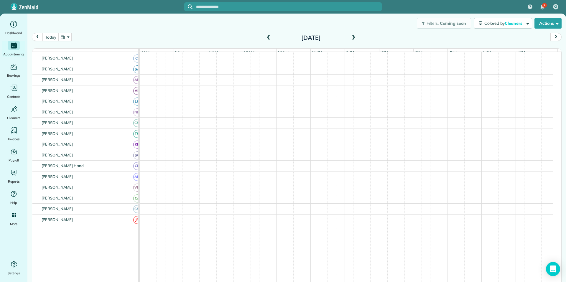
scroll to position [71, 0]
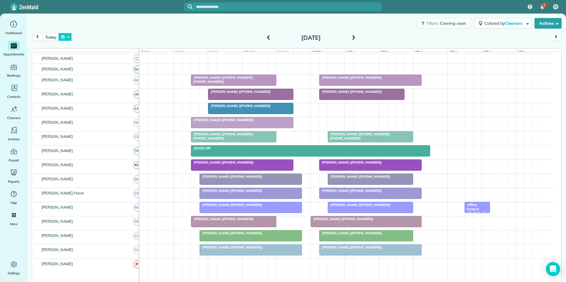
click at [67, 37] on button "button" at bounding box center [65, 37] width 14 height 8
click at [91, 85] on link "20" at bounding box center [88, 86] width 9 height 9
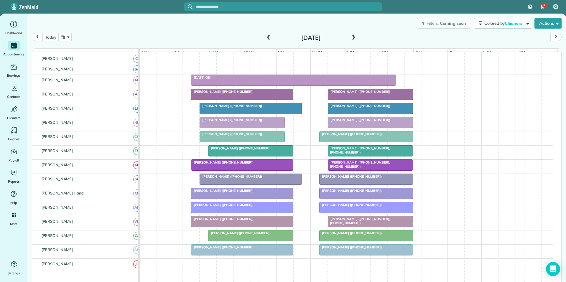
click at [352, 36] on span at bounding box center [353, 37] width 6 height 5
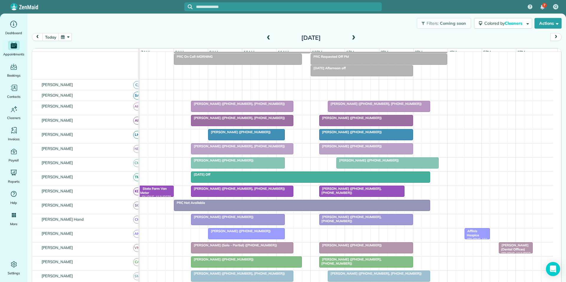
scroll to position [59, 0]
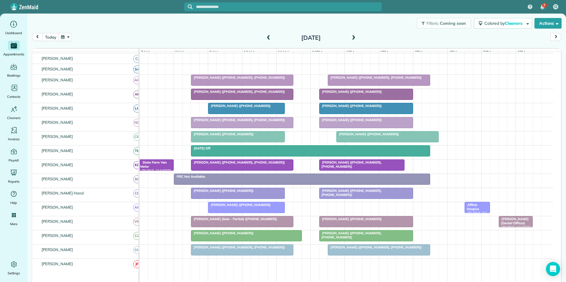
click at [351, 37] on span at bounding box center [353, 37] width 6 height 5
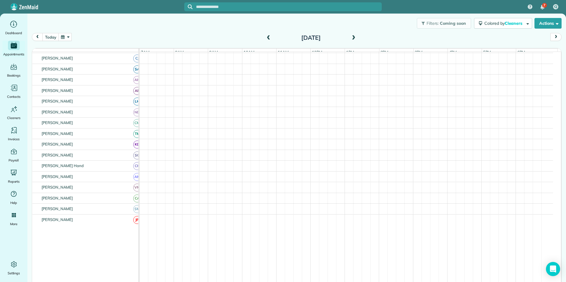
scroll to position [71, 0]
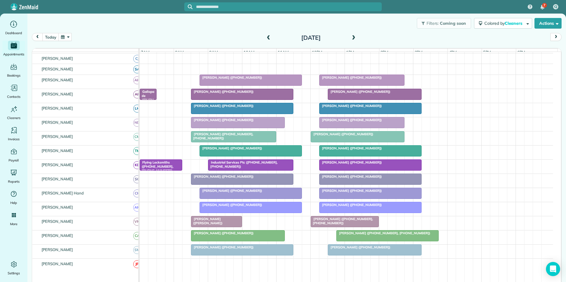
click at [353, 37] on span at bounding box center [353, 37] width 6 height 5
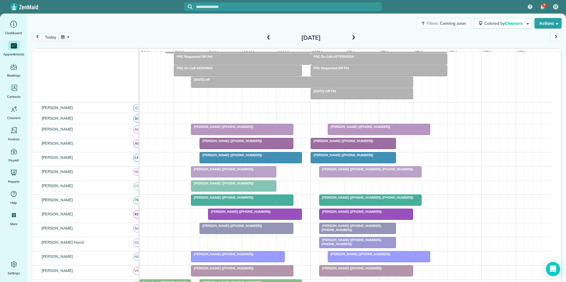
scroll to position [82, 0]
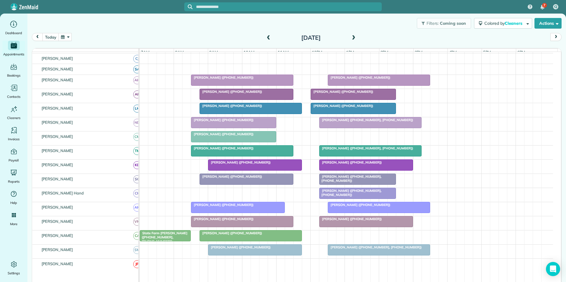
click at [351, 37] on span at bounding box center [353, 37] width 6 height 5
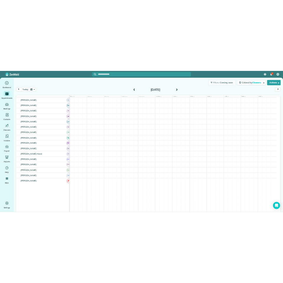
scroll to position [71, 0]
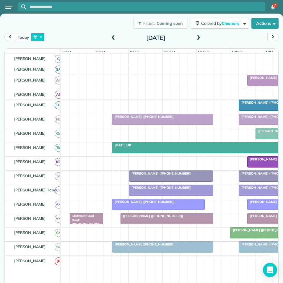
click at [37, 37] on button "button" at bounding box center [38, 37] width 14 height 8
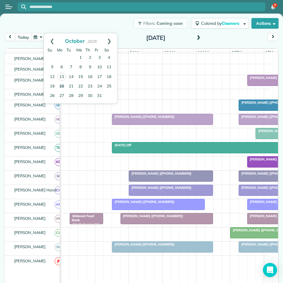
click at [62, 86] on link "20" at bounding box center [61, 86] width 9 height 9
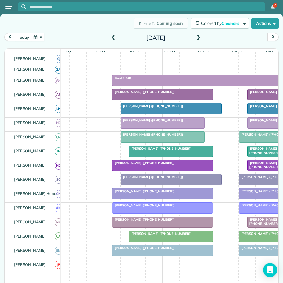
click at [197, 37] on span at bounding box center [198, 37] width 6 height 5
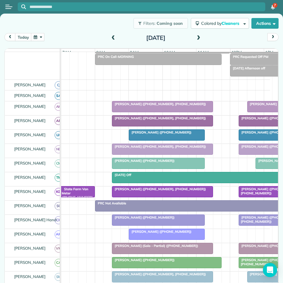
scroll to position [59, 0]
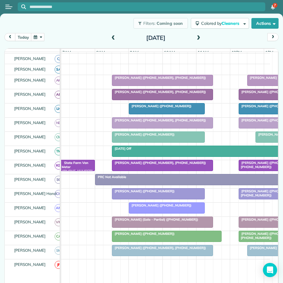
click at [196, 38] on span at bounding box center [198, 37] width 6 height 5
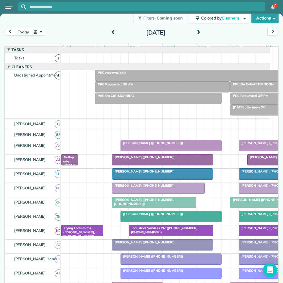
scroll to position [0, 0]
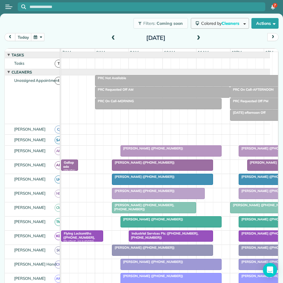
click at [216, 23] on span "Colored by Cleaners" at bounding box center [221, 23] width 40 height 5
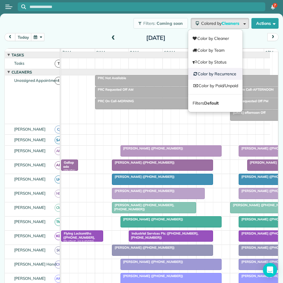
click at [215, 74] on link "Color by Recurrence" at bounding box center [215, 74] width 54 height 12
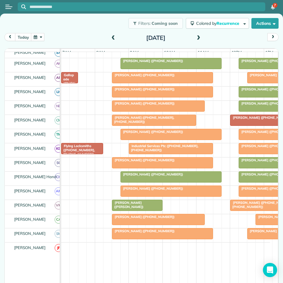
scroll to position [89, 0]
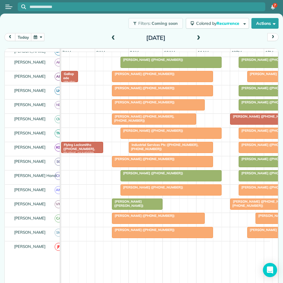
click at [197, 36] on span at bounding box center [198, 37] width 6 height 5
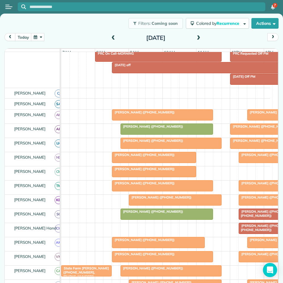
scroll to position [97, 0]
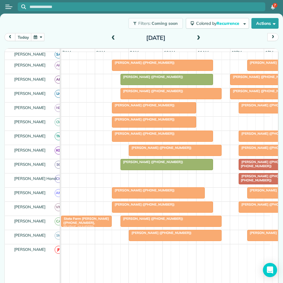
click at [197, 37] on span at bounding box center [198, 37] width 6 height 5
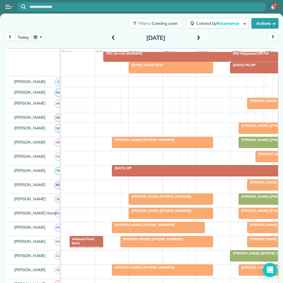
scroll to position [86, 0]
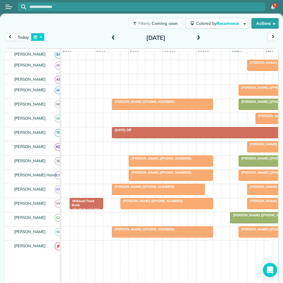
click at [37, 36] on button "button" at bounding box center [38, 37] width 14 height 8
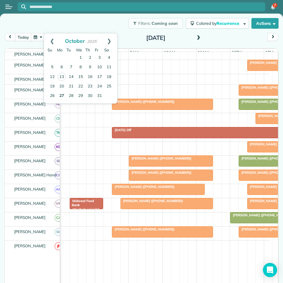
click at [62, 94] on link "27" at bounding box center [61, 95] width 9 height 9
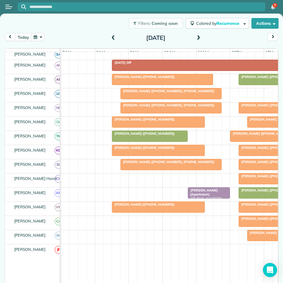
click at [196, 36] on span at bounding box center [198, 37] width 6 height 5
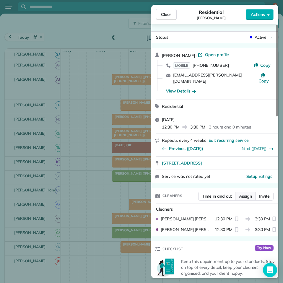
click at [245, 193] on span "Assign" at bounding box center [245, 196] width 13 height 6
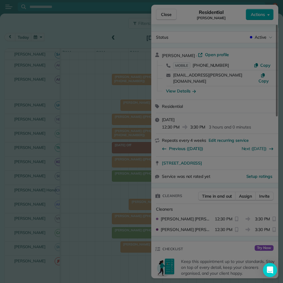
scroll to position [207, 0]
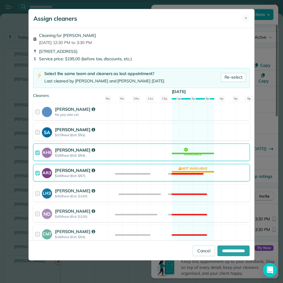
click at [191, 129] on div "SA Stephanie Allen $17/hour (Est: $51) Available" at bounding box center [141, 131] width 217 height 17
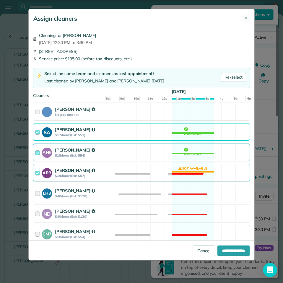
click at [190, 167] on div "AR3 Amy Reid $19/hour (Est: $57) Not available" at bounding box center [141, 172] width 217 height 17
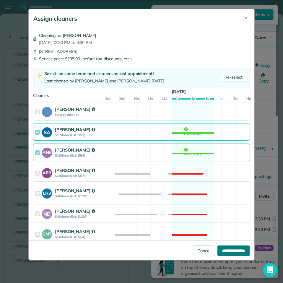
click at [229, 249] on input "**********" at bounding box center [233, 250] width 32 height 11
type input "**********"
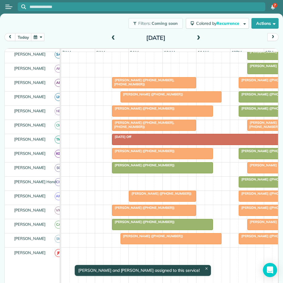
scroll to position [89, 0]
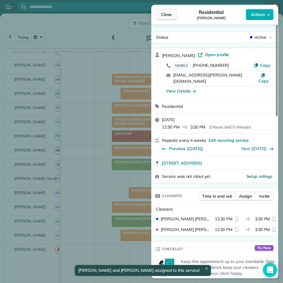
click at [164, 15] on span "Close" at bounding box center [166, 15] width 11 height 6
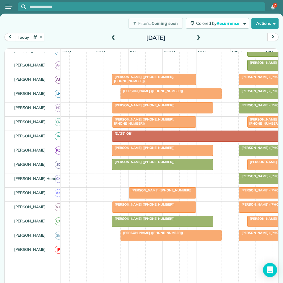
scroll to position [59, 0]
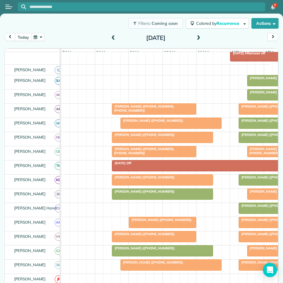
click at [196, 37] on span at bounding box center [198, 37] width 6 height 5
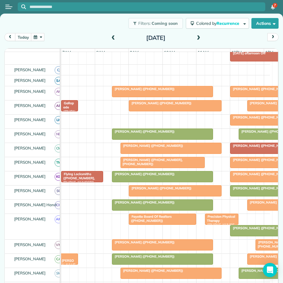
scroll to position [89, 0]
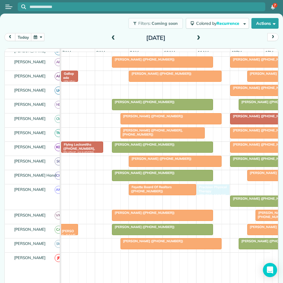
drag, startPoint x: 225, startPoint y: 190, endPoint x: 220, endPoint y: 191, distance: 5.1
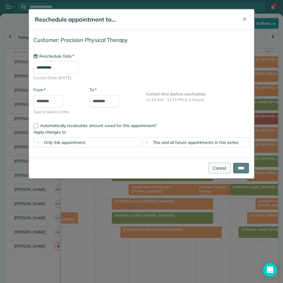
type input "**********"
click at [243, 168] on input "****" at bounding box center [241, 168] width 16 height 11
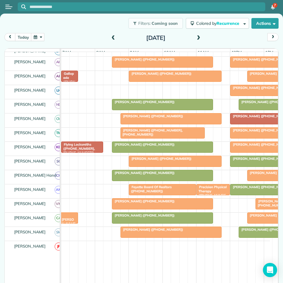
click at [195, 38] on span at bounding box center [198, 37] width 6 height 5
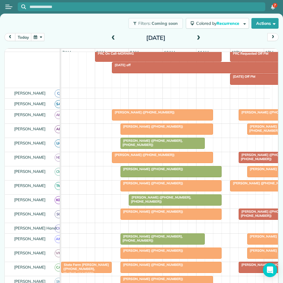
scroll to position [97, 0]
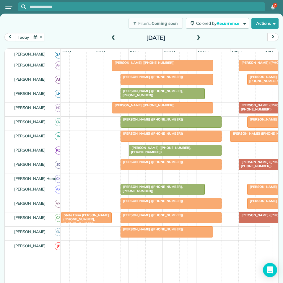
click at [196, 37] on span at bounding box center [198, 37] width 6 height 5
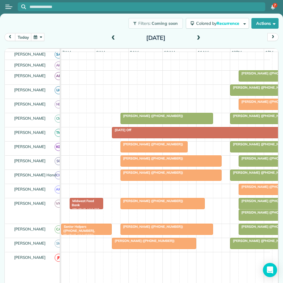
click at [38, 37] on button "button" at bounding box center [38, 37] width 14 height 8
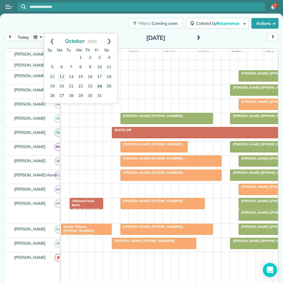
click at [100, 86] on link "24" at bounding box center [99, 86] width 9 height 9
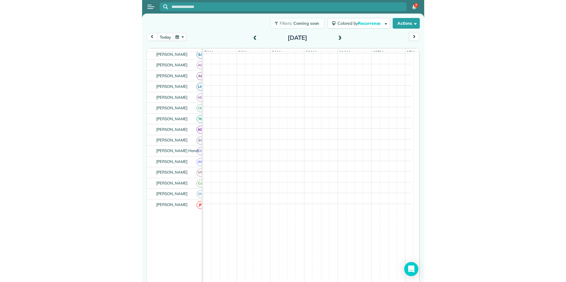
scroll to position [86, 0]
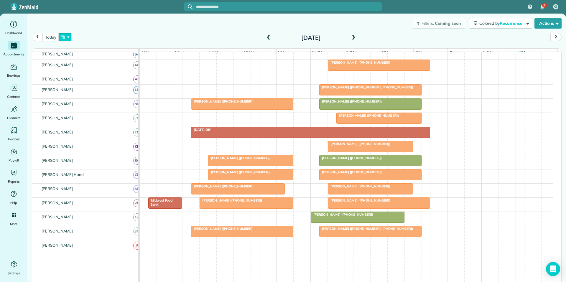
click at [71, 35] on button "button" at bounding box center [65, 37] width 14 height 8
click at [117, 65] on link "9" at bounding box center [117, 67] width 9 height 9
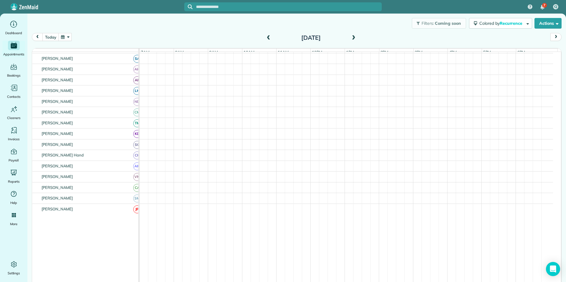
scroll to position [73, 0]
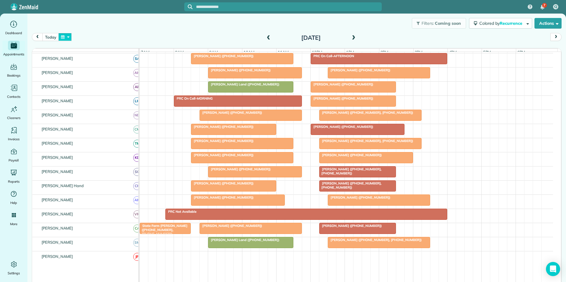
click at [65, 37] on button "button" at bounding box center [65, 37] width 14 height 8
click at [117, 85] on link "23" at bounding box center [117, 86] width 9 height 9
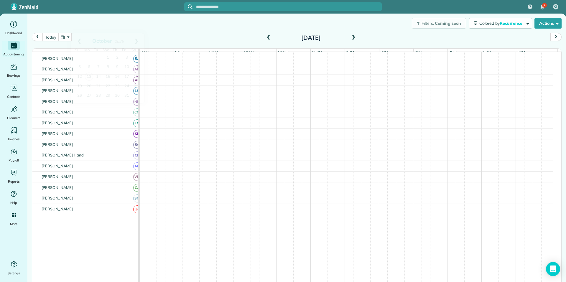
scroll to position [93, 0]
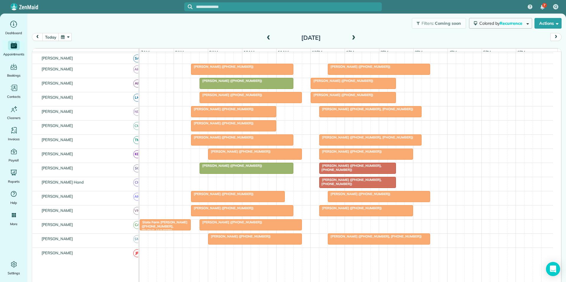
click at [493, 26] on button "Colored by Recurrence" at bounding box center [500, 23] width 63 height 11
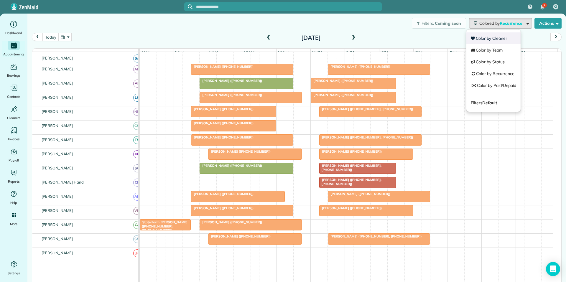
click at [490, 38] on link "Color by Cleaner" at bounding box center [494, 38] width 54 height 12
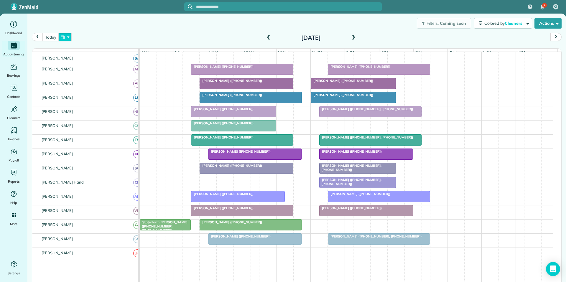
click at [66, 37] on button "button" at bounding box center [65, 37] width 14 height 8
click at [120, 74] on link "16" at bounding box center [117, 76] width 9 height 9
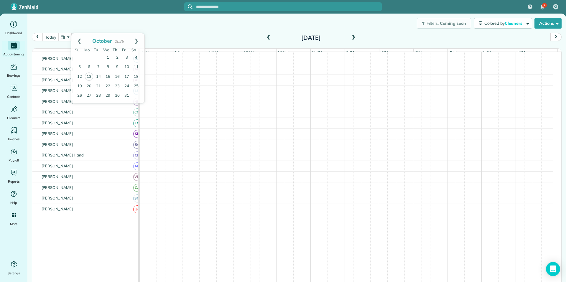
scroll to position [93, 0]
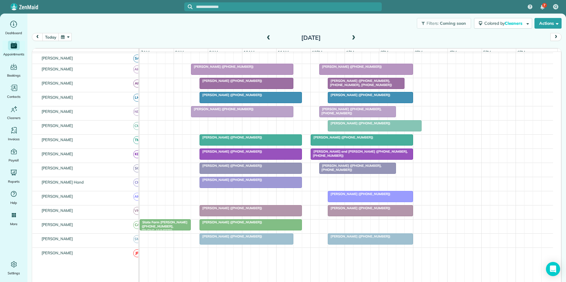
click at [258, 168] on div "Tara O'Donnell (+14045978464)" at bounding box center [250, 166] width 99 height 4
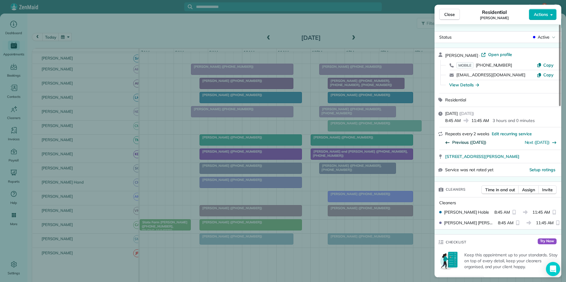
click at [471, 141] on span "Previous (Oct 02)" at bounding box center [470, 143] width 34 height 6
click at [451, 15] on span "Close" at bounding box center [450, 15] width 11 height 6
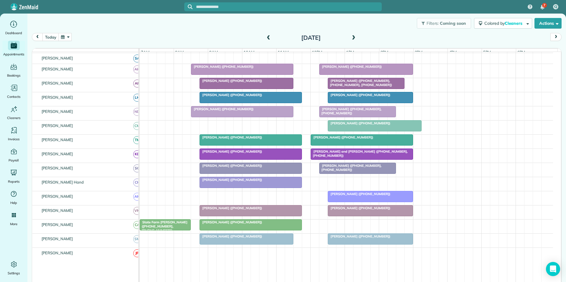
click at [246, 103] on div at bounding box center [251, 97] width 102 height 11
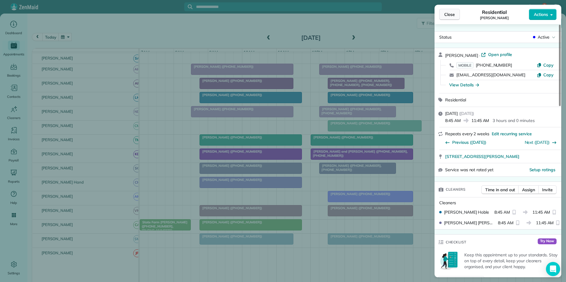
click at [447, 16] on span "Close" at bounding box center [450, 15] width 11 height 6
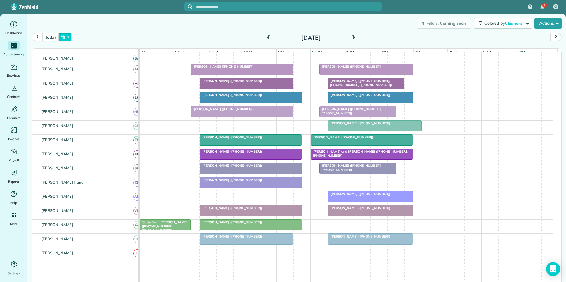
click at [68, 36] on button "button" at bounding box center [65, 37] width 14 height 8
click at [117, 56] on link "2" at bounding box center [117, 57] width 9 height 9
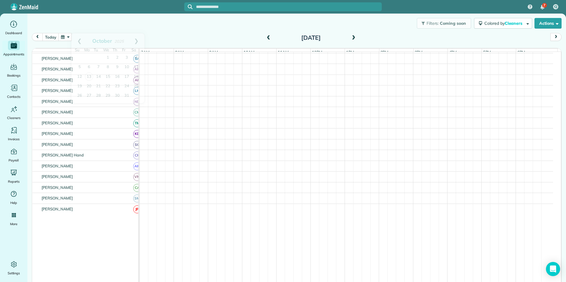
scroll to position [70, 0]
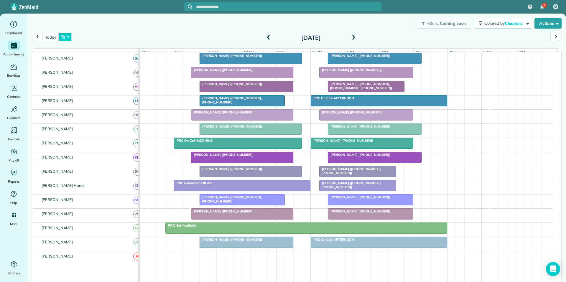
click at [63, 38] on button "button" at bounding box center [65, 37] width 14 height 8
click at [128, 93] on link "31" at bounding box center [126, 95] width 9 height 9
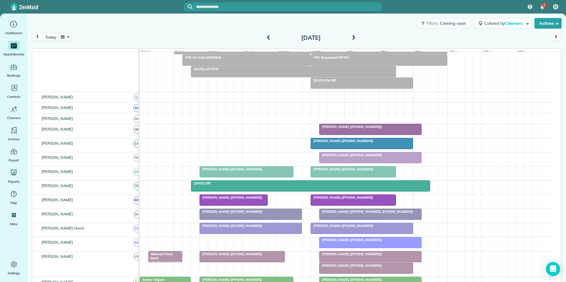
scroll to position [93, 0]
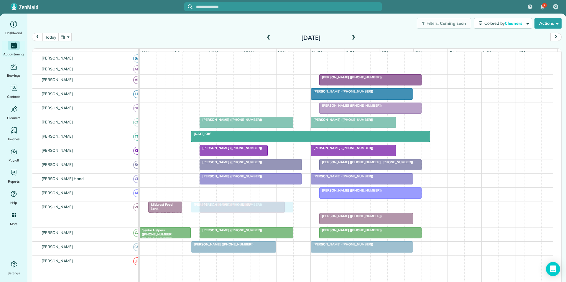
drag, startPoint x: 364, startPoint y: 211, endPoint x: 236, endPoint y: 209, distance: 128.3
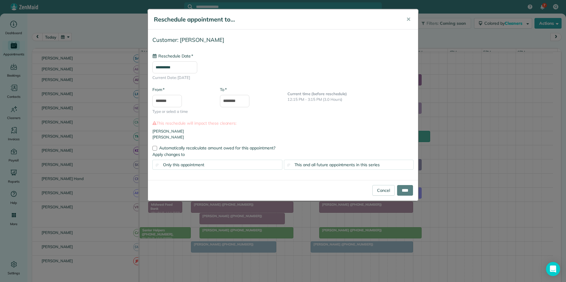
type input "**********"
click at [328, 165] on span "This and all future appointments in this series" at bounding box center [337, 164] width 85 height 5
click at [407, 189] on input "****" at bounding box center [405, 190] width 16 height 11
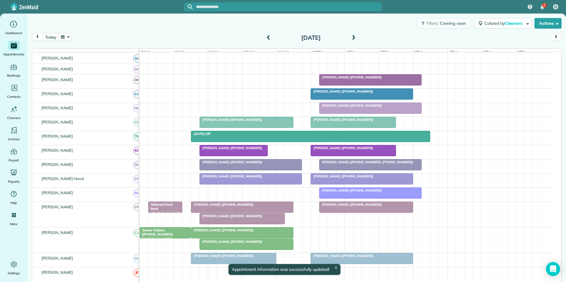
click at [231, 232] on span "Monika Shah (+18479713235)" at bounding box center [222, 230] width 63 height 4
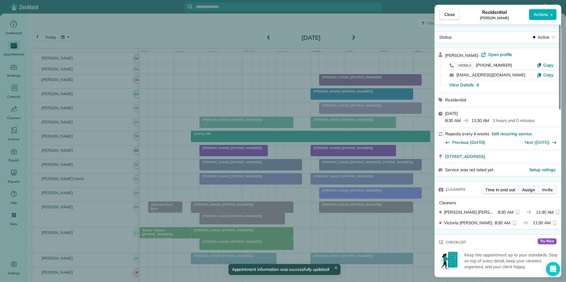
click at [525, 191] on span "Assign" at bounding box center [528, 190] width 13 height 6
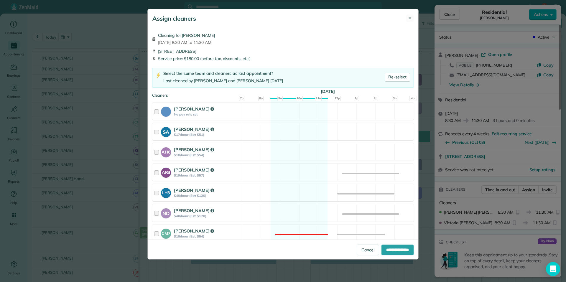
drag, startPoint x: 288, startPoint y: 128, endPoint x: 291, endPoint y: 141, distance: 12.7
click at [289, 129] on div "SA Stephanie Allen $17/hour (Est: $51) Available" at bounding box center [283, 131] width 262 height 17
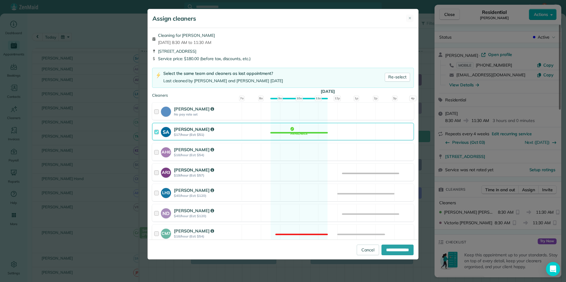
click at [291, 171] on div "AR3 Amy Reid $19/hour (Est: $57) Available" at bounding box center [283, 172] width 262 height 17
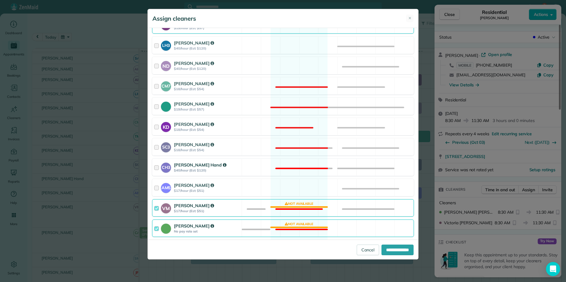
scroll to position [207, 0]
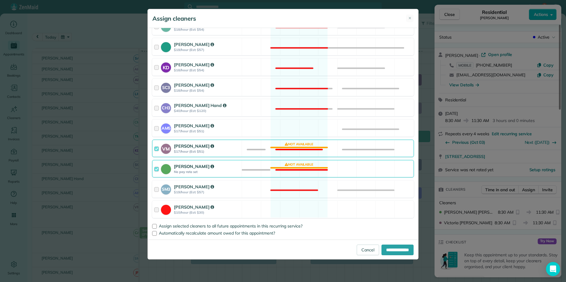
click at [295, 142] on div "VM Victoria Minix $17/hour (Est: $51) Not available" at bounding box center [283, 148] width 262 height 17
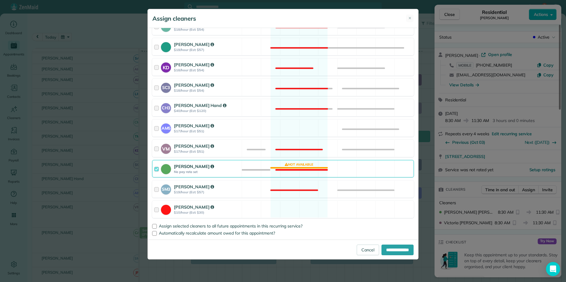
click at [293, 166] on div "Catherine Altman No pay rate set Not available" at bounding box center [283, 168] width 262 height 17
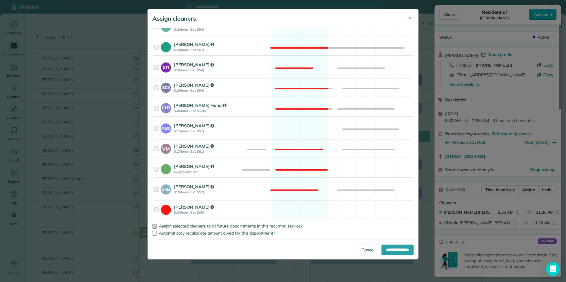
click at [154, 225] on div at bounding box center [154, 226] width 5 height 5
click at [404, 247] on input "**********" at bounding box center [398, 250] width 32 height 11
type input "**********"
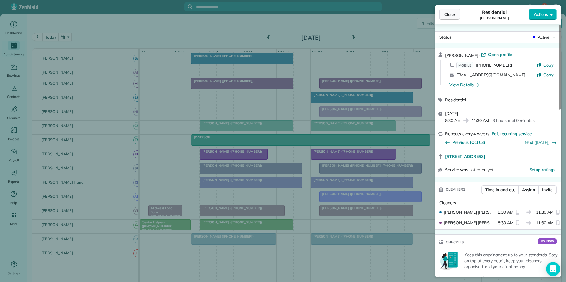
click at [451, 17] on span "Close" at bounding box center [450, 15] width 11 height 6
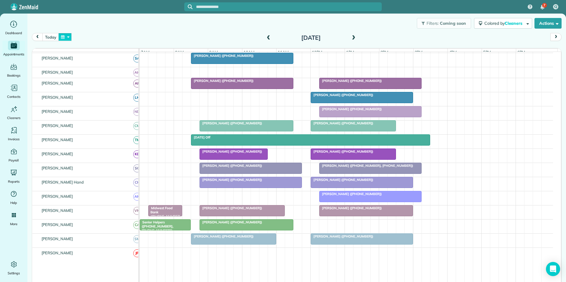
click at [70, 36] on button "button" at bounding box center [65, 37] width 14 height 8
click at [137, 39] on link "Next" at bounding box center [136, 40] width 16 height 15
click at [127, 95] on link "28" at bounding box center [126, 95] width 9 height 9
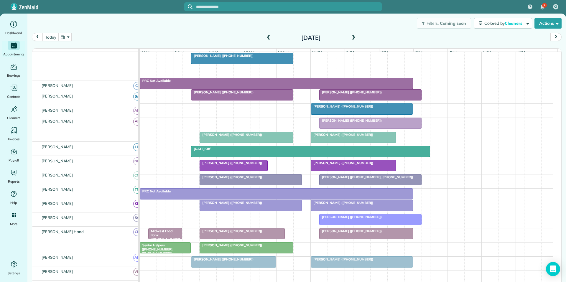
scroll to position [81, 0]
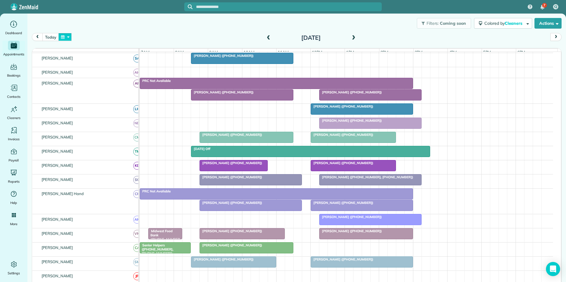
click at [68, 37] on button "button" at bounding box center [65, 37] width 14 height 8
click at [137, 40] on link "Next" at bounding box center [136, 40] width 16 height 15
click at [137, 42] on link "Next" at bounding box center [136, 40] width 16 height 15
click at [90, 56] on link "1" at bounding box center [88, 57] width 9 height 9
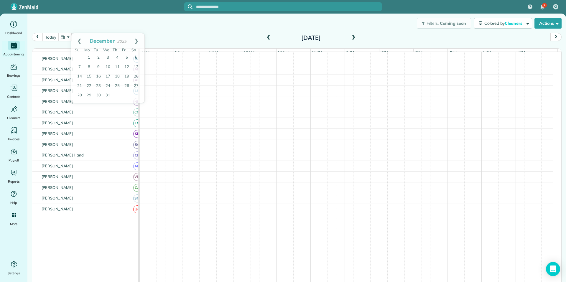
scroll to position [85, 0]
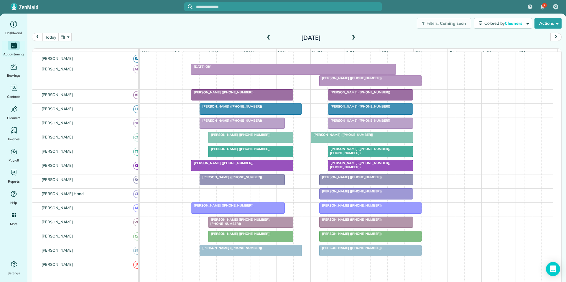
click at [350, 37] on span at bounding box center [353, 37] width 6 height 5
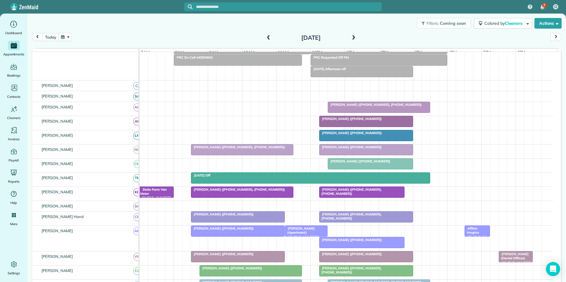
scroll to position [81, 0]
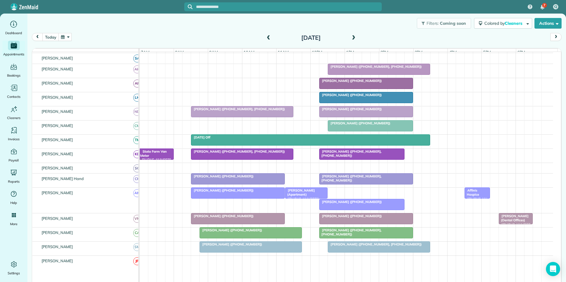
click at [67, 38] on button "button" at bounding box center [65, 37] width 14 height 8
click at [120, 94] on link "30" at bounding box center [117, 95] width 9 height 9
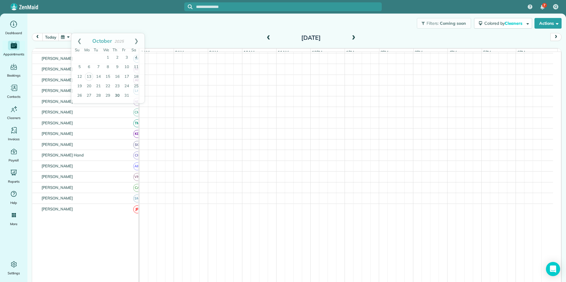
scroll to position [93, 0]
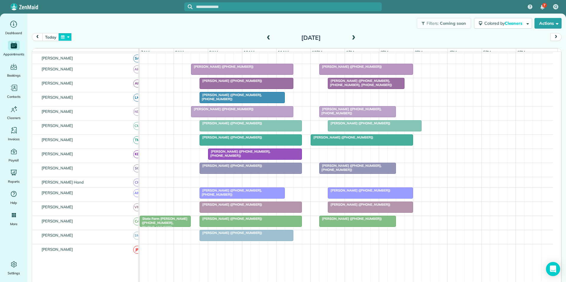
click at [67, 36] on button "button" at bounding box center [65, 37] width 14 height 8
click at [118, 76] on link "16" at bounding box center [117, 76] width 9 height 9
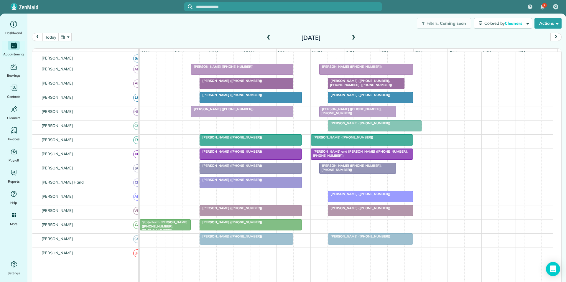
click at [241, 229] on div at bounding box center [251, 225] width 102 height 11
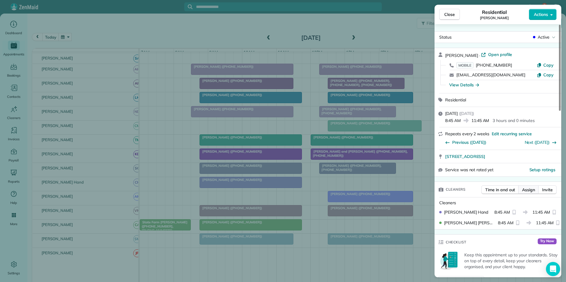
click at [533, 189] on span "Assign" at bounding box center [528, 190] width 13 height 6
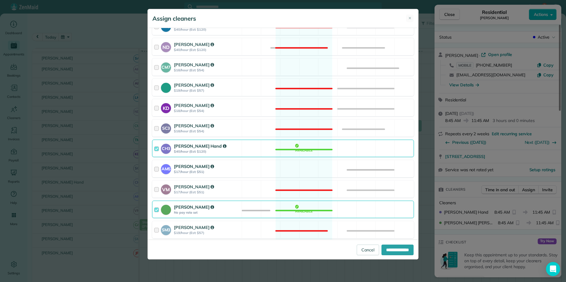
scroll to position [177, 0]
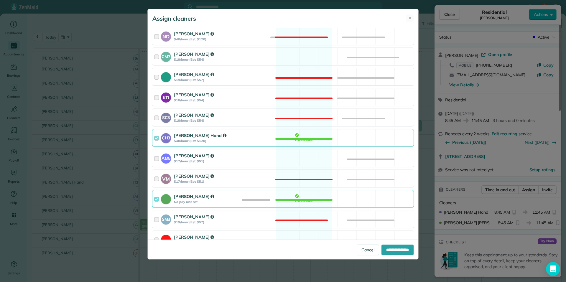
click at [298, 161] on div "AM5 Amanda Minix $17/hour (Est: $51) Available" at bounding box center [283, 158] width 262 height 17
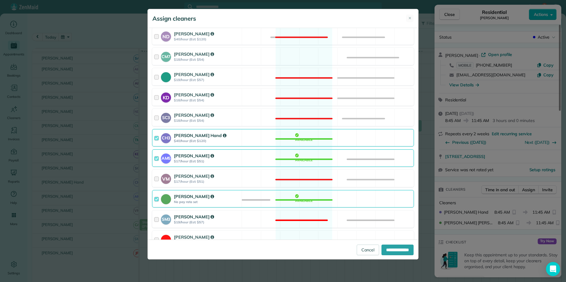
drag, startPoint x: 304, startPoint y: 200, endPoint x: 326, endPoint y: 221, distance: 31.3
click at [304, 201] on div "Catherine Altman No pay rate set Available" at bounding box center [283, 198] width 262 height 17
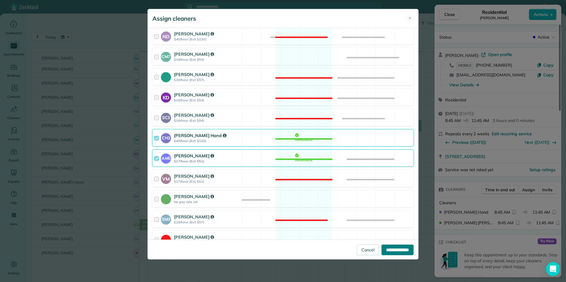
click at [389, 248] on input "**********" at bounding box center [398, 250] width 32 height 11
type input "**********"
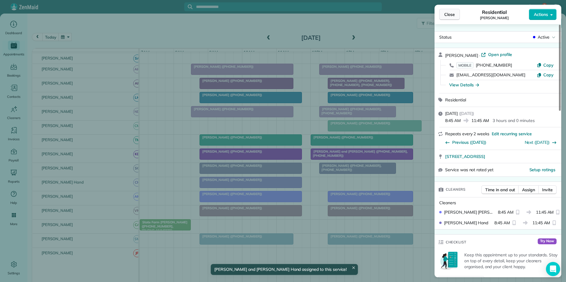
click at [451, 13] on span "Close" at bounding box center [450, 15] width 11 height 6
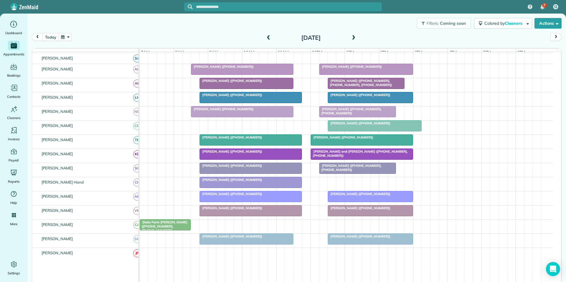
click at [240, 168] on span "Tara O'Donnell (+14045978464)" at bounding box center [230, 166] width 63 height 4
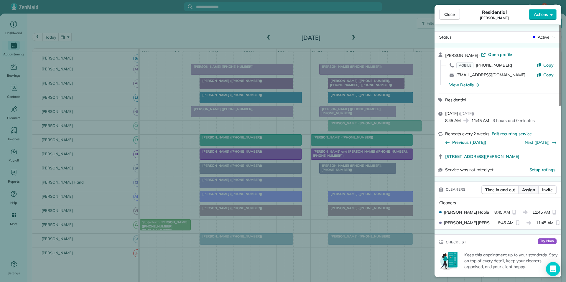
click at [531, 190] on span "Assign" at bounding box center [528, 190] width 13 height 6
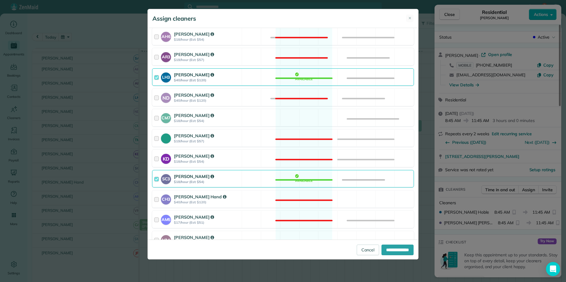
scroll to position [148, 0]
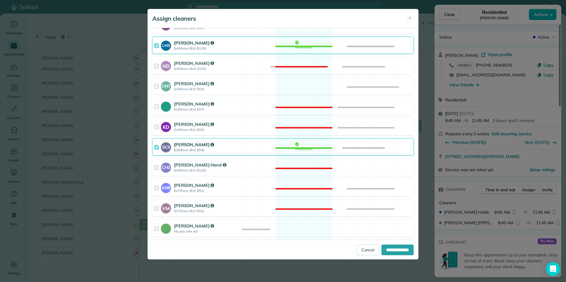
click at [302, 149] on div "SC3 Stephanie Cruz $18/hour (Est: $54) Available" at bounding box center [283, 146] width 262 height 17
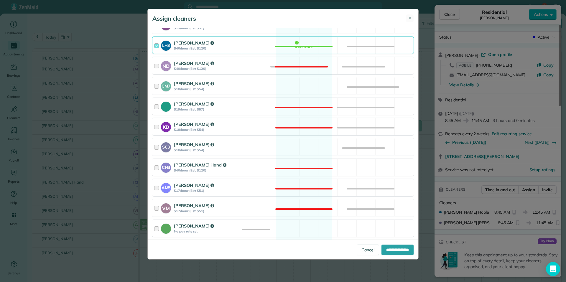
click at [306, 226] on div "Catherine Altman No pay rate set Available" at bounding box center [283, 228] width 262 height 17
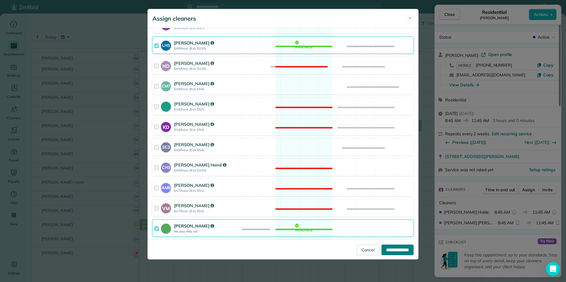
click at [390, 247] on input "**********" at bounding box center [398, 250] width 32 height 11
type input "**********"
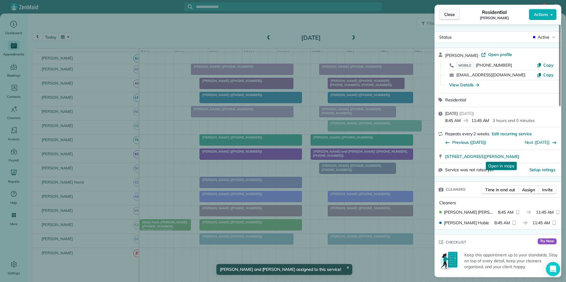
click at [457, 14] on button "Close" at bounding box center [450, 14] width 21 height 11
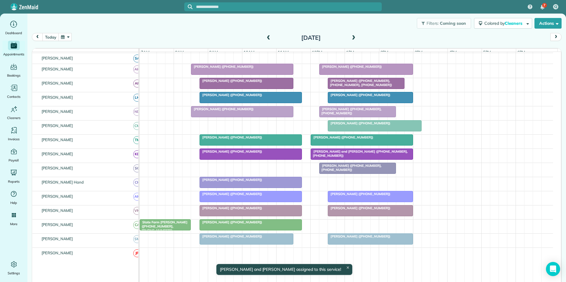
click at [65, 40] on button "button" at bounding box center [65, 37] width 14 height 8
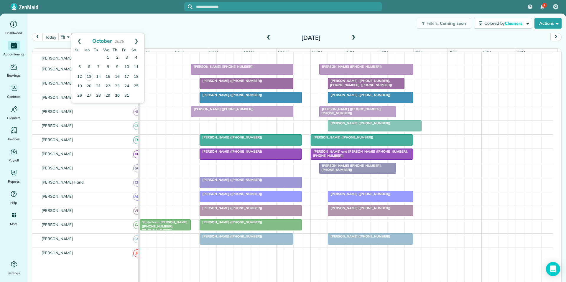
click at [115, 95] on link "30" at bounding box center [117, 95] width 9 height 9
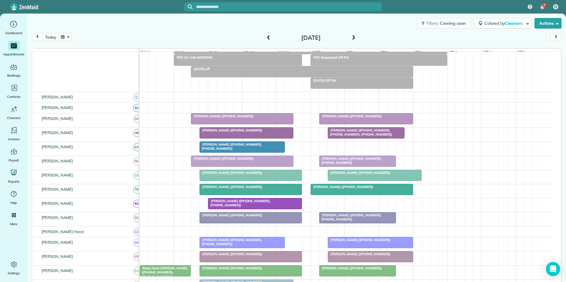
scroll to position [93, 0]
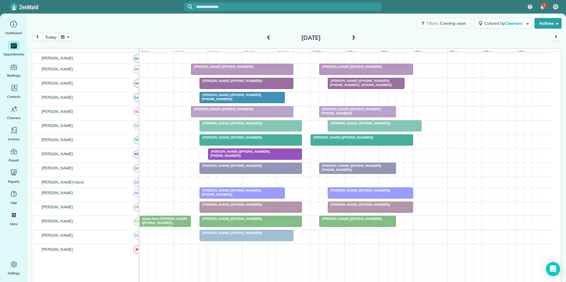
click at [68, 35] on button "button" at bounding box center [65, 37] width 14 height 8
click at [117, 76] on link "16" at bounding box center [117, 76] width 9 height 9
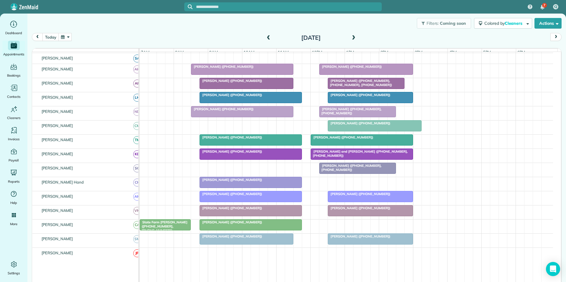
click at [278, 225] on div "Tara O'Donnell (+14045978464)" at bounding box center [250, 222] width 99 height 4
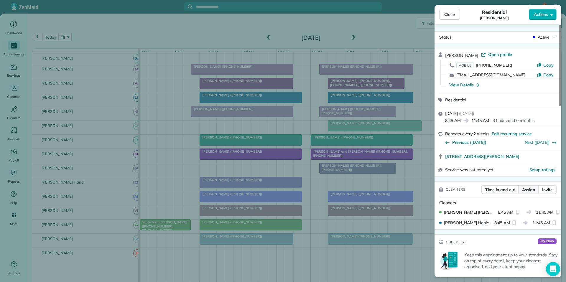
click at [527, 192] on span "Assign" at bounding box center [528, 190] width 13 height 6
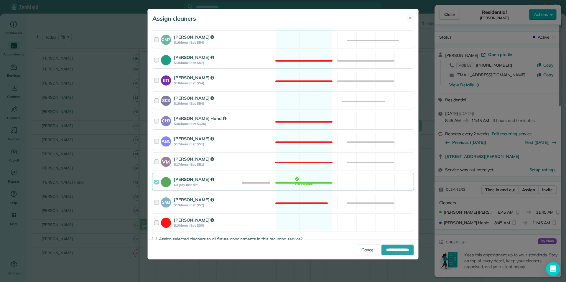
scroll to position [207, 0]
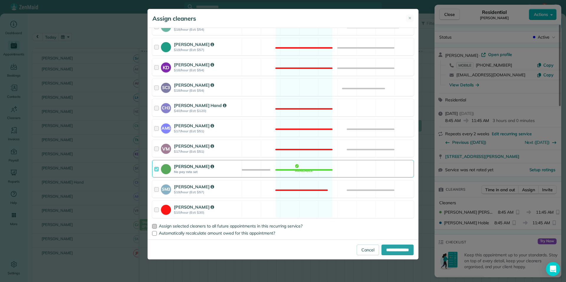
click at [153, 226] on div at bounding box center [154, 226] width 5 height 5
click at [393, 251] on input "**********" at bounding box center [398, 250] width 32 height 11
type input "**********"
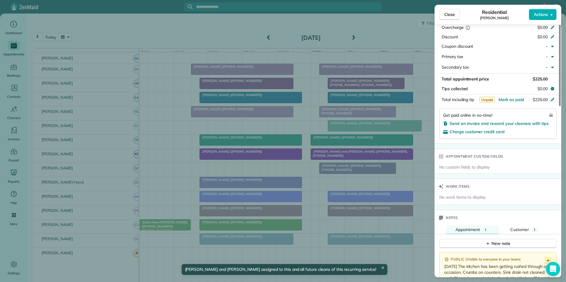
scroll to position [386, 0]
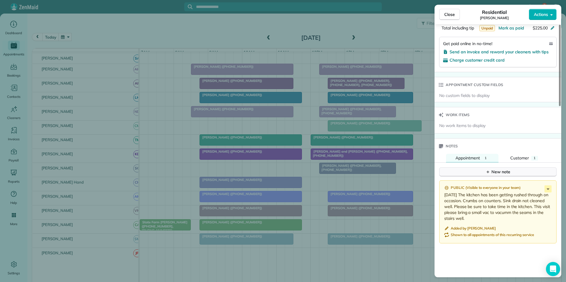
click at [507, 174] on div "New note" at bounding box center [498, 172] width 25 height 6
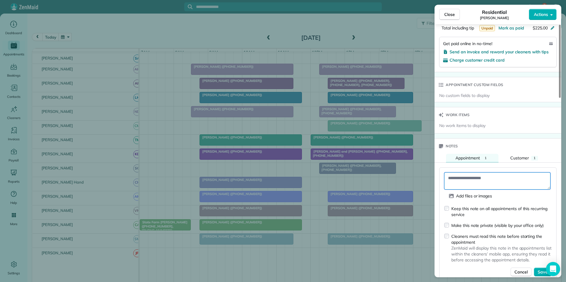
click at [489, 179] on textarea at bounding box center [498, 181] width 106 height 17
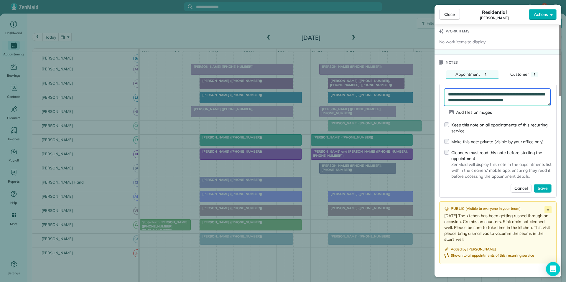
scroll to position [475, 0]
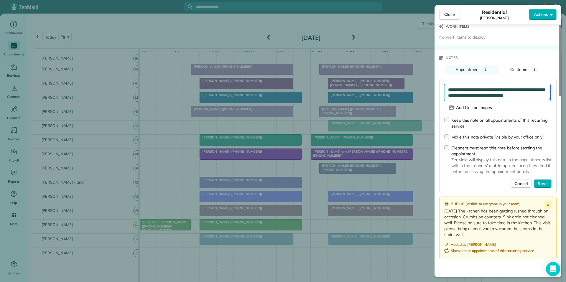
type textarea "**********"
click at [544, 186] on span "Save" at bounding box center [543, 184] width 10 height 6
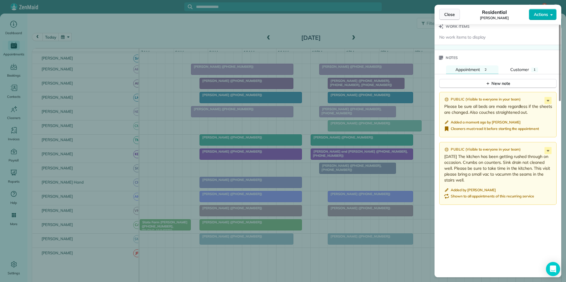
click at [454, 15] on span "Close" at bounding box center [450, 15] width 11 height 6
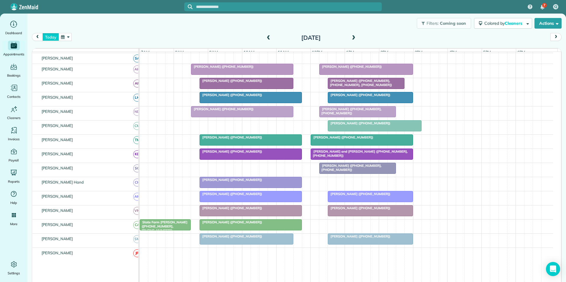
click at [50, 36] on button "today" at bounding box center [50, 37] width 16 height 8
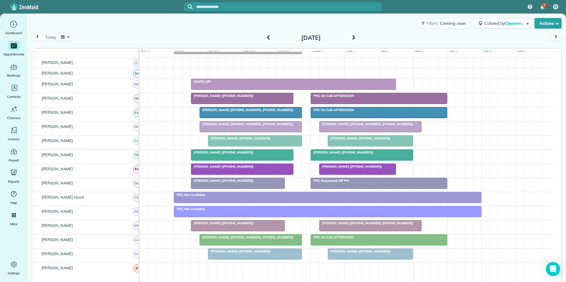
scroll to position [58, 0]
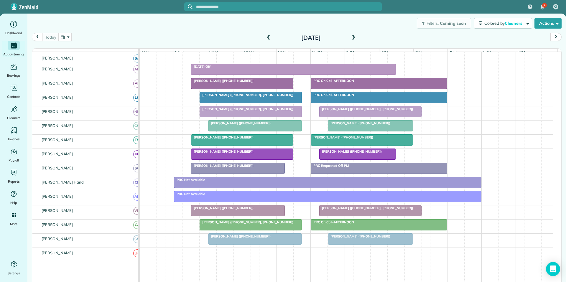
click at [256, 88] on div at bounding box center [242, 83] width 102 height 11
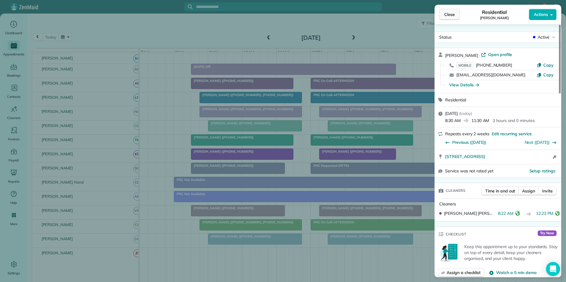
click at [450, 15] on span "Close" at bounding box center [450, 15] width 11 height 6
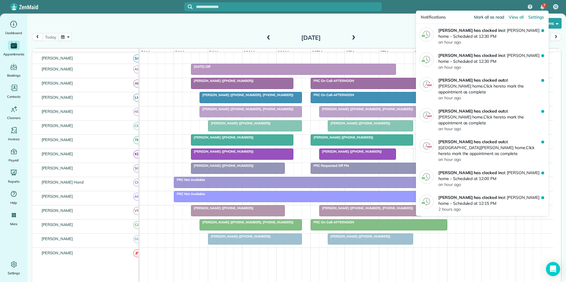
click at [494, 16] on span "Mark all as read" at bounding box center [489, 17] width 30 height 6
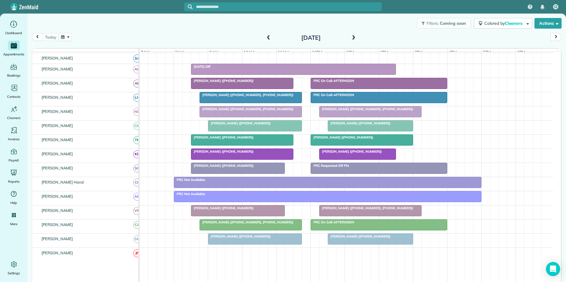
click at [68, 37] on button "button" at bounding box center [65, 37] width 14 height 8
click at [126, 95] on link "31" at bounding box center [126, 95] width 9 height 9
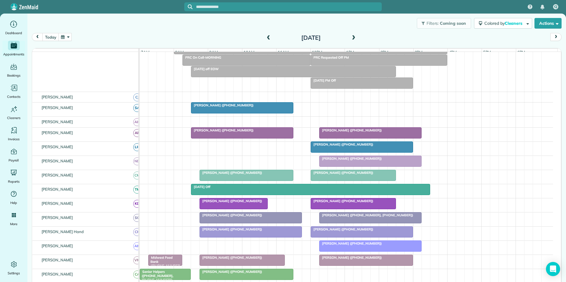
scroll to position [93, 0]
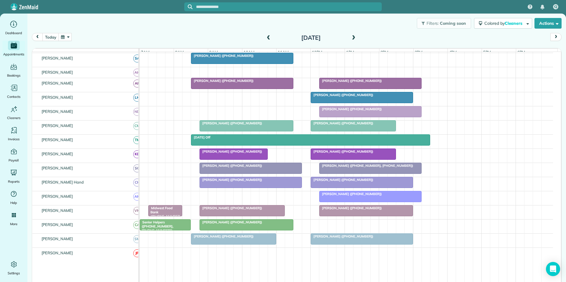
click at [238, 83] on span "Monika Shah (+18479713235)" at bounding box center [222, 81] width 63 height 4
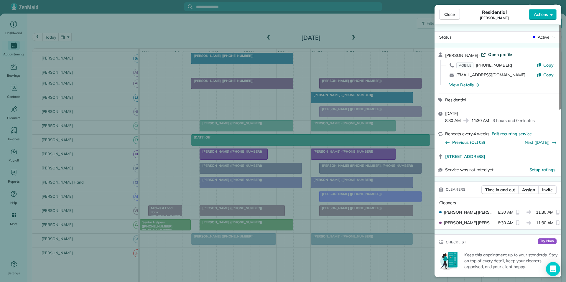
click at [497, 55] on span "Open profile" at bounding box center [501, 55] width 24 height 6
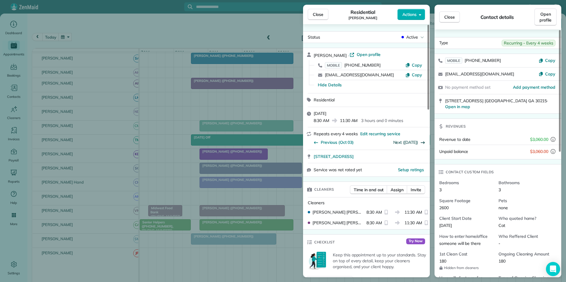
click at [409, 142] on link "Next (Nov 28)" at bounding box center [406, 142] width 25 height 5
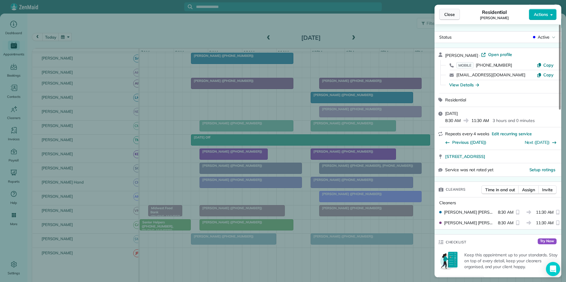
click at [452, 15] on span "Close" at bounding box center [450, 15] width 11 height 6
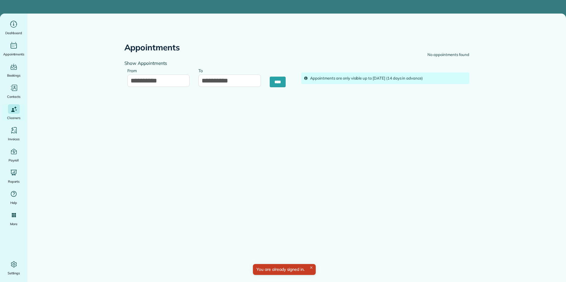
type input "**********"
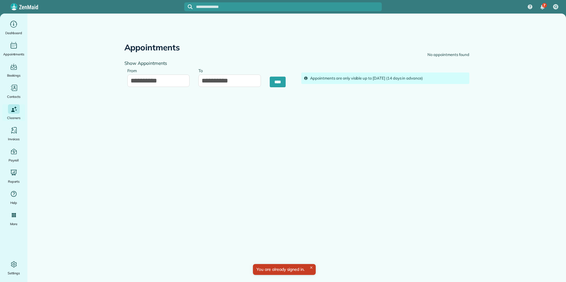
type input "**********"
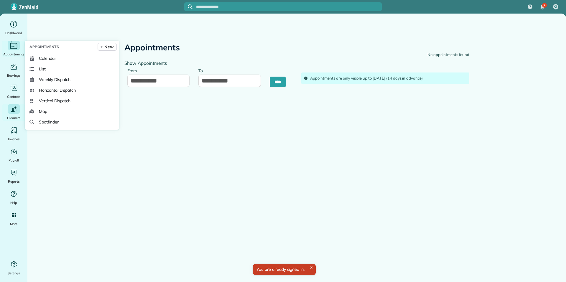
click at [13, 45] on icon "Main" at bounding box center [13, 45] width 9 height 9
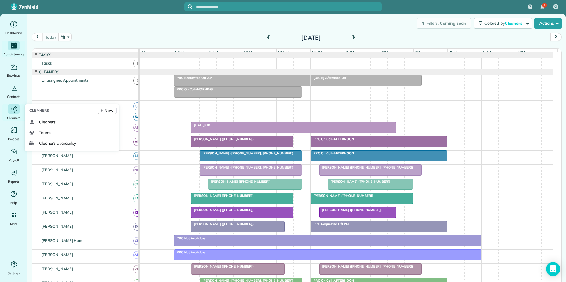
click at [14, 115] on div "Cleaners" at bounding box center [14, 112] width 24 height 17
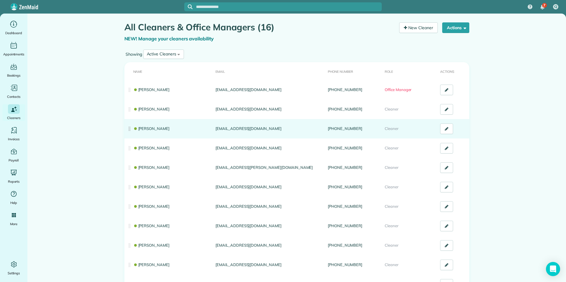
click at [156, 129] on link "[PERSON_NAME]" at bounding box center [151, 128] width 37 height 5
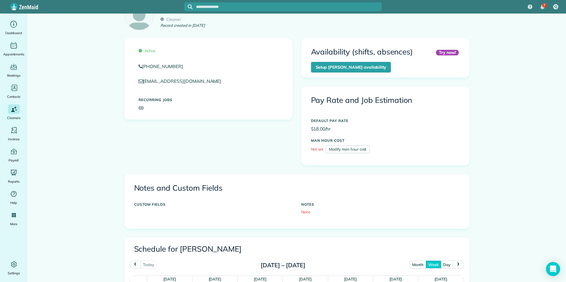
scroll to position [89, 0]
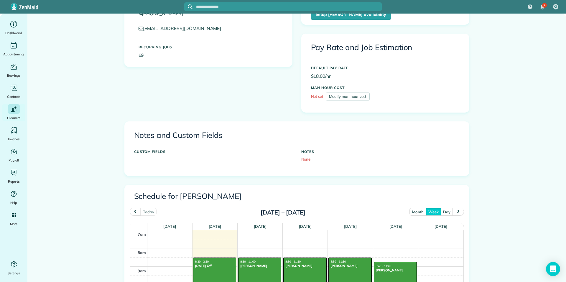
click at [417, 213] on button "month" at bounding box center [418, 212] width 17 height 8
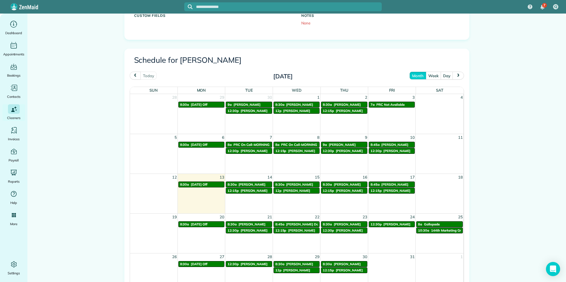
scroll to position [225, 0]
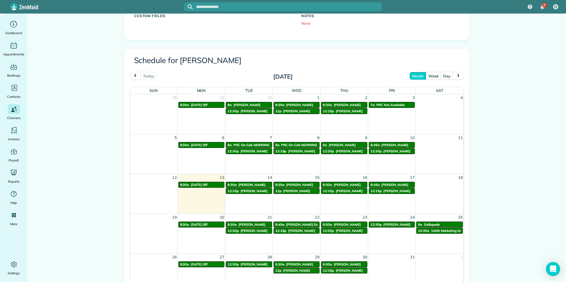
click at [458, 76] on span "next" at bounding box center [458, 76] width 5 height 4
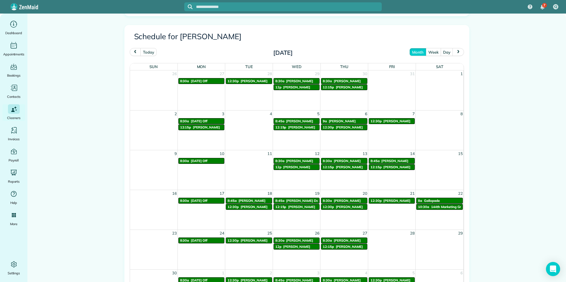
scroll to position [284, 0]
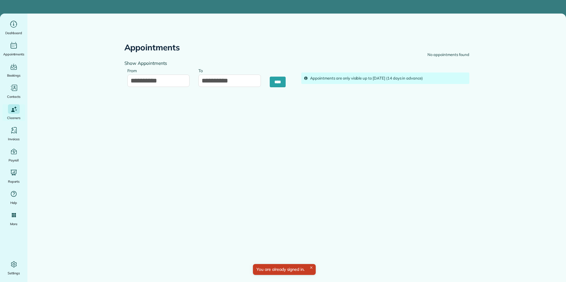
type input "**********"
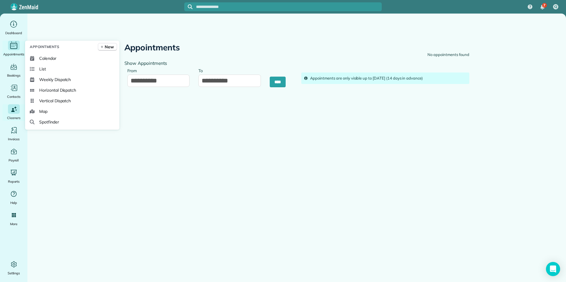
click at [13, 47] on icon "Main" at bounding box center [13, 45] width 9 height 9
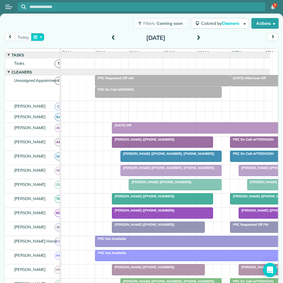
click at [39, 36] on button "button" at bounding box center [38, 37] width 14 height 8
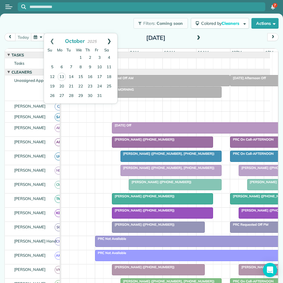
click at [108, 42] on link "Next" at bounding box center [109, 40] width 16 height 15
click at [61, 65] on link "3" at bounding box center [61, 67] width 9 height 9
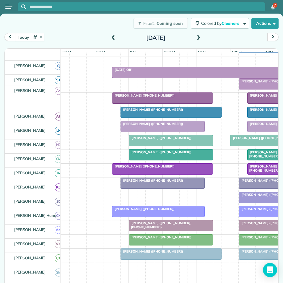
scroll to position [89, 0]
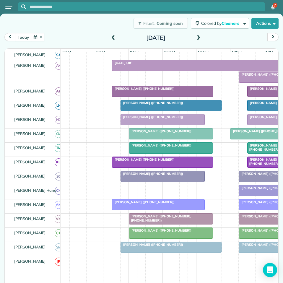
click at [197, 37] on span at bounding box center [198, 37] width 6 height 5
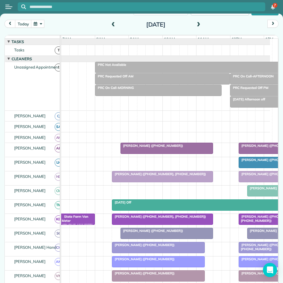
scroll to position [4, 0]
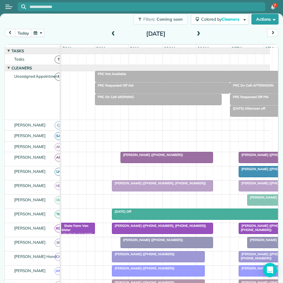
click at [196, 33] on span at bounding box center [198, 33] width 6 height 5
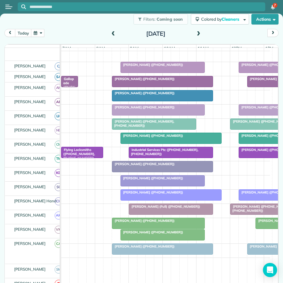
scroll to position [0, 0]
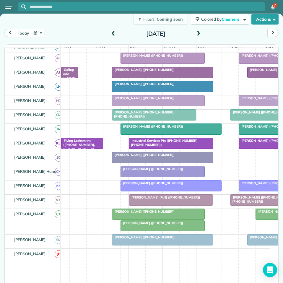
click at [197, 34] on span at bounding box center [198, 33] width 6 height 5
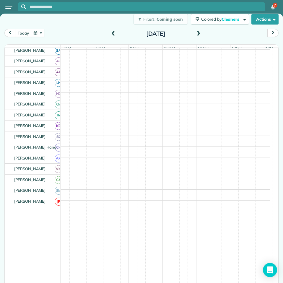
scroll to position [86, 0]
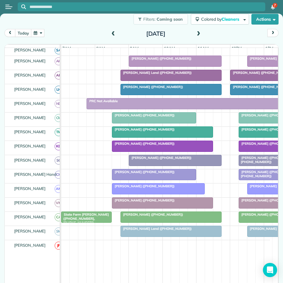
click at [195, 33] on span at bounding box center [198, 33] width 6 height 5
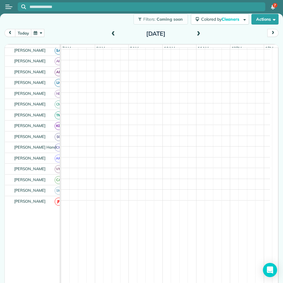
scroll to position [74, 0]
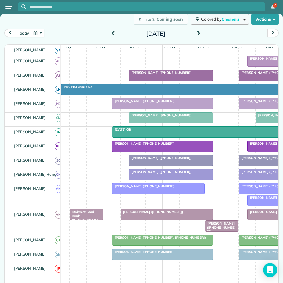
click at [221, 19] on span "Cleaners" at bounding box center [230, 19] width 19 height 5
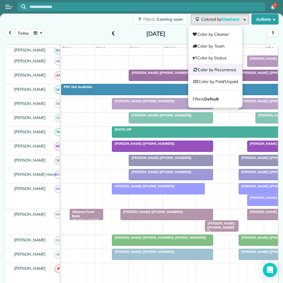
click at [213, 68] on link "Color by Recurrence" at bounding box center [215, 70] width 54 height 12
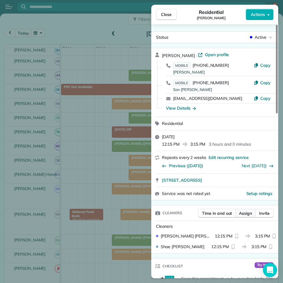
click at [248, 214] on span "Assign" at bounding box center [245, 213] width 13 height 6
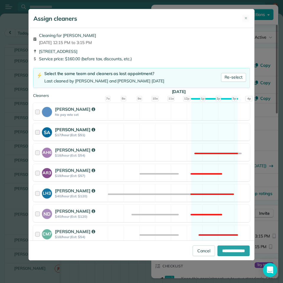
click at [207, 127] on div "SA Stephanie Allen $17/hour (Est: $51) Available" at bounding box center [141, 131] width 217 height 17
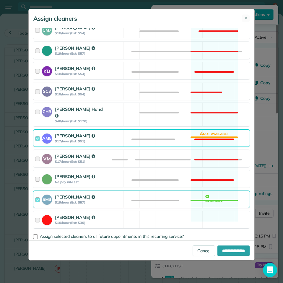
scroll to position [207, 0]
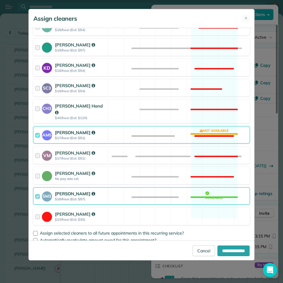
click at [210, 127] on div "AM5 Amanda Minix $17/hour (Est: $51) Not available" at bounding box center [141, 134] width 217 height 17
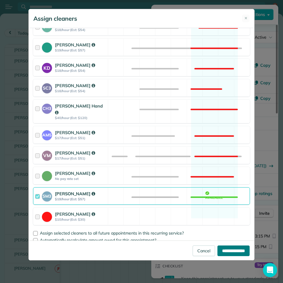
click at [228, 250] on input "**********" at bounding box center [233, 250] width 32 height 11
type input "**********"
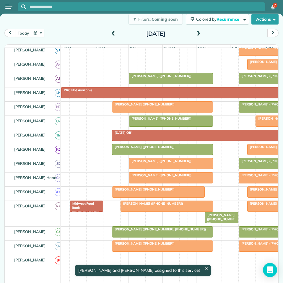
scroll to position [77, 0]
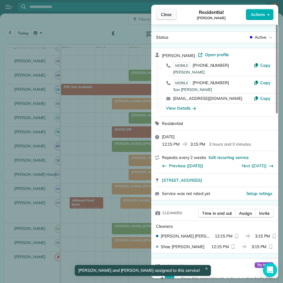
click at [170, 15] on span "Close" at bounding box center [166, 15] width 11 height 6
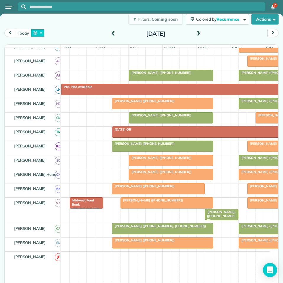
click at [38, 31] on button "button" at bounding box center [38, 33] width 14 height 8
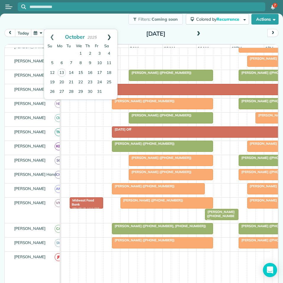
click at [111, 35] on link "Next" at bounding box center [109, 36] width 16 height 15
click at [62, 72] on link "10" at bounding box center [61, 72] width 9 height 9
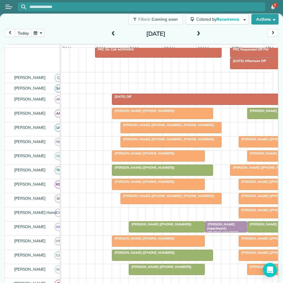
scroll to position [86, 0]
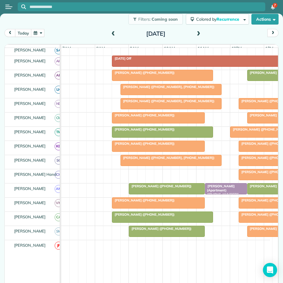
click at [197, 32] on span at bounding box center [198, 33] width 6 height 5
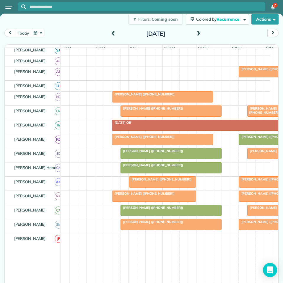
click at [196, 34] on span at bounding box center [198, 33] width 6 height 5
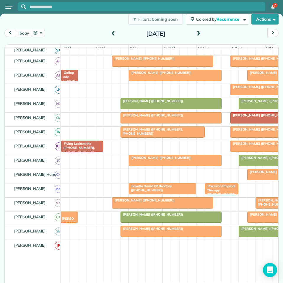
scroll to position [56, 0]
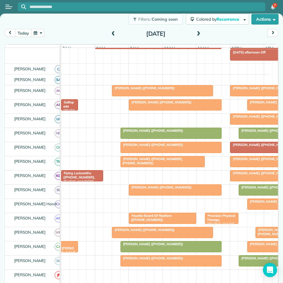
click at [196, 31] on span at bounding box center [198, 34] width 6 height 9
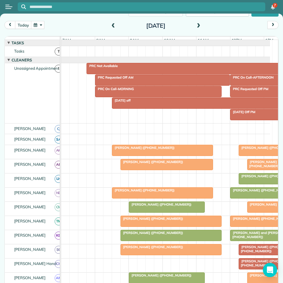
scroll to position [0, 0]
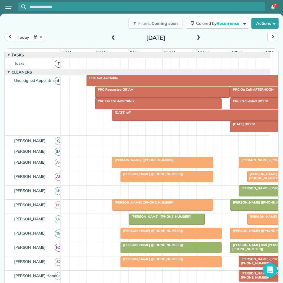
click at [196, 37] on span at bounding box center [198, 37] width 6 height 5
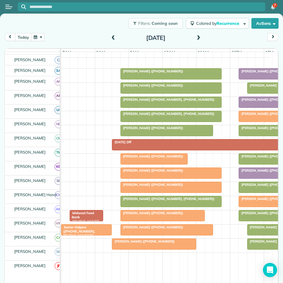
scroll to position [89, 0]
